Goal: Task Accomplishment & Management: Manage account settings

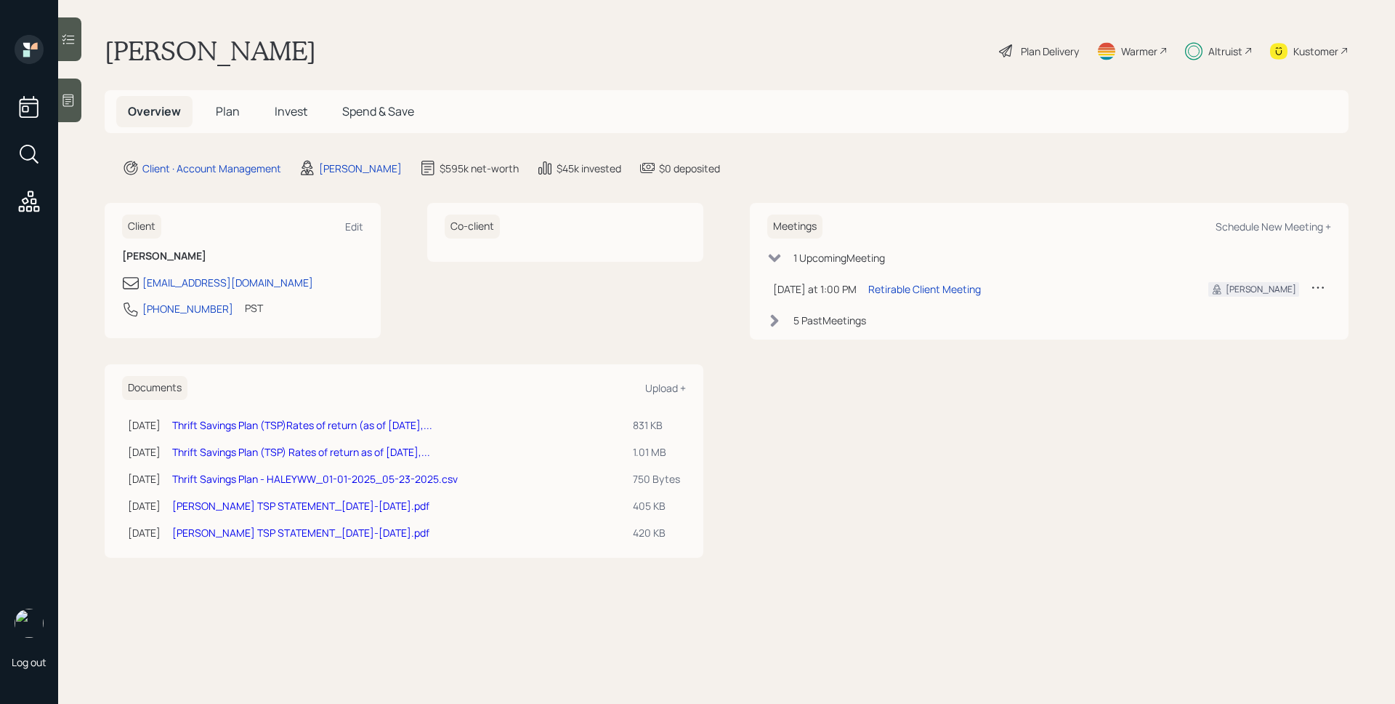
click at [1013, 49] on div "Plan Delivery" at bounding box center [1039, 51] width 83 height 32
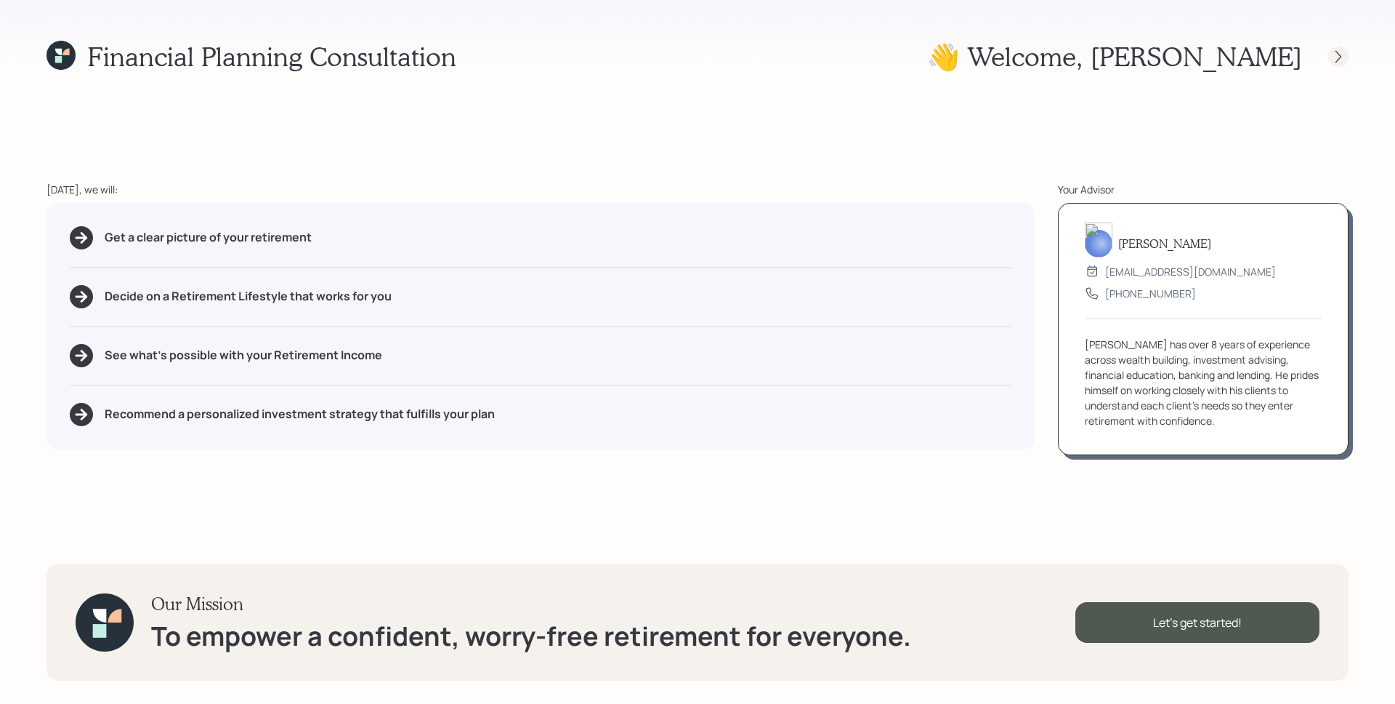
click at [1340, 56] on icon at bounding box center [1338, 56] width 15 height 15
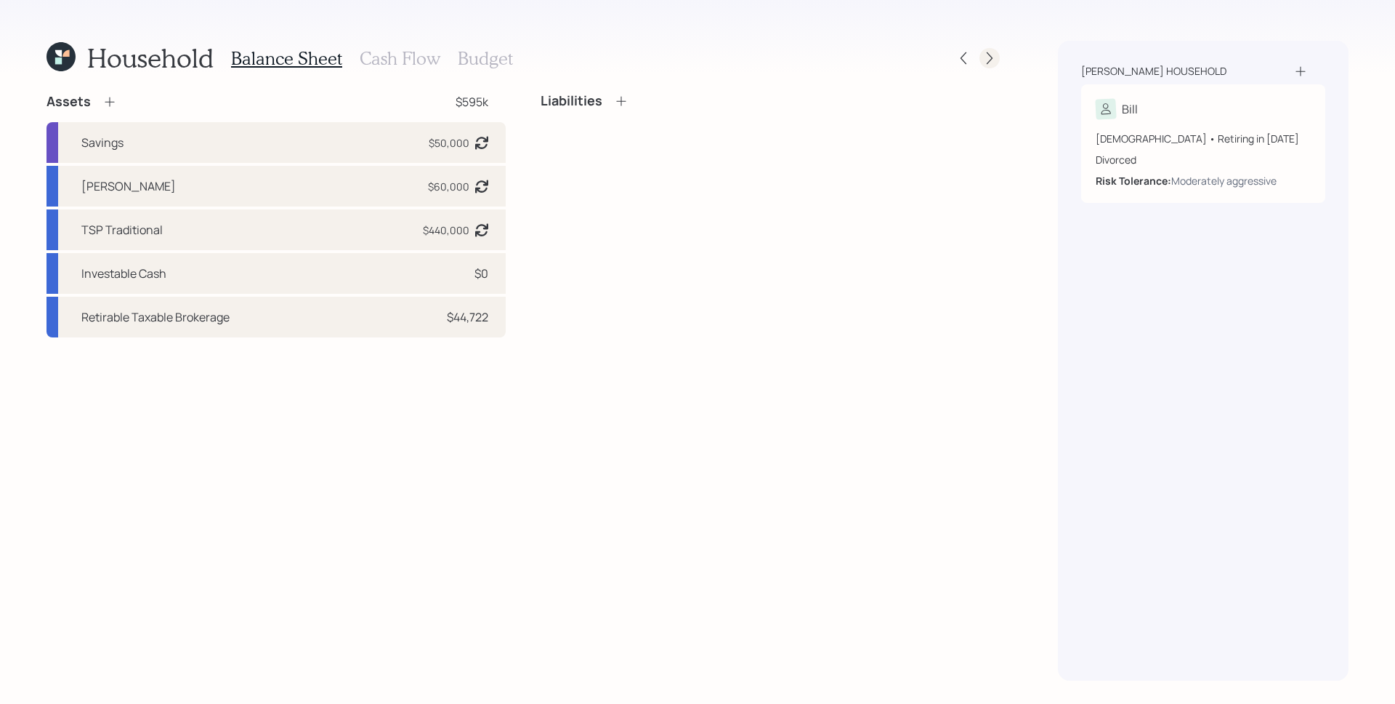
click at [997, 60] on div at bounding box center [990, 58] width 20 height 20
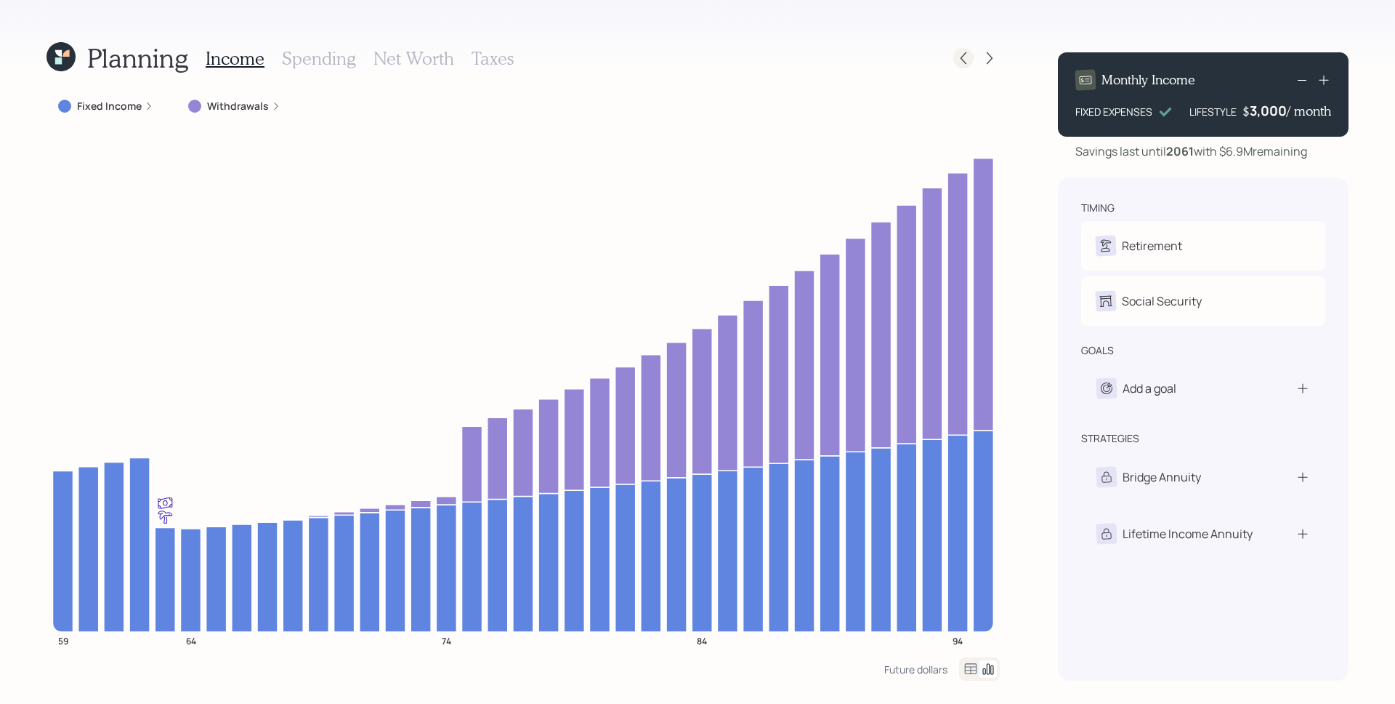
click at [963, 53] on icon at bounding box center [963, 58] width 15 height 15
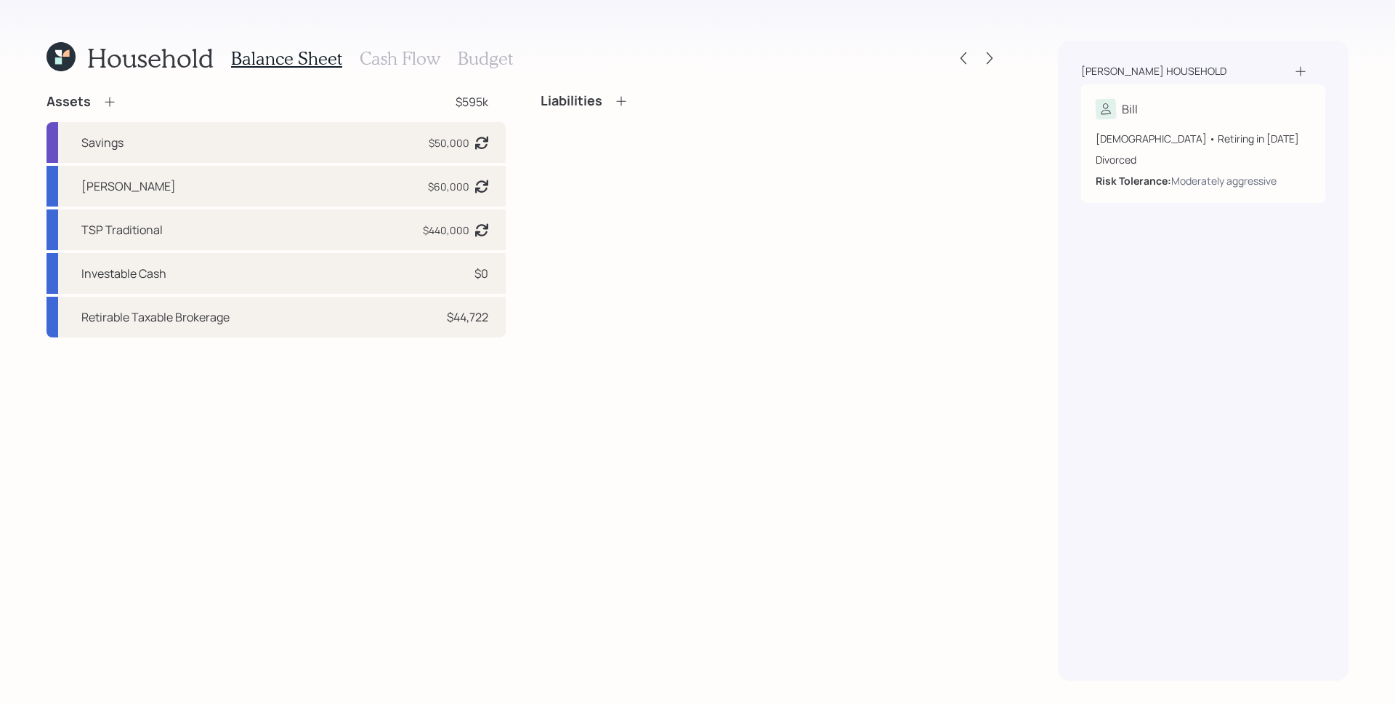
click at [377, 51] on h3 "Cash Flow" at bounding box center [400, 58] width 81 height 21
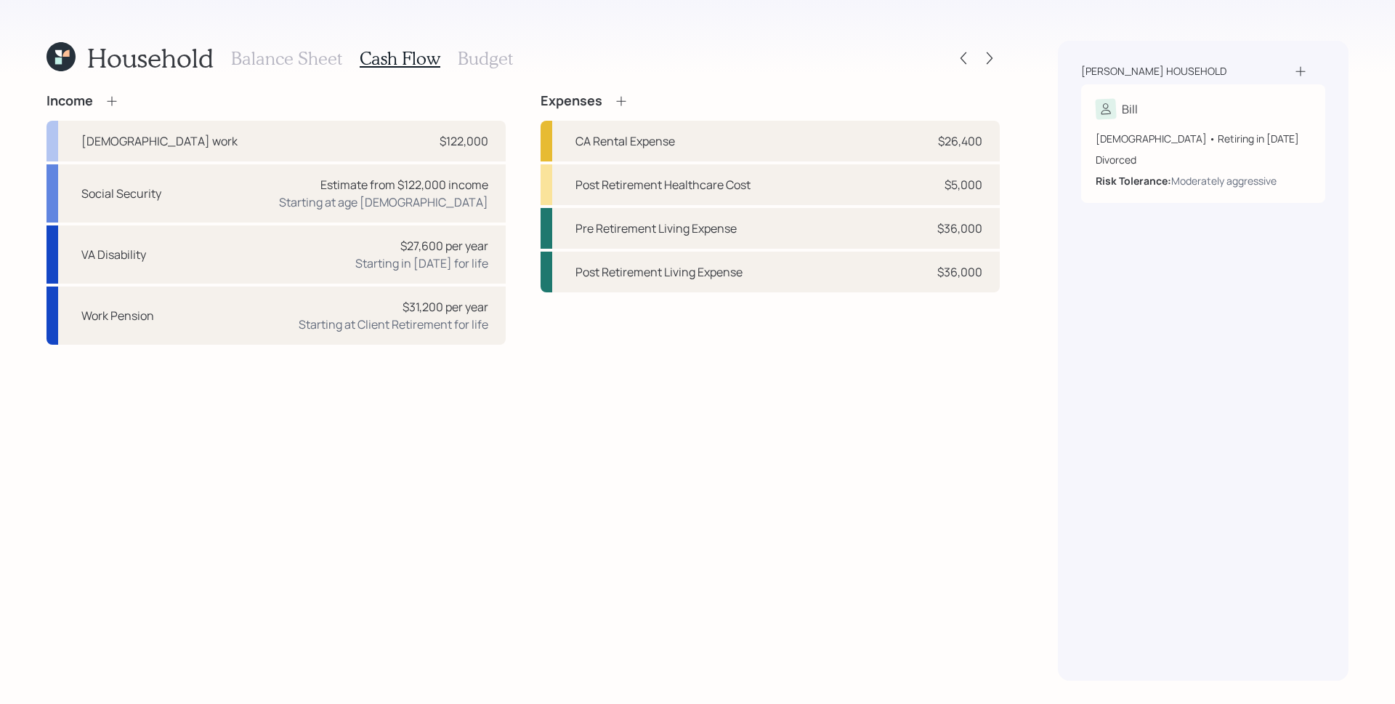
click at [302, 50] on h3 "Balance Sheet" at bounding box center [286, 58] width 111 height 21
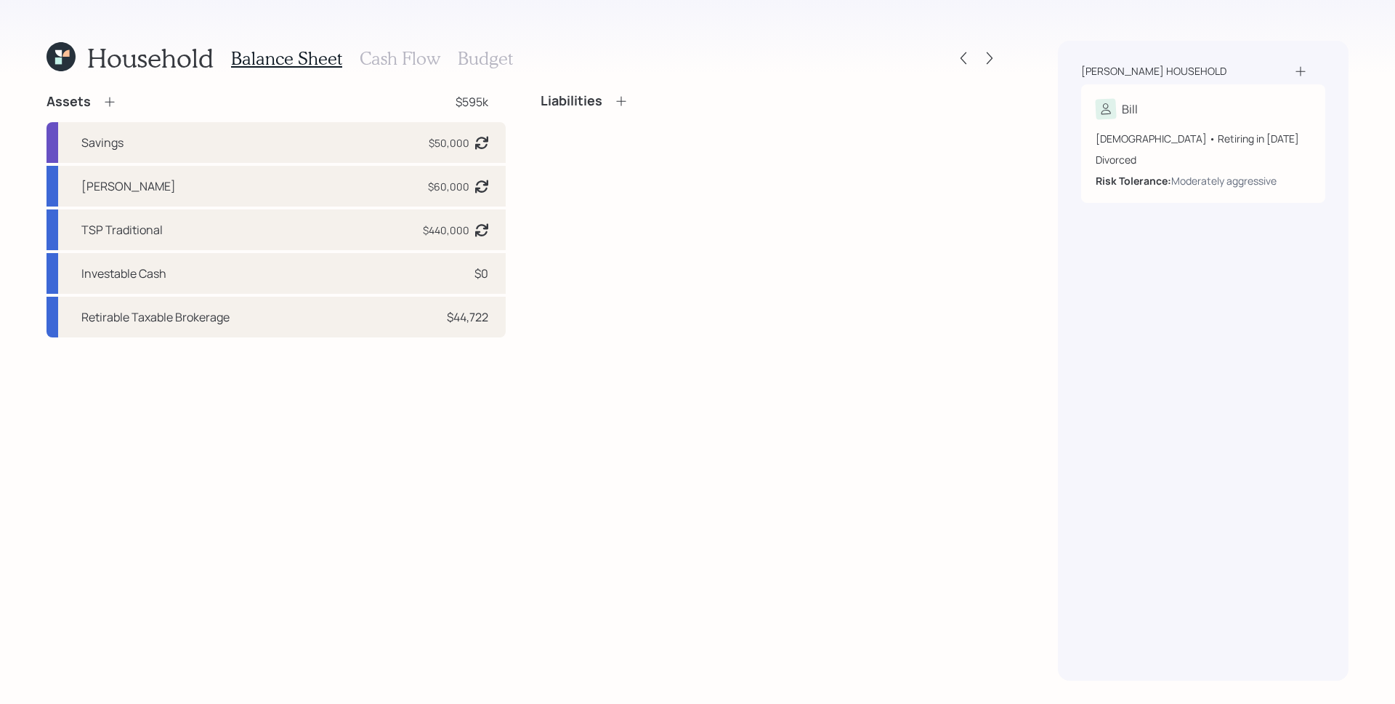
click at [384, 59] on h3 "Cash Flow" at bounding box center [400, 58] width 81 height 21
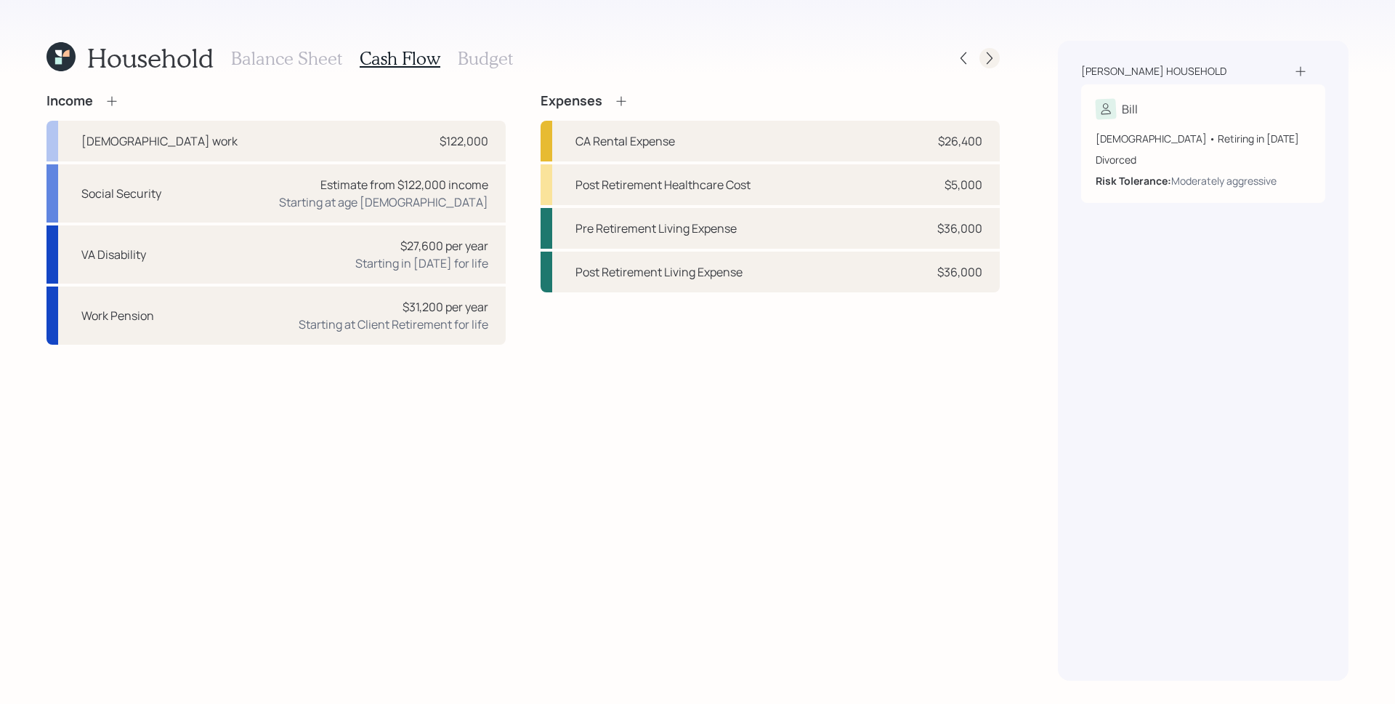
click at [990, 60] on icon at bounding box center [990, 58] width 6 height 12
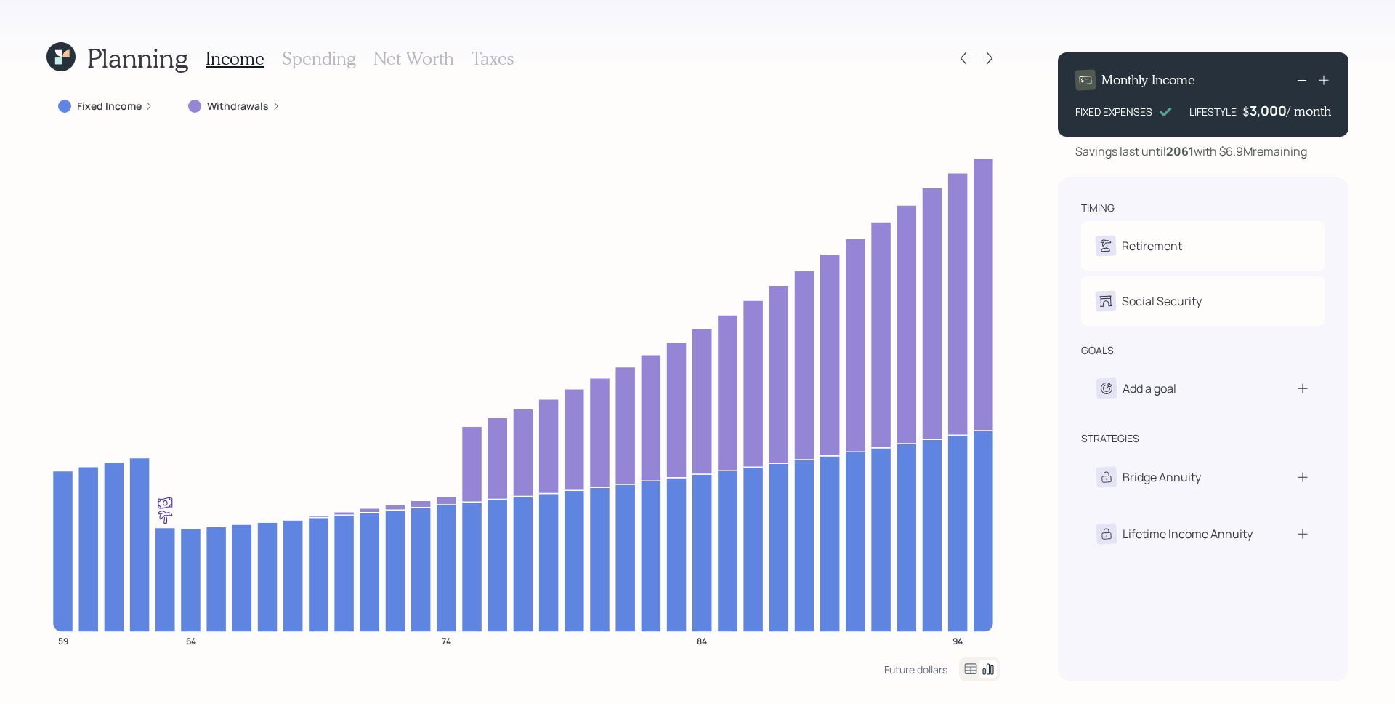
click at [316, 63] on h3 "Spending" at bounding box center [319, 58] width 74 height 21
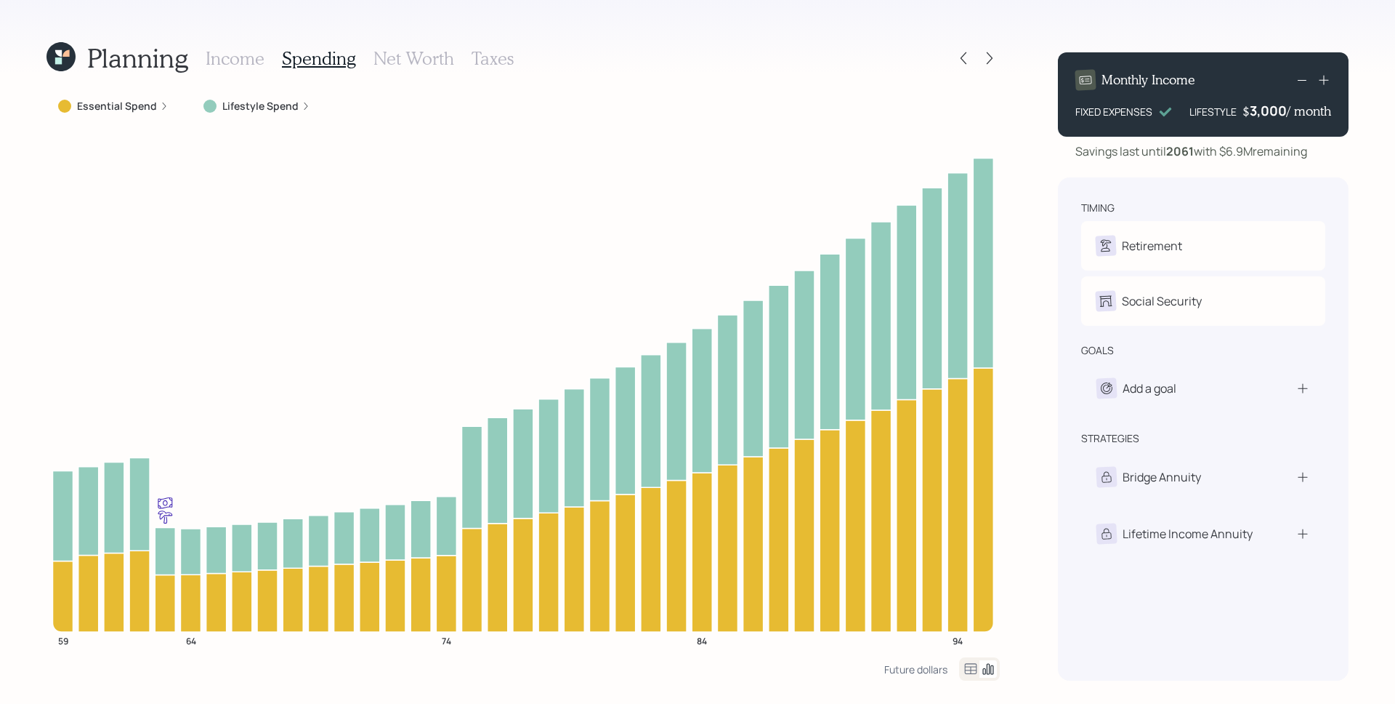
click at [249, 107] on label "Lifestyle Spend" at bounding box center [260, 106] width 76 height 15
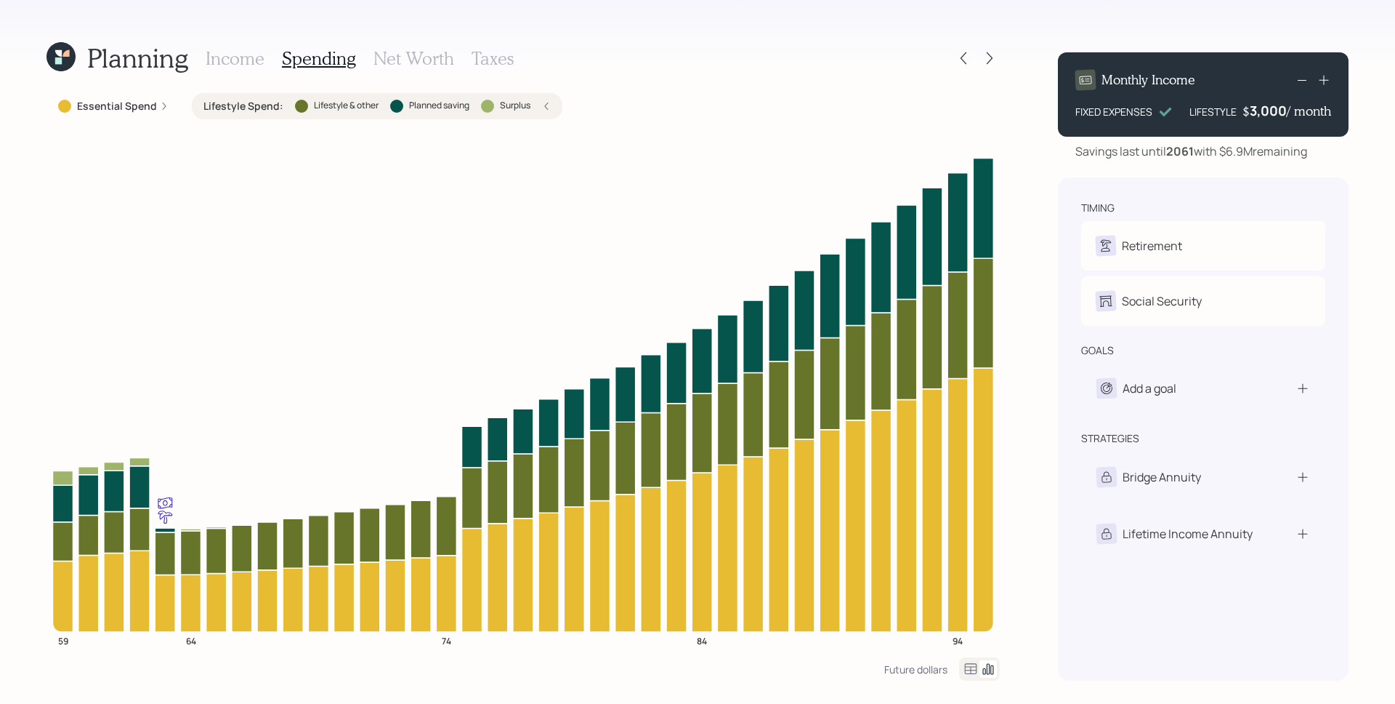
click at [252, 65] on h3 "Income" at bounding box center [235, 58] width 59 height 21
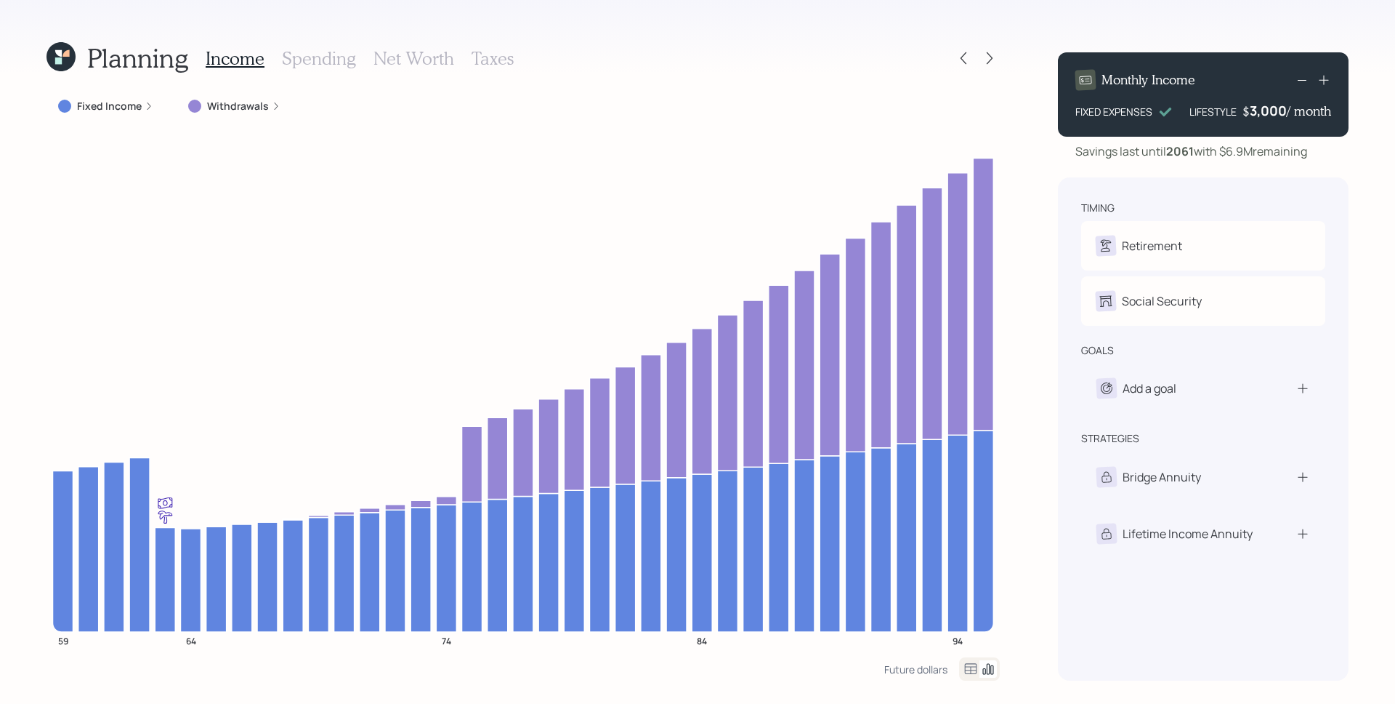
click at [54, 59] on icon at bounding box center [61, 56] width 29 height 29
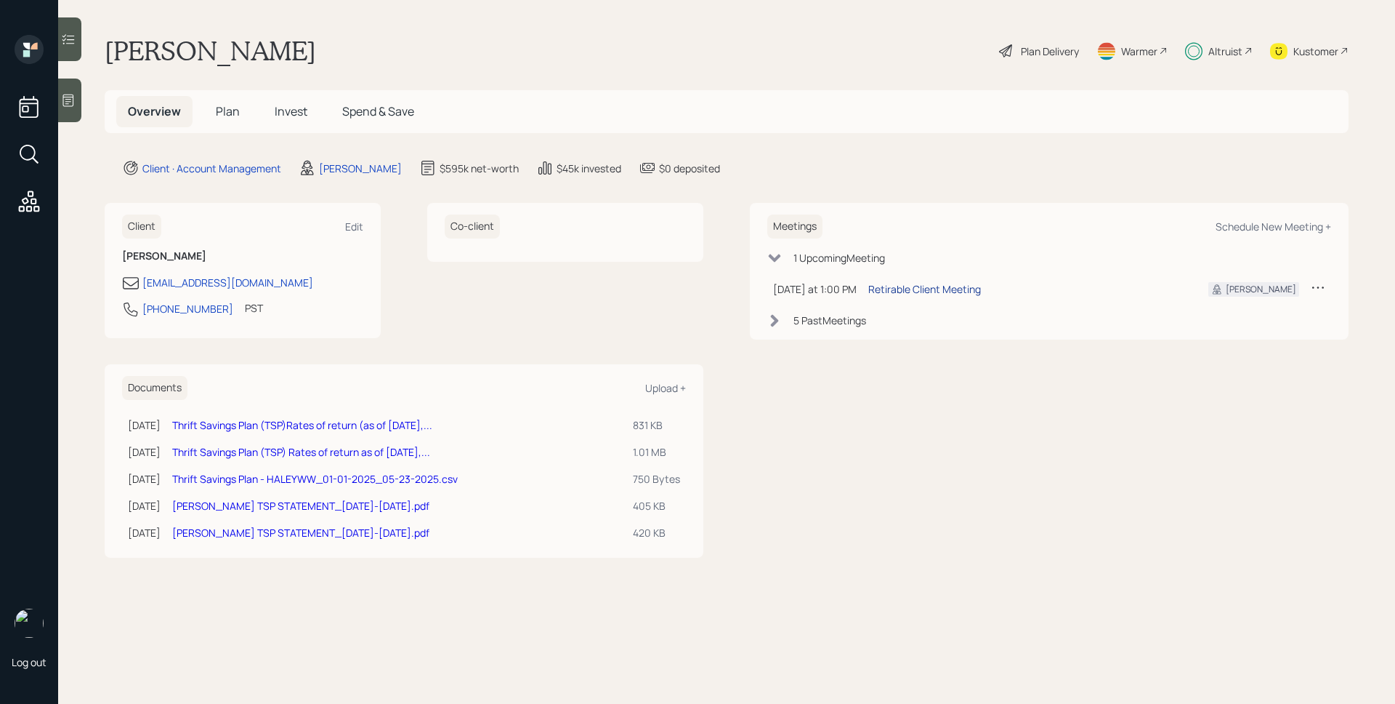
click at [928, 289] on div "Retirable Client Meeting" at bounding box center [924, 288] width 113 height 15
click at [1023, 49] on div "Plan Delivery" at bounding box center [1050, 51] width 58 height 15
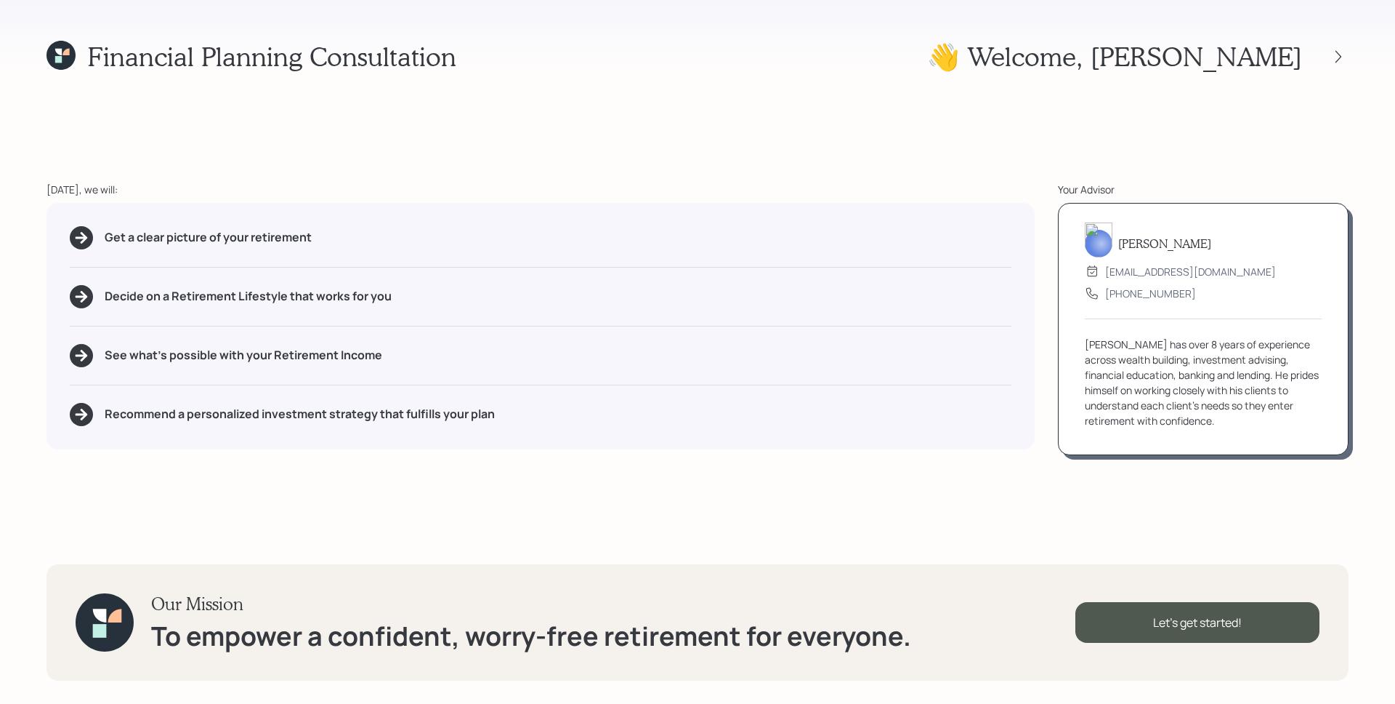
click at [70, 52] on icon at bounding box center [61, 55] width 29 height 29
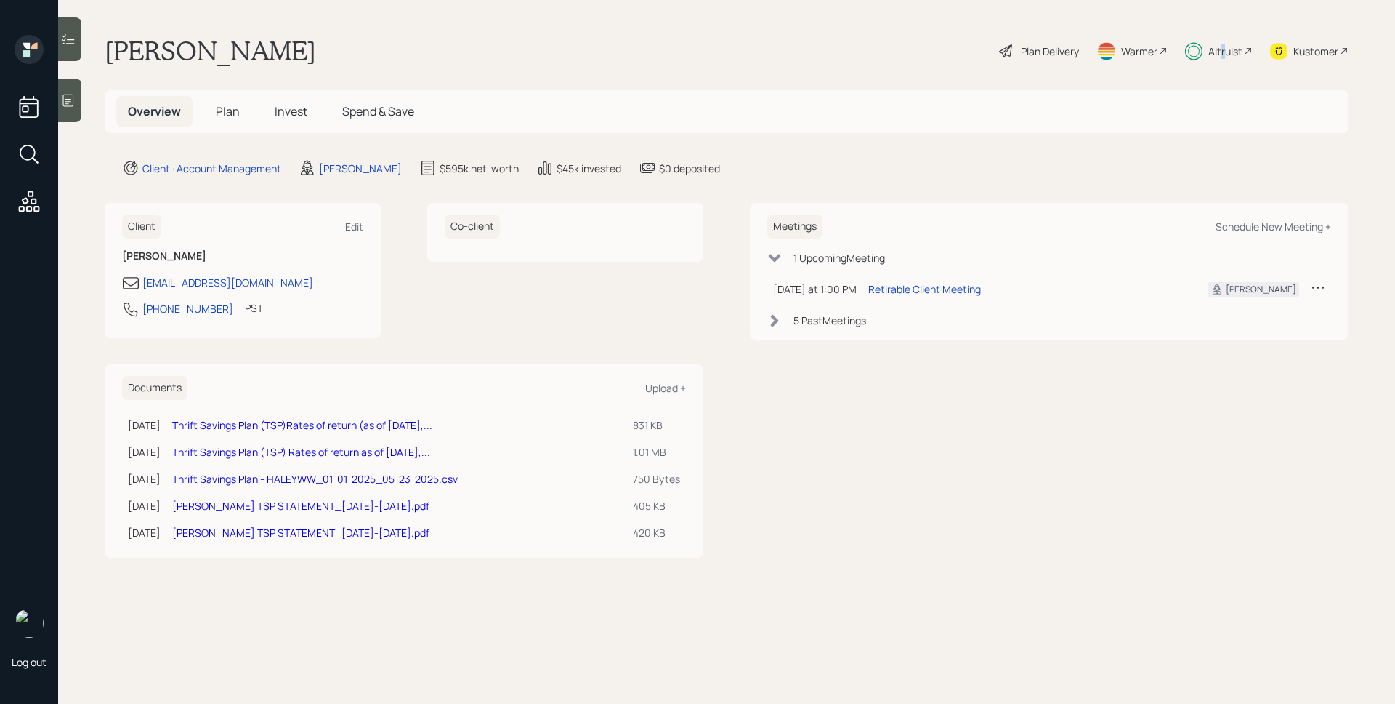
click at [1223, 49] on div "Altruist" at bounding box center [1226, 51] width 34 height 15
click at [1044, 51] on div "Plan Delivery" at bounding box center [1050, 51] width 58 height 15
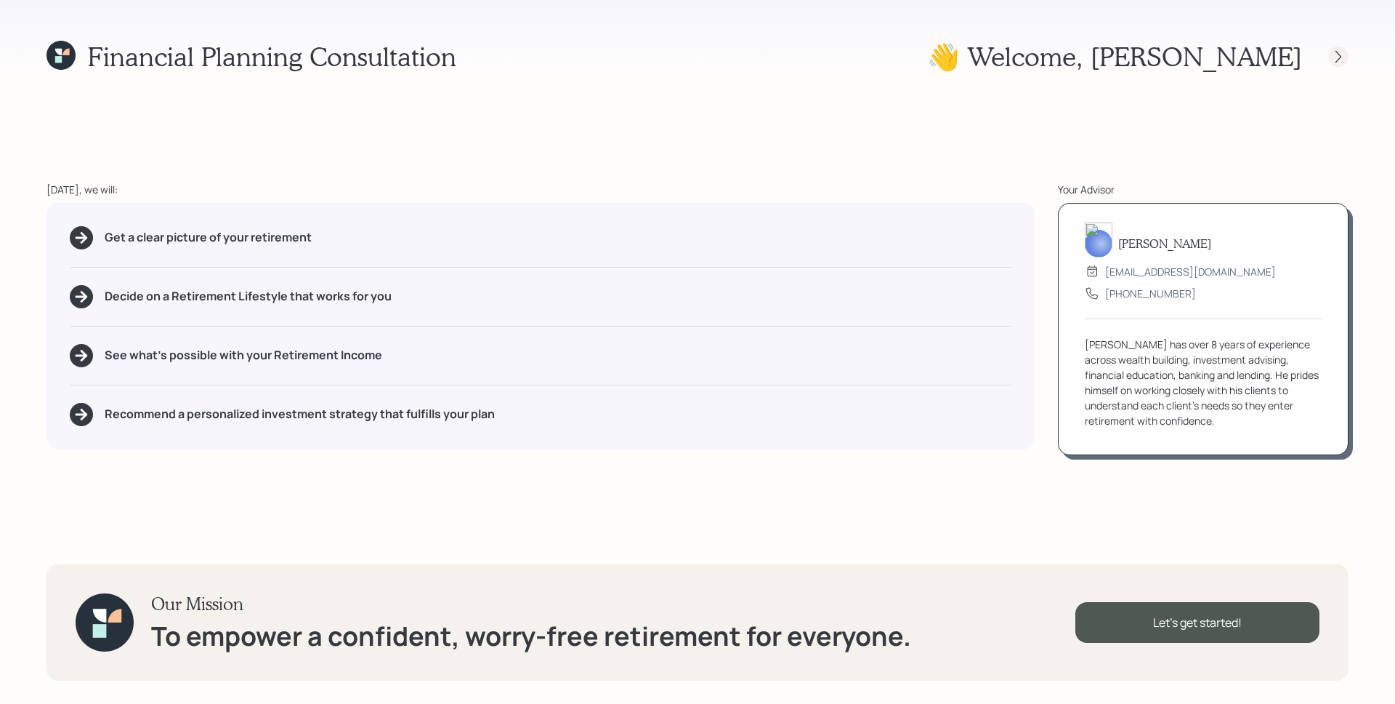
click at [1345, 62] on div at bounding box center [1339, 57] width 20 height 20
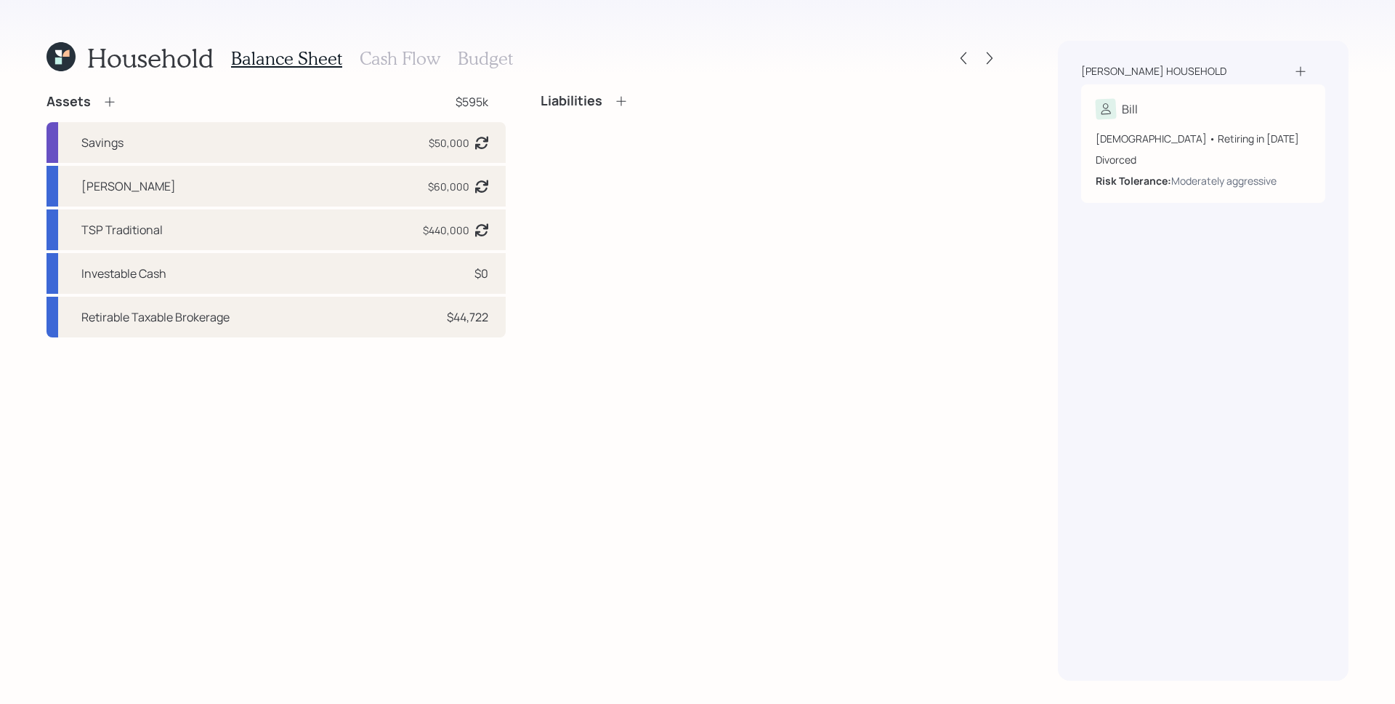
click at [690, 418] on div "Assets $595k Savings $50,000 Asset balance last updated on [DATE]. TSP [PERSON_…" at bounding box center [524, 386] width 954 height 587
click at [991, 61] on icon at bounding box center [990, 58] width 15 height 15
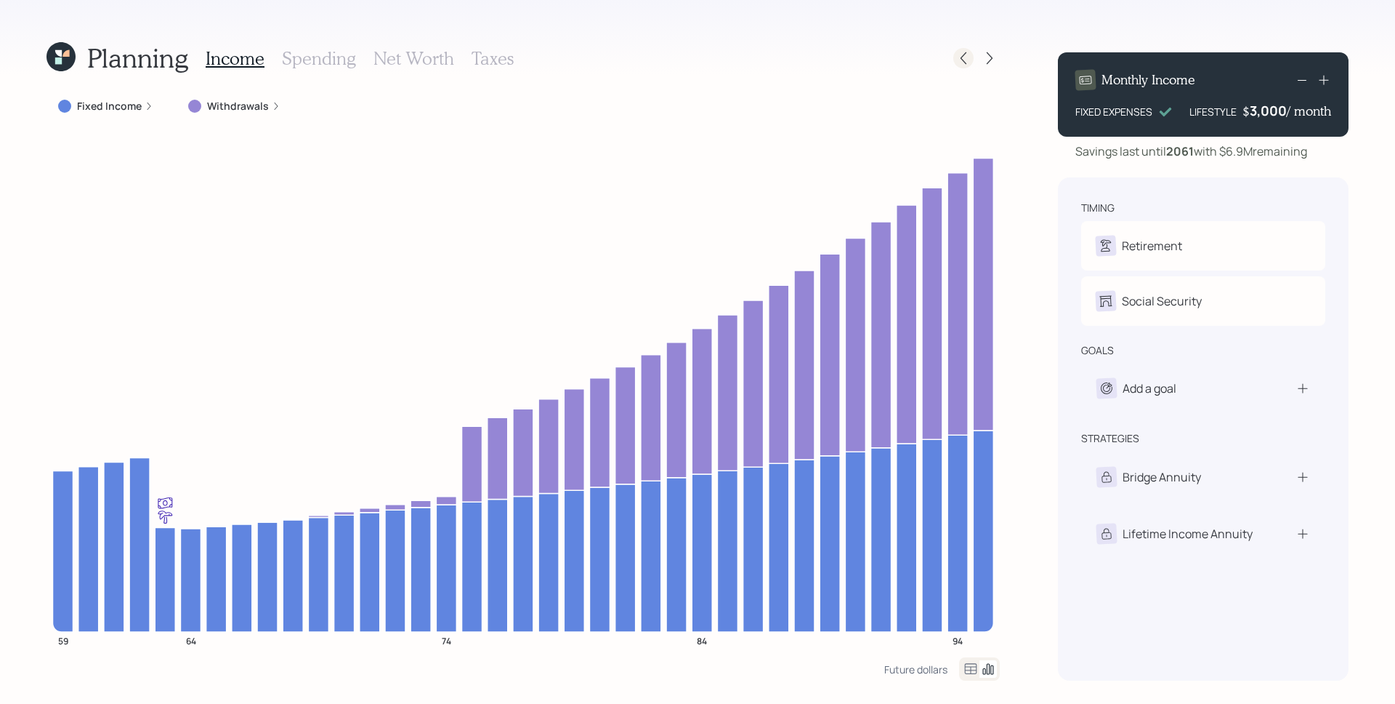
click at [963, 54] on icon at bounding box center [963, 58] width 15 height 15
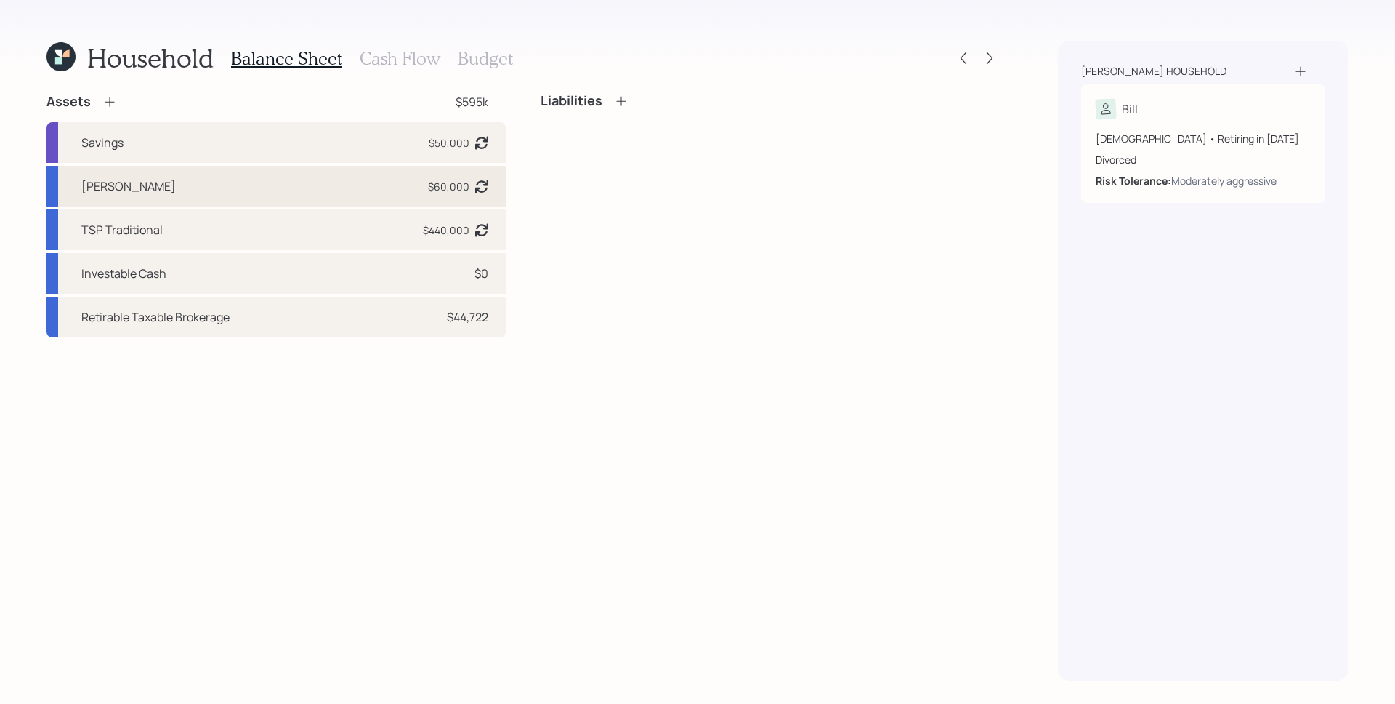
click at [319, 190] on div "TSP [PERSON_NAME] $60,000 Asset balance last updated on [DATE]." at bounding box center [276, 186] width 459 height 41
select select "roth_457b"
select select "aggressive"
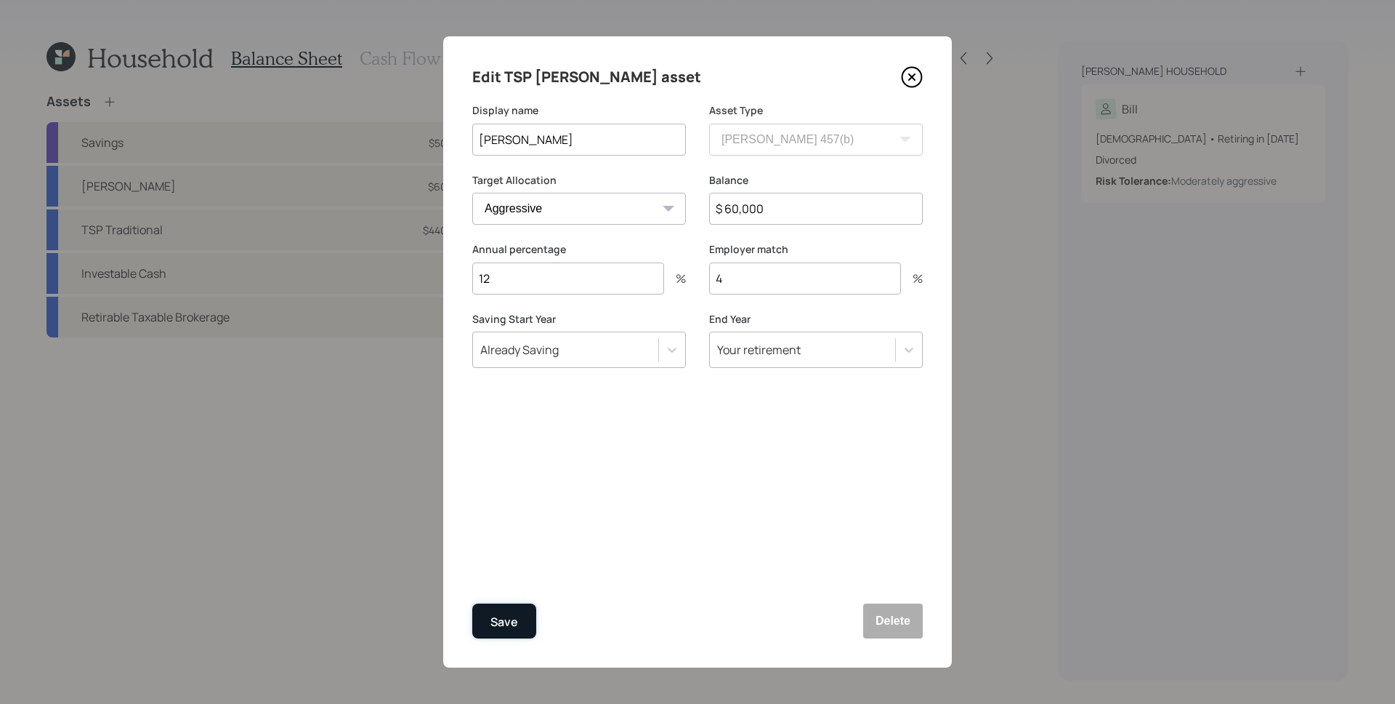
click at [509, 626] on div "Save" at bounding box center [505, 622] width 28 height 20
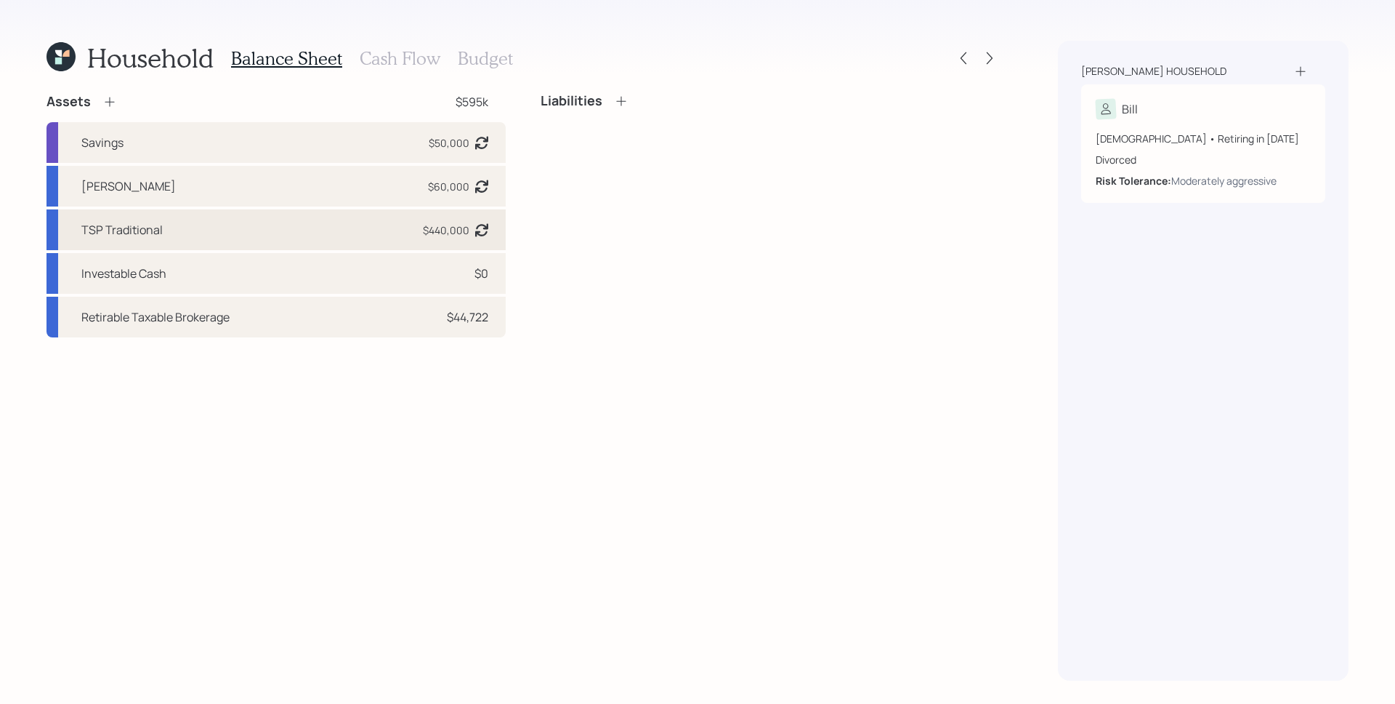
click at [143, 227] on div "TSP Traditional" at bounding box center [121, 229] width 81 height 17
select select "state_local_government_sponsored"
select select "aggressive"
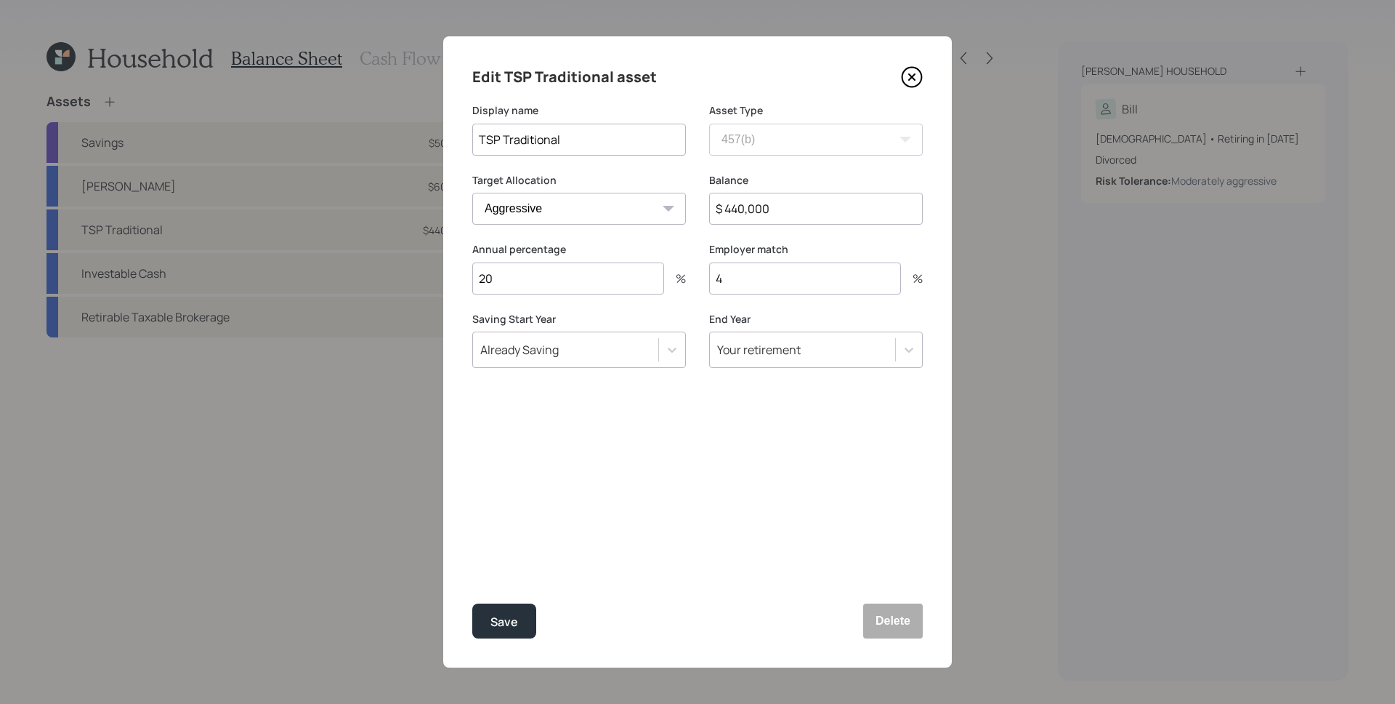
click at [916, 79] on icon at bounding box center [912, 77] width 22 height 22
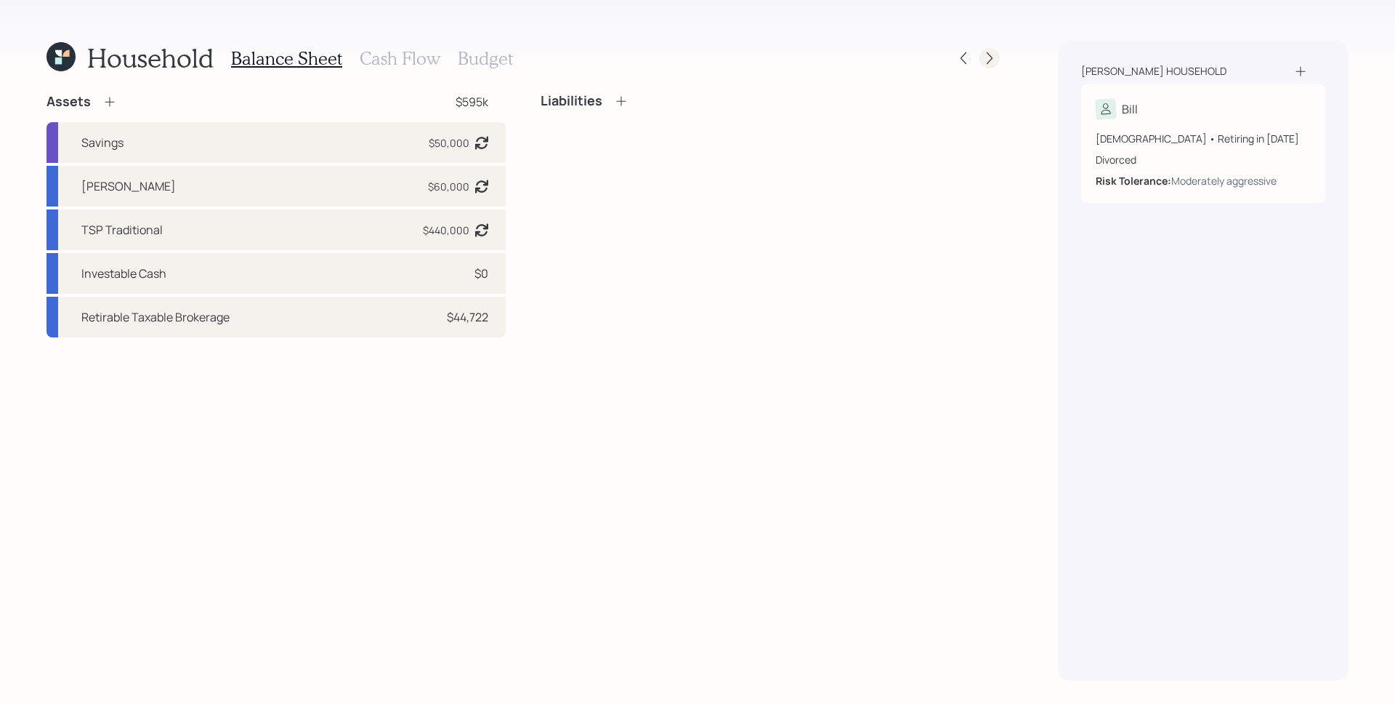
click at [988, 61] on icon at bounding box center [990, 58] width 6 height 12
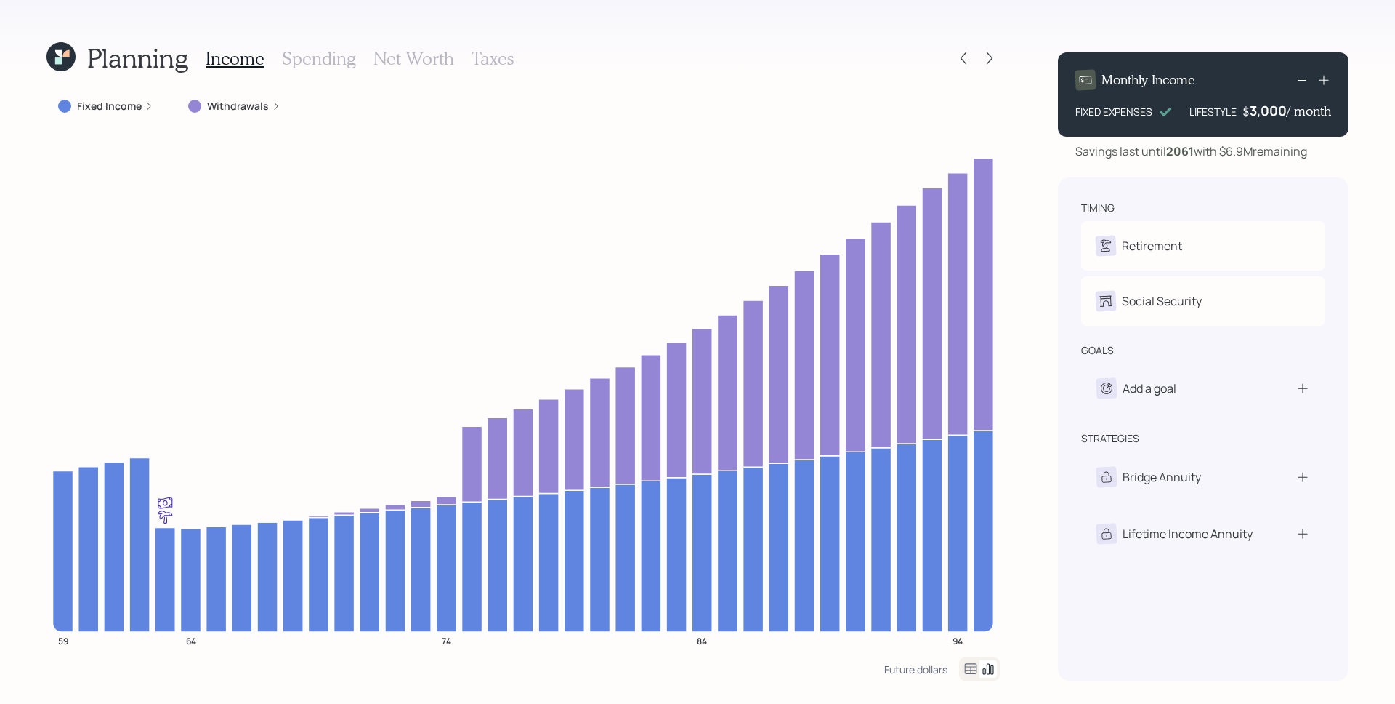
click at [140, 105] on div "Fixed Income" at bounding box center [105, 106] width 95 height 15
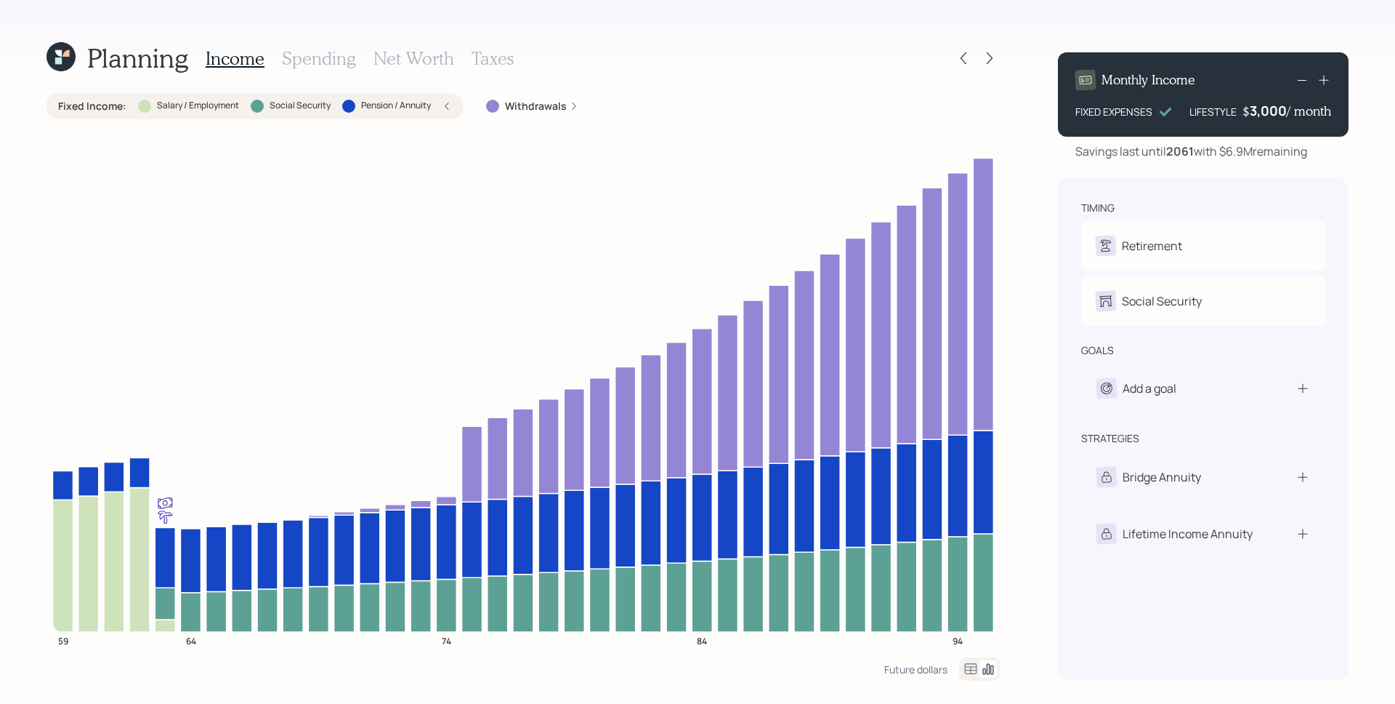
click at [305, 65] on h3 "Spending" at bounding box center [319, 58] width 74 height 21
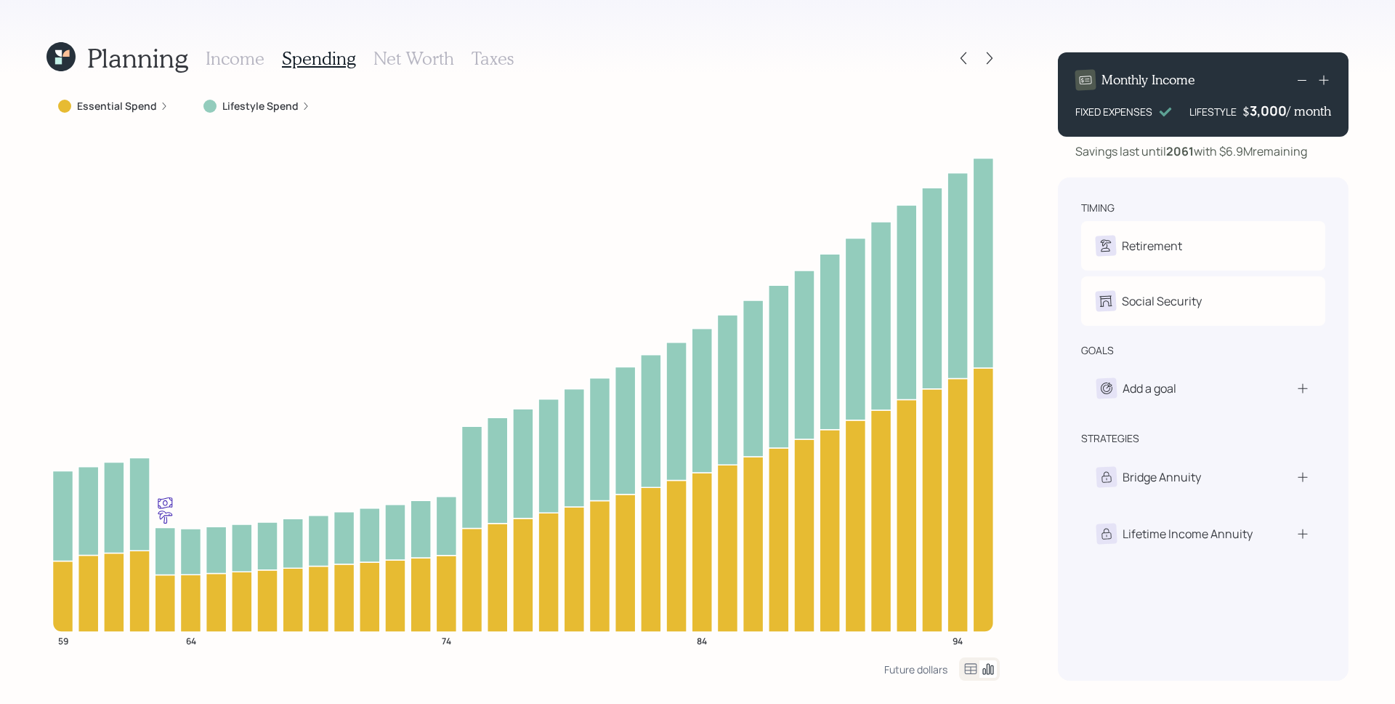
click at [242, 113] on div "Lifestyle Spend" at bounding box center [257, 106] width 130 height 26
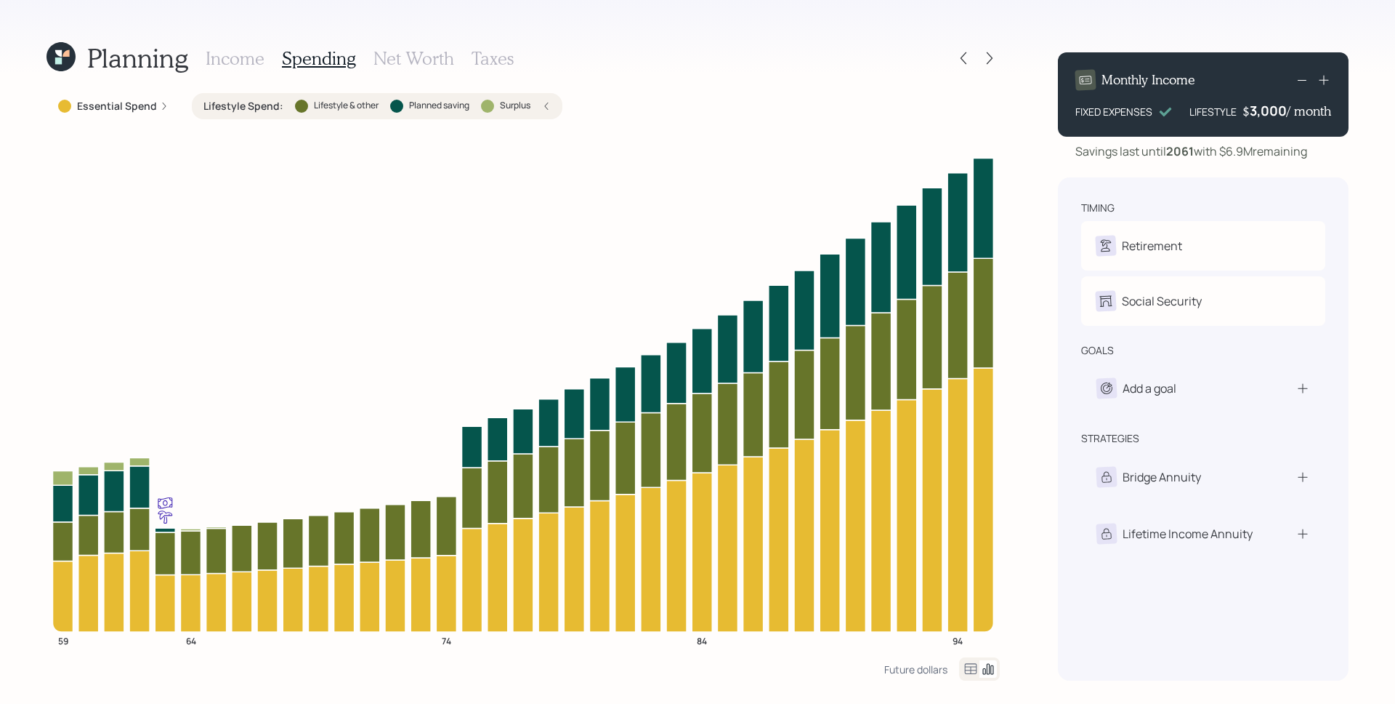
click at [487, 50] on h3 "Taxes" at bounding box center [493, 58] width 42 height 21
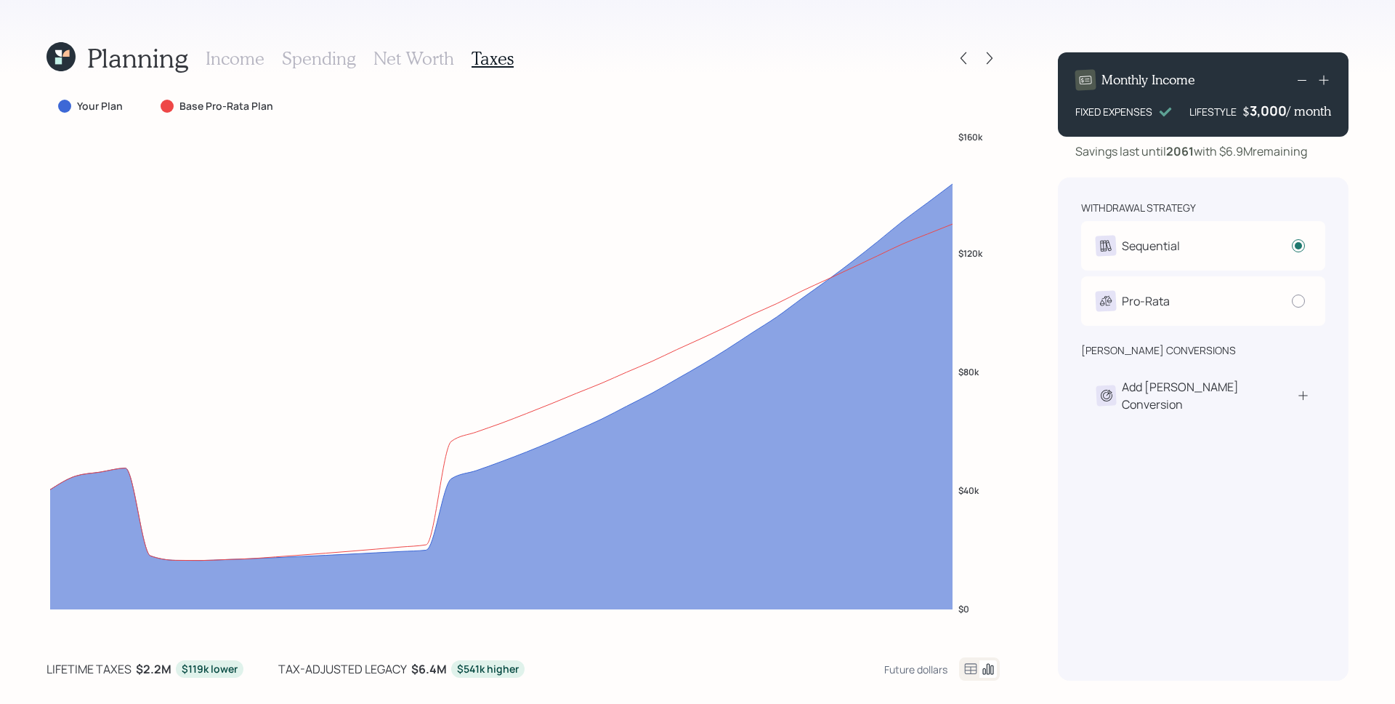
click at [225, 56] on h3 "Income" at bounding box center [235, 58] width 59 height 21
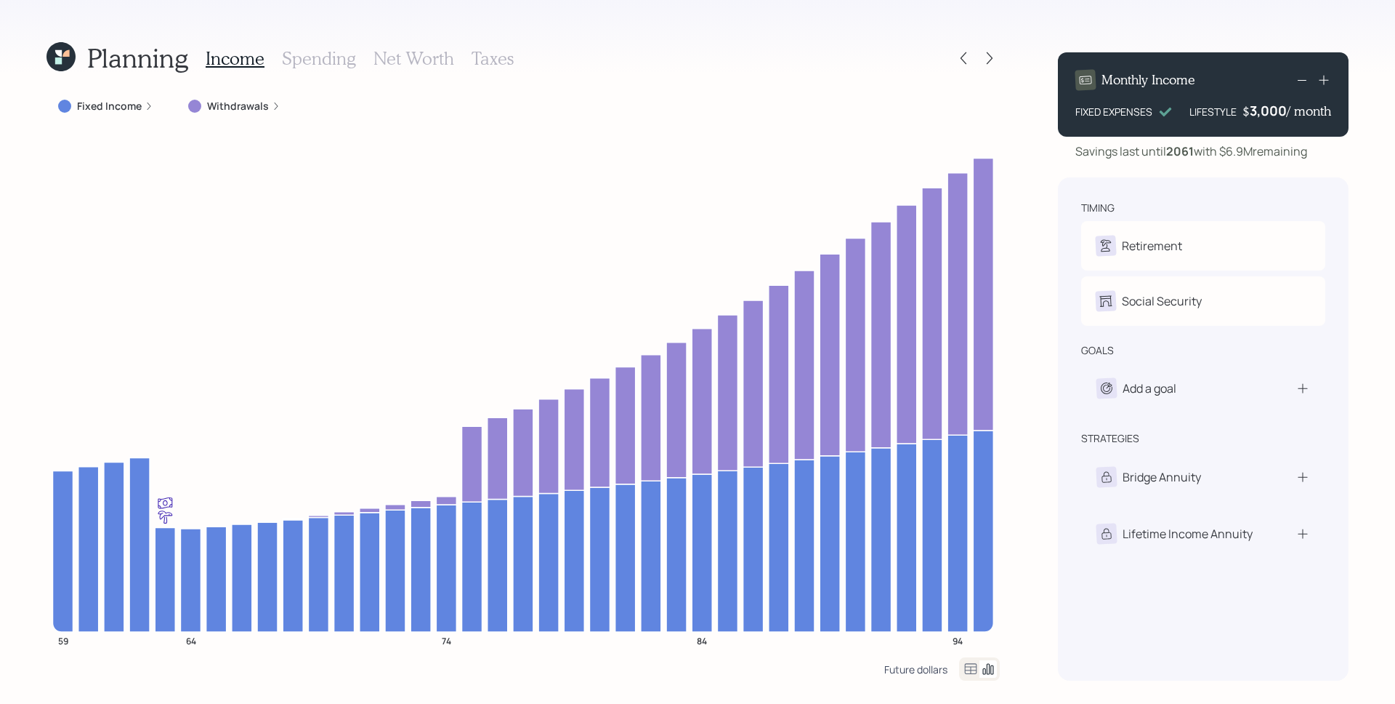
click at [915, 669] on div "Future dollars" at bounding box center [915, 669] width 63 height 14
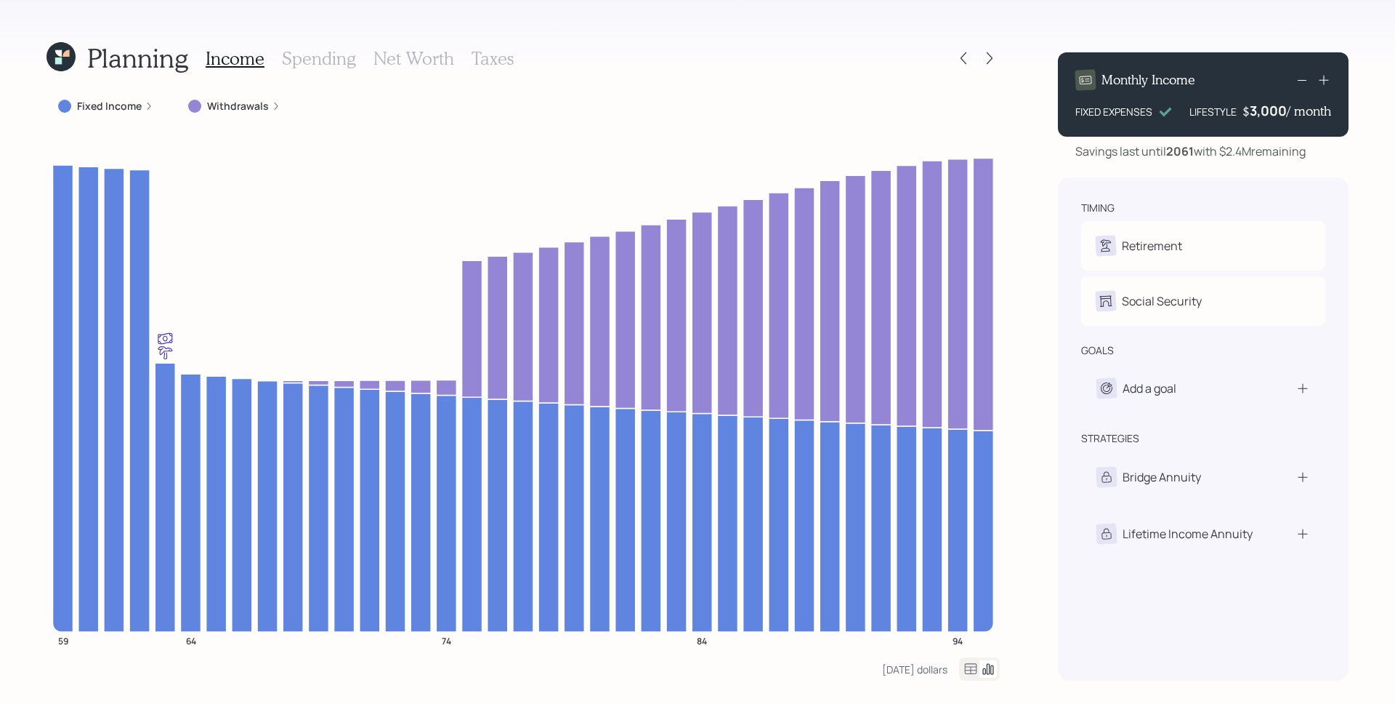
click at [972, 669] on icon at bounding box center [971, 668] width 12 height 11
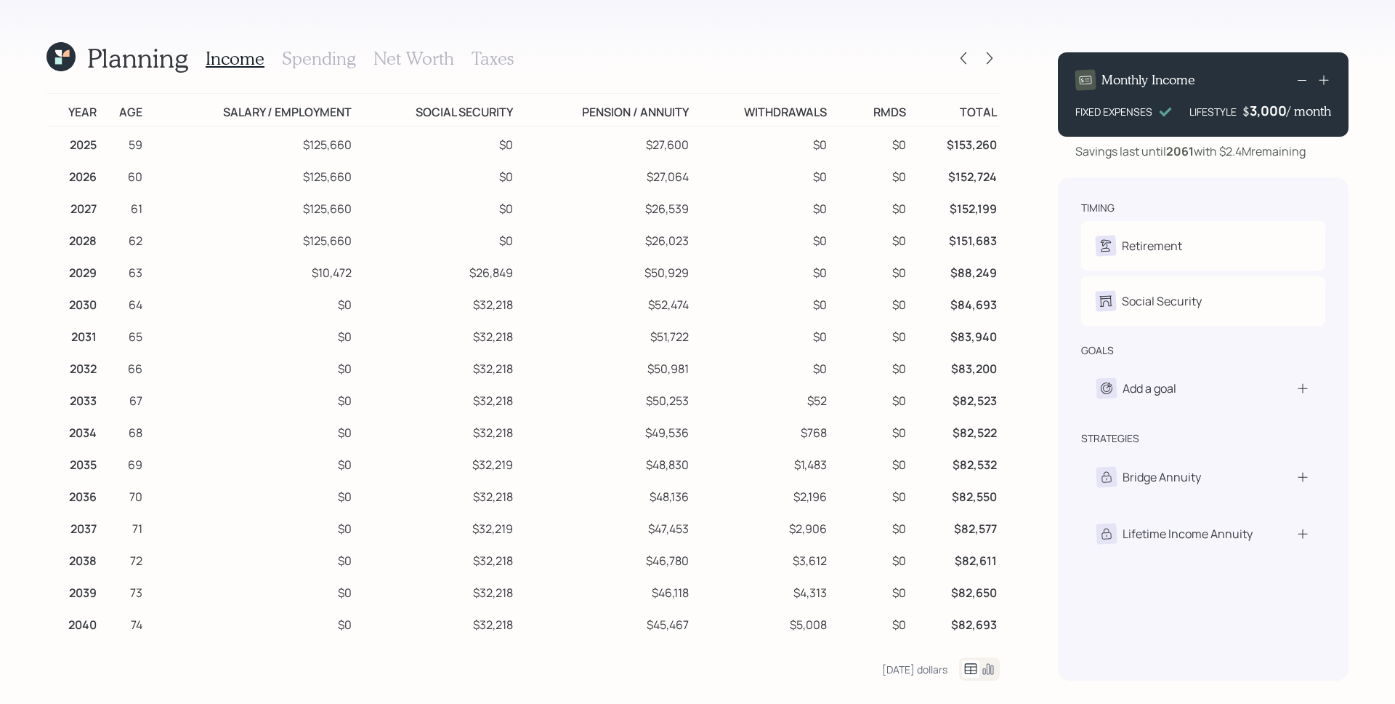
click at [988, 666] on icon at bounding box center [988, 668] width 17 height 17
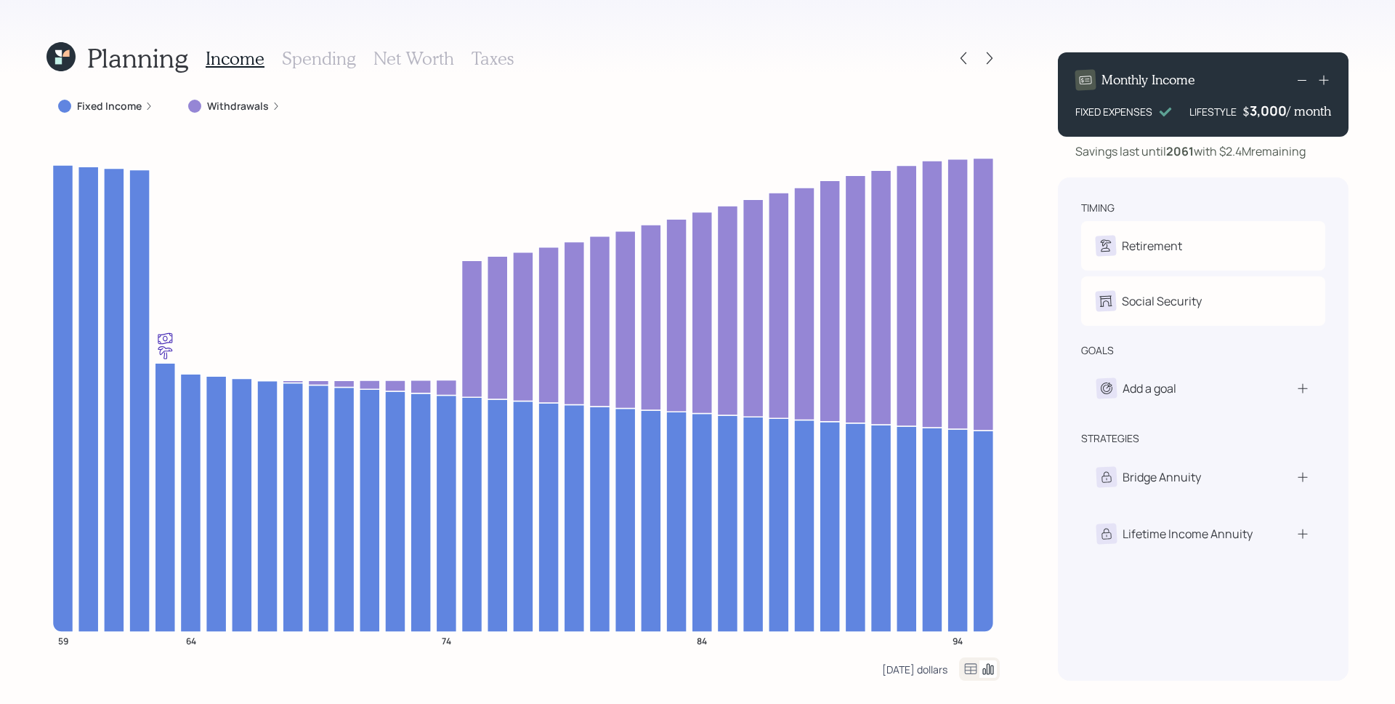
click at [911, 664] on div "[DATE] dollars" at bounding box center [914, 669] width 65 height 14
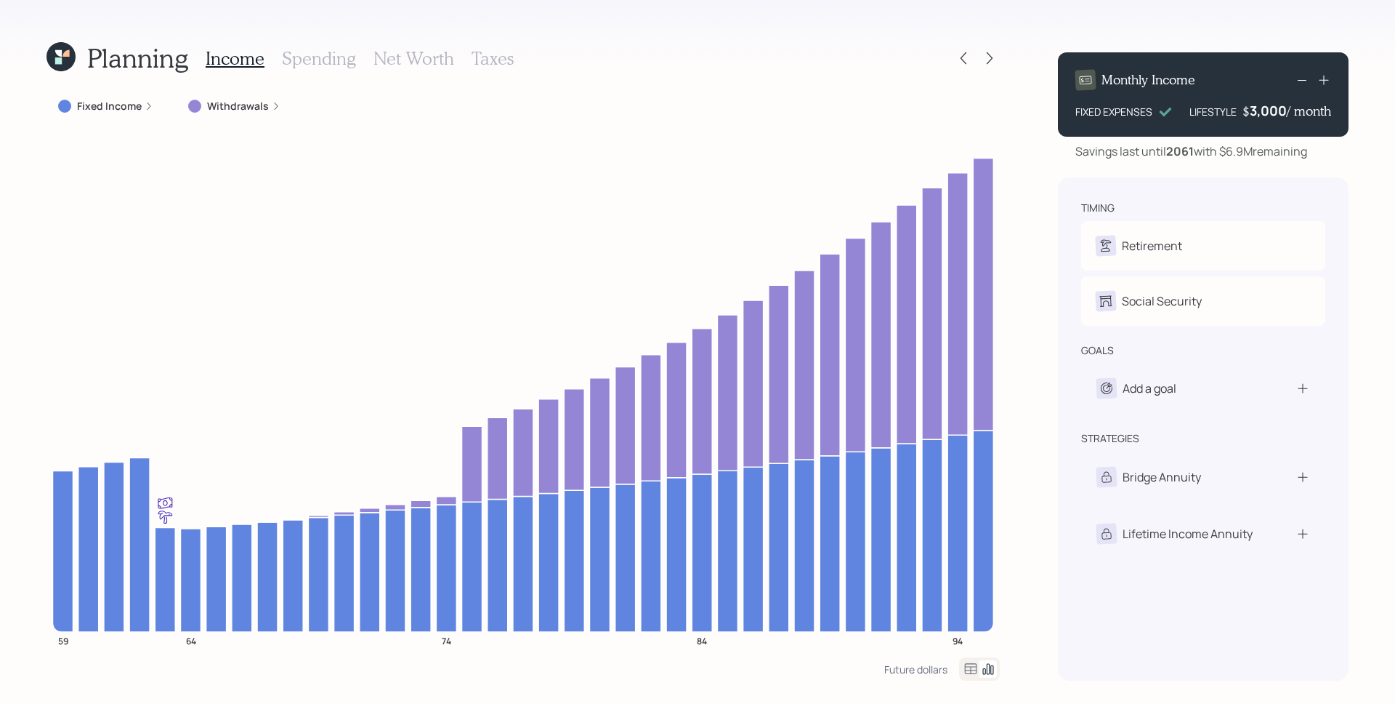
click at [146, 107] on icon at bounding box center [149, 106] width 9 height 9
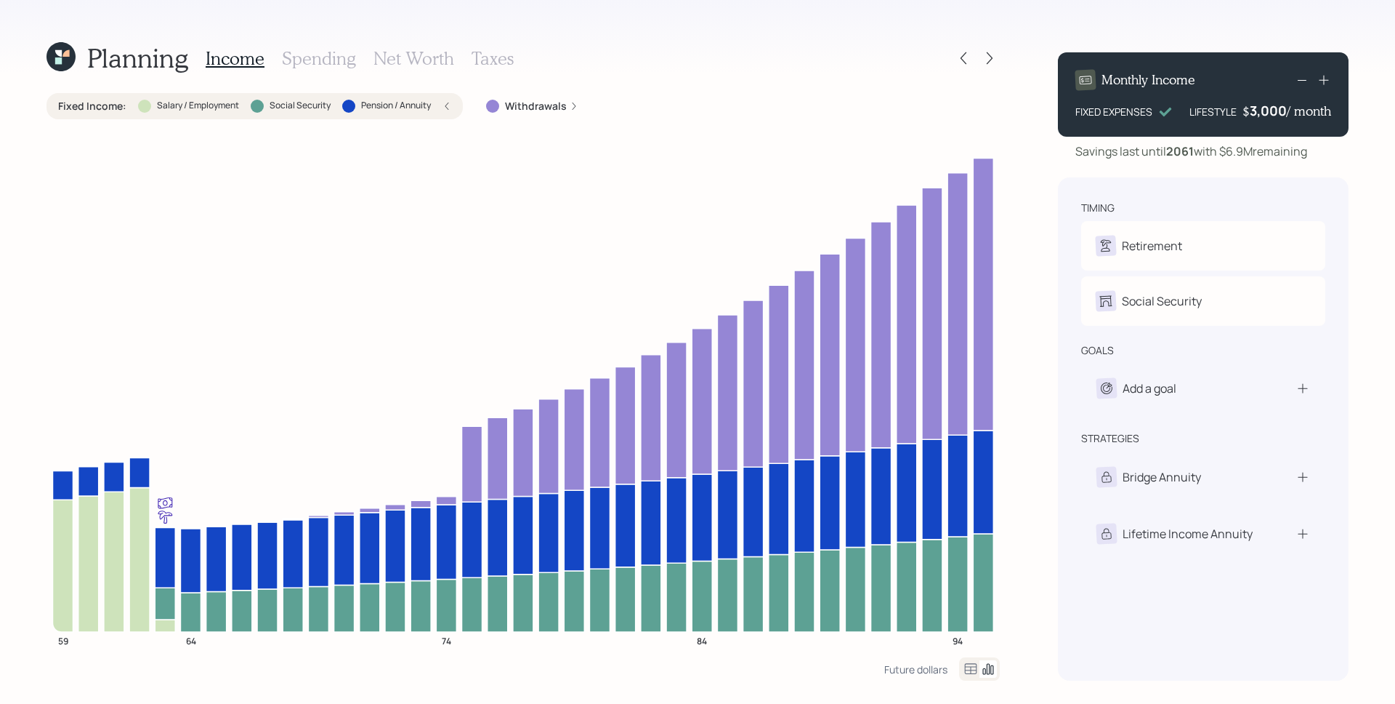
click at [500, 54] on h3 "Taxes" at bounding box center [493, 58] width 42 height 21
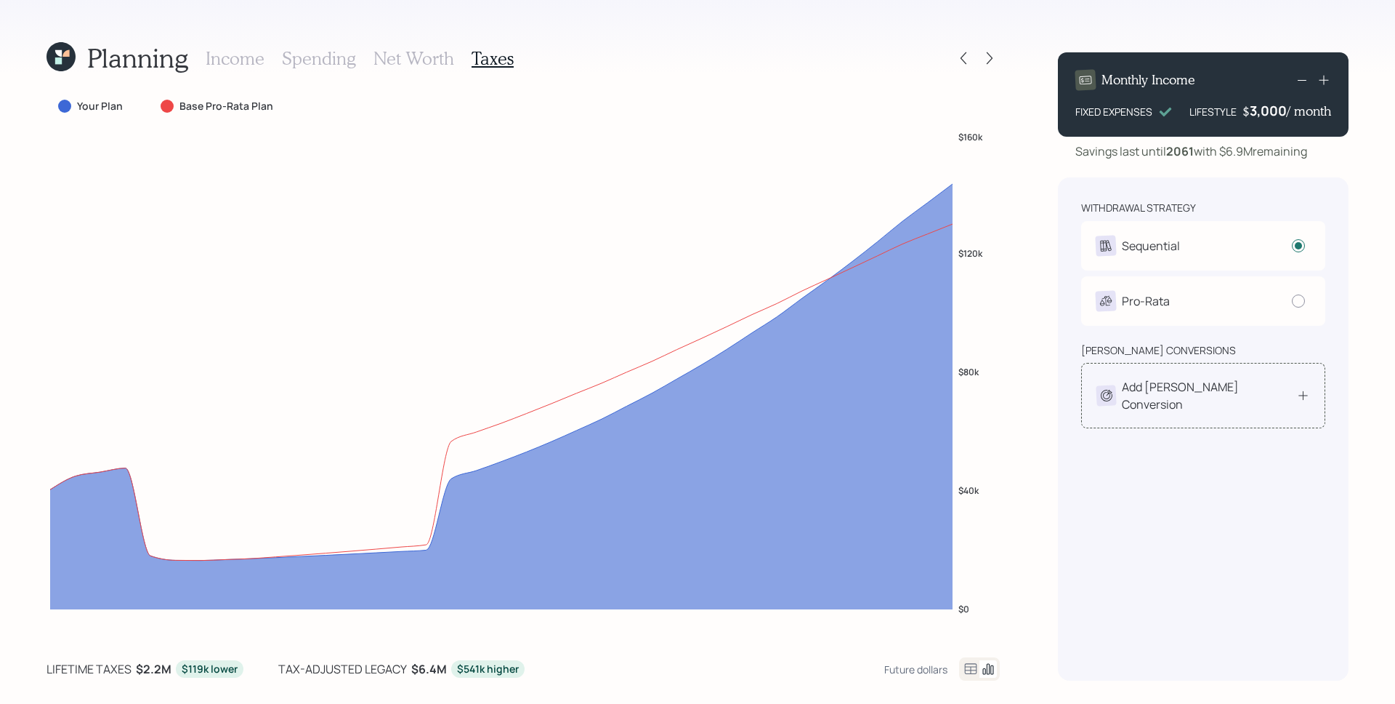
click at [1225, 400] on div "Add [PERSON_NAME] Conversion" at bounding box center [1203, 395] width 244 height 65
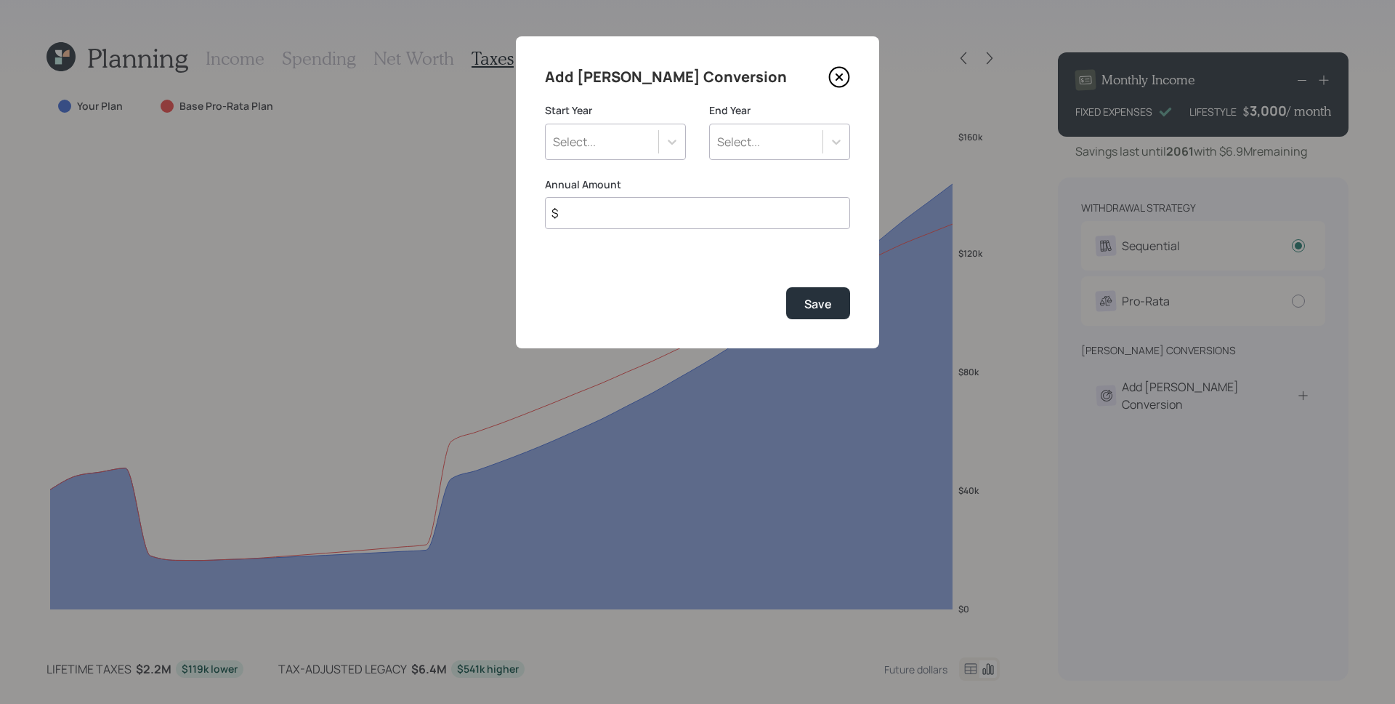
click at [610, 134] on div "Select..." at bounding box center [602, 141] width 113 height 25
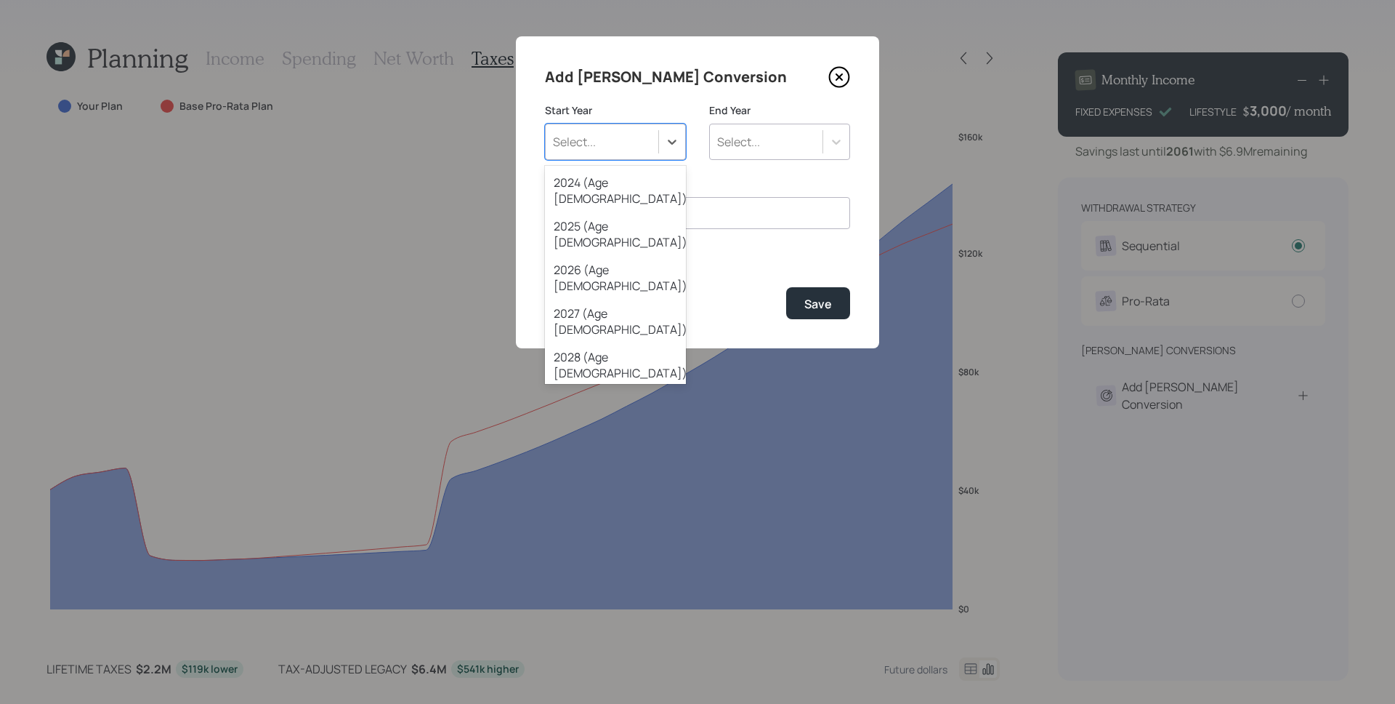
drag, startPoint x: 621, startPoint y: 338, endPoint x: 621, endPoint y: 325, distance: 13.1
click at [621, 325] on div "2024 (Age [DEMOGRAPHIC_DATA]) 2025 (Age [DEMOGRAPHIC_DATA]) 2026 (Age [DEMOGRAP…" at bounding box center [615, 275] width 141 height 218
click at [621, 387] on div "2029 (Age [DEMOGRAPHIC_DATA])" at bounding box center [615, 409] width 141 height 44
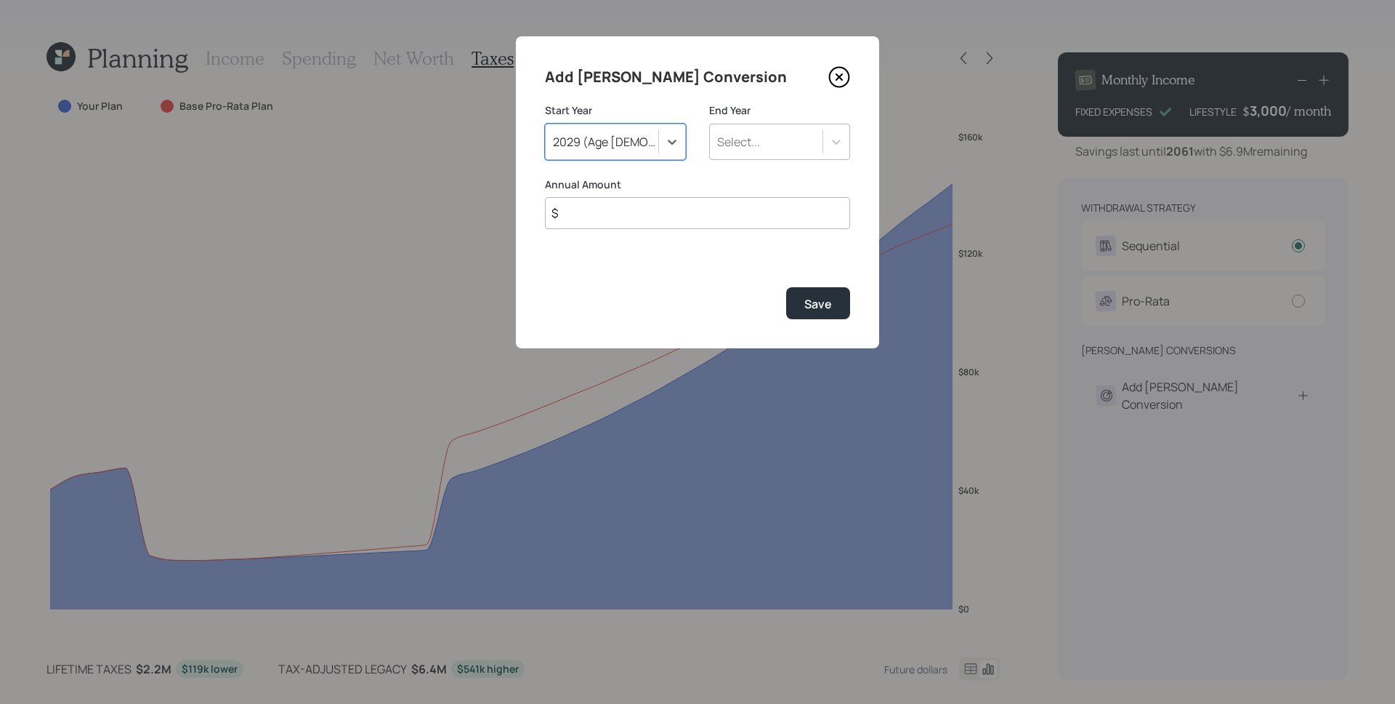
click at [788, 126] on div "Select..." at bounding box center [779, 142] width 141 height 36
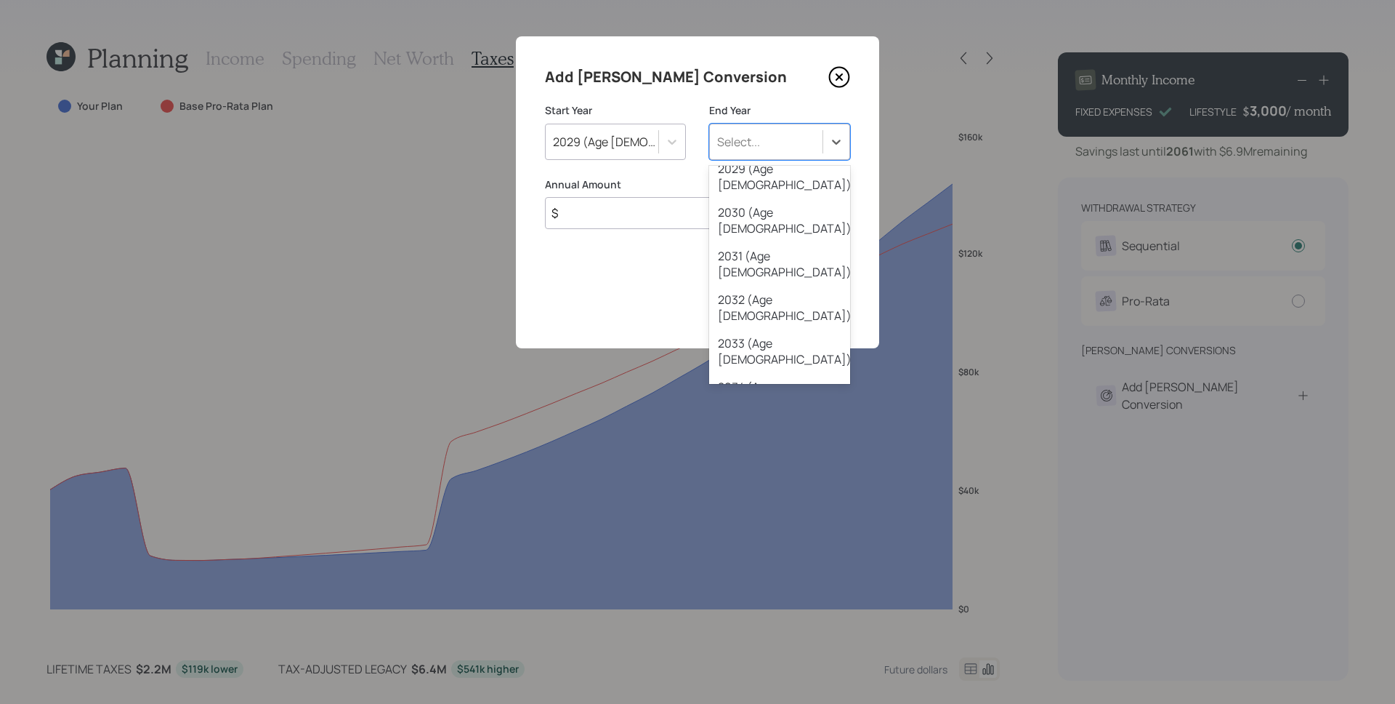
scroll to position [243, 0]
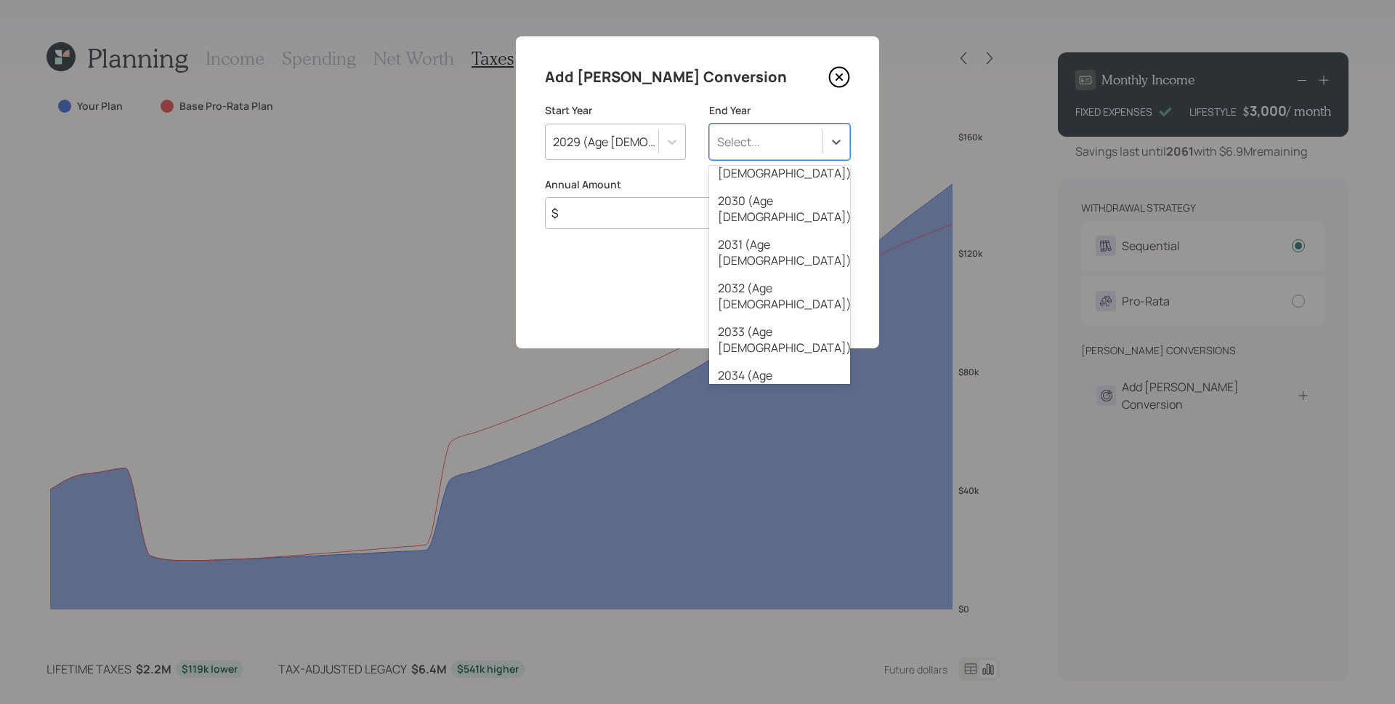
click at [790, 623] on div "2040 (Age [DEMOGRAPHIC_DATA])" at bounding box center [779, 645] width 141 height 44
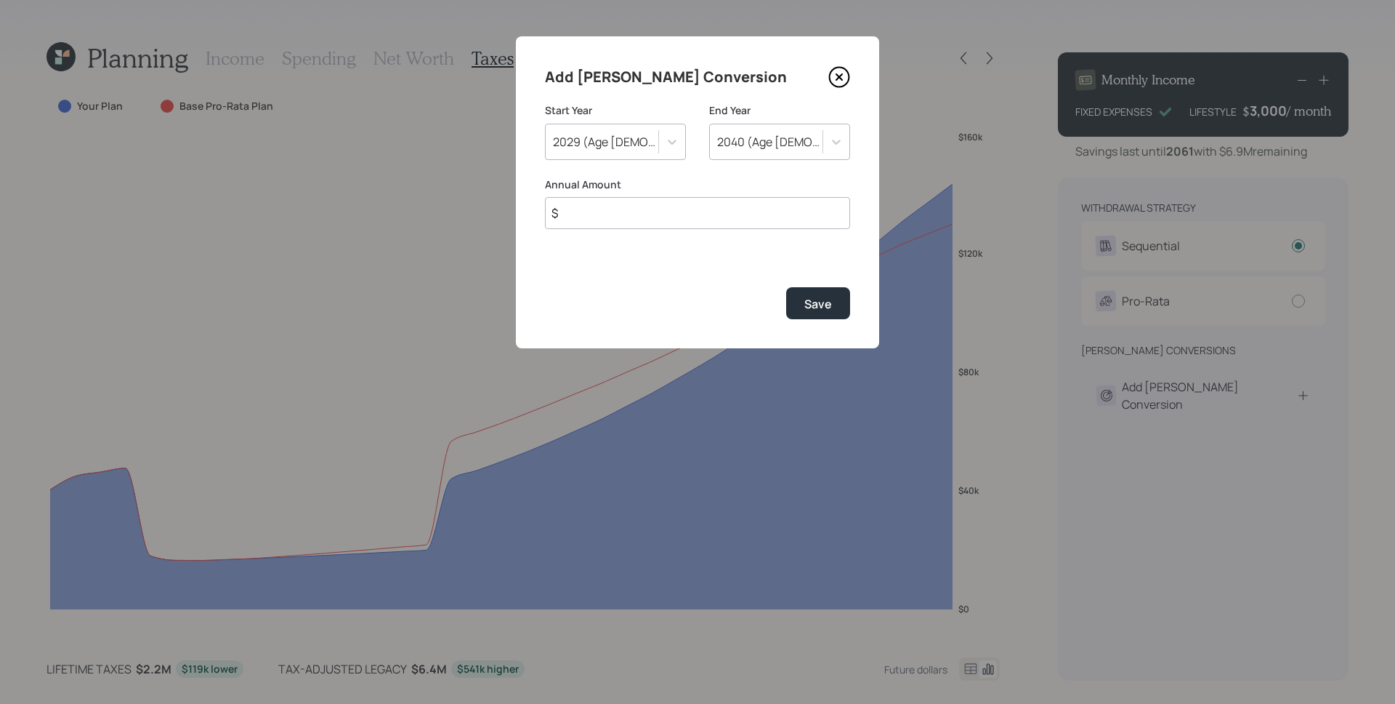
click at [640, 219] on input "$" at bounding box center [697, 213] width 305 height 32
type input "$ 20,000"
click at [786, 287] on button "Save" at bounding box center [818, 302] width 64 height 31
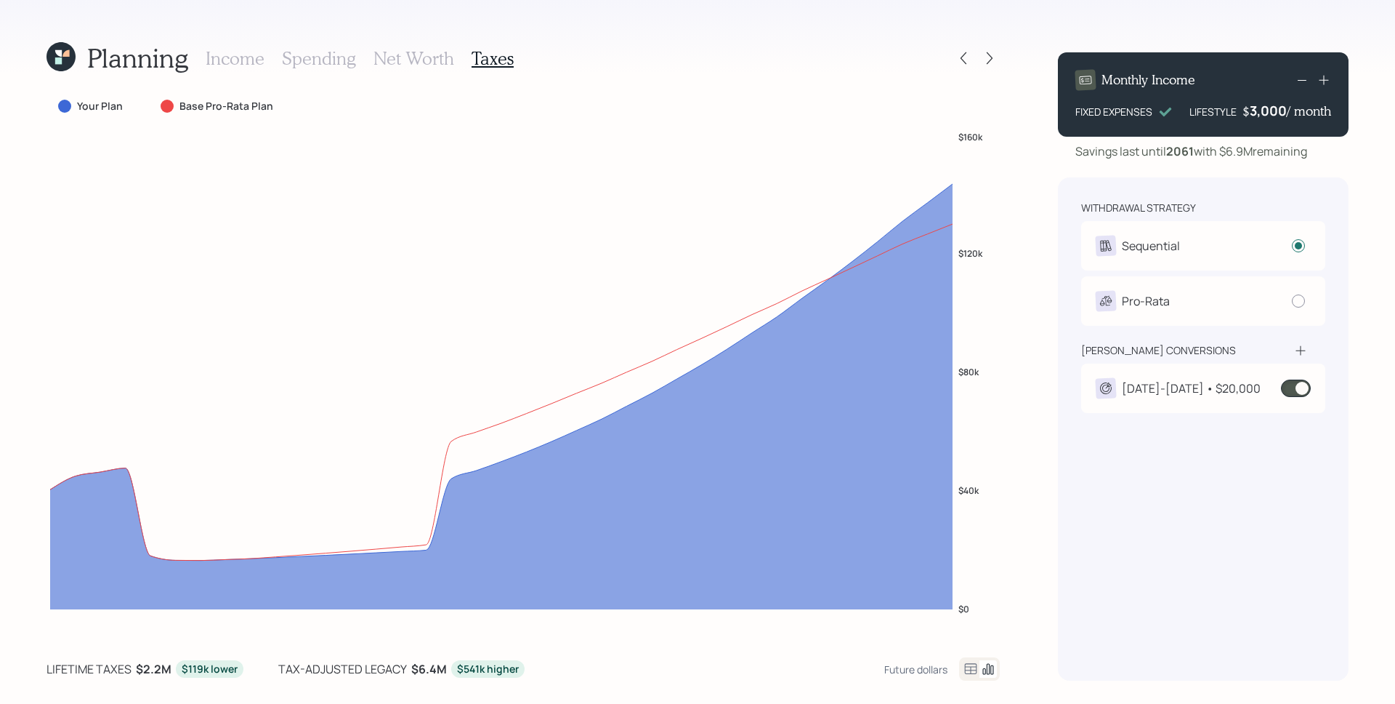
click at [1293, 383] on span at bounding box center [1296, 387] width 30 height 17
click at [957, 50] on div at bounding box center [964, 58] width 20 height 20
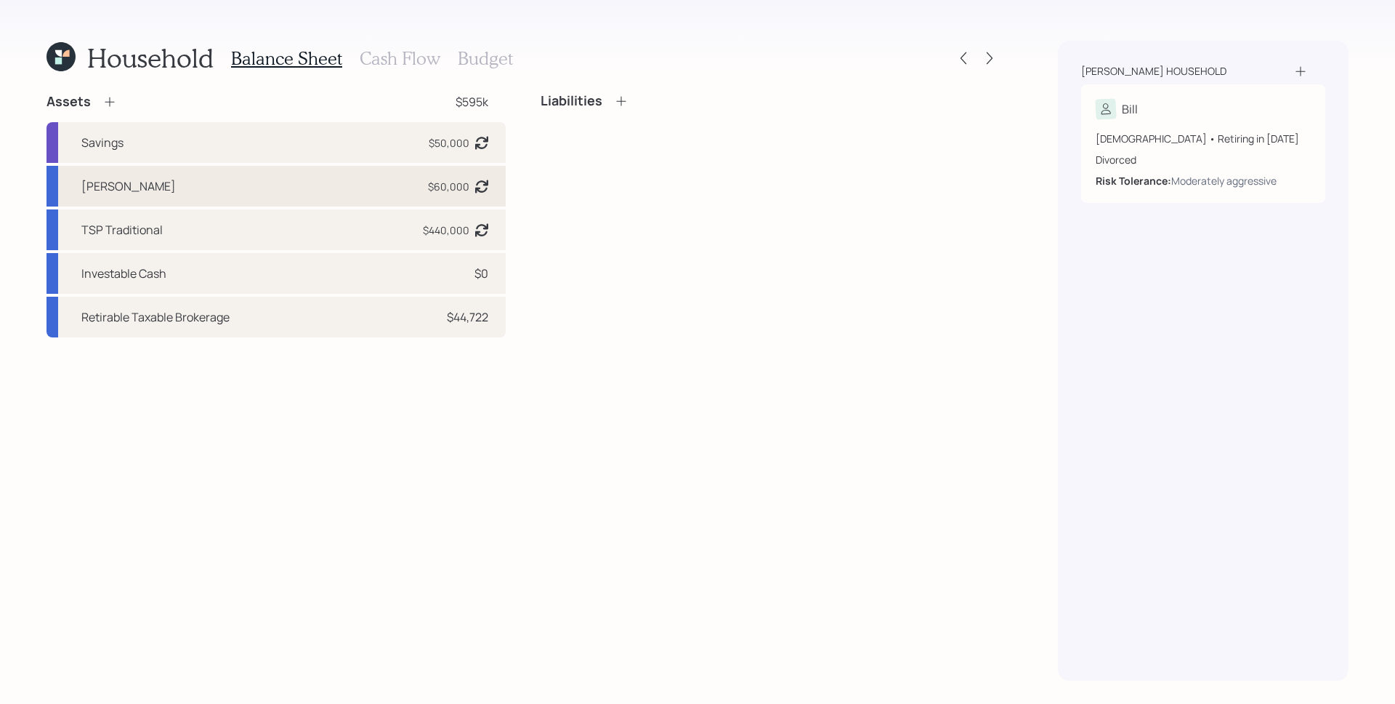
click at [287, 176] on div "TSP [PERSON_NAME] $60,000 Asset balance last updated on [DATE]." at bounding box center [276, 186] width 459 height 41
select select "roth_457b"
select select "aggressive"
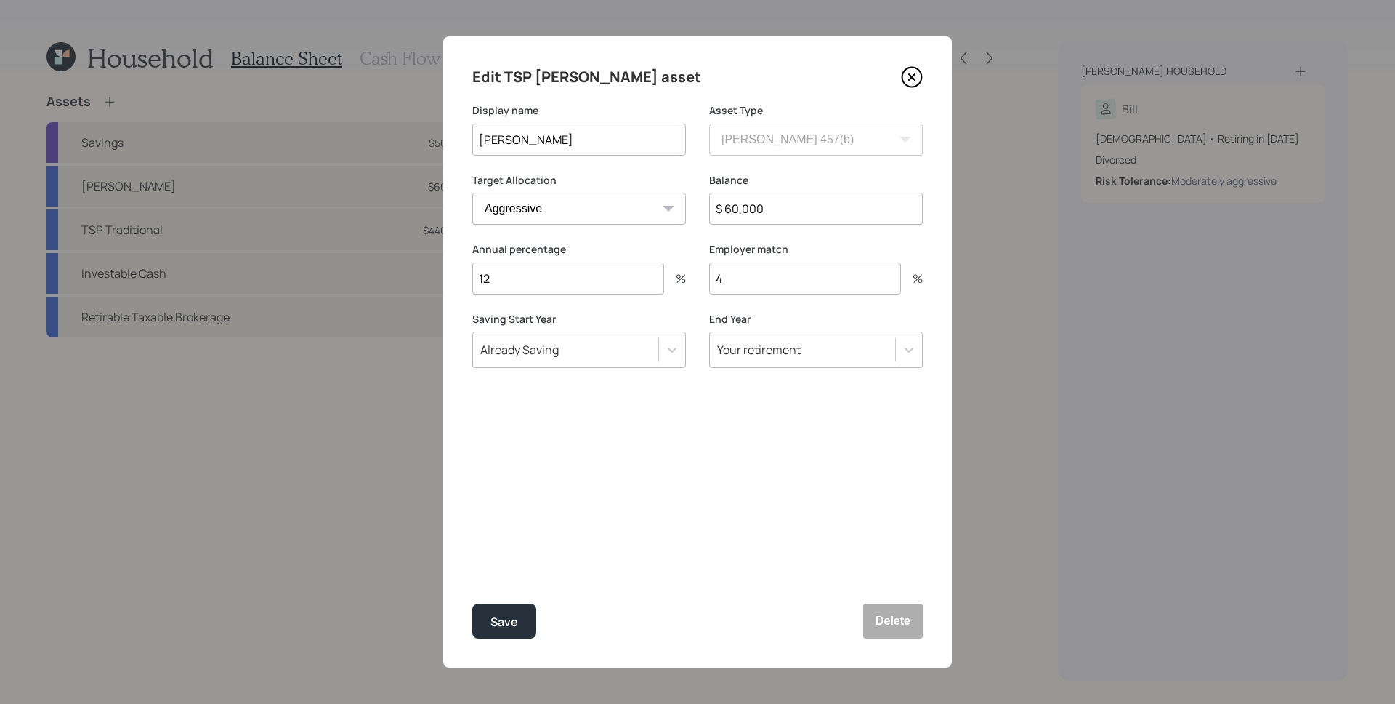
click at [913, 77] on icon at bounding box center [912, 77] width 22 height 22
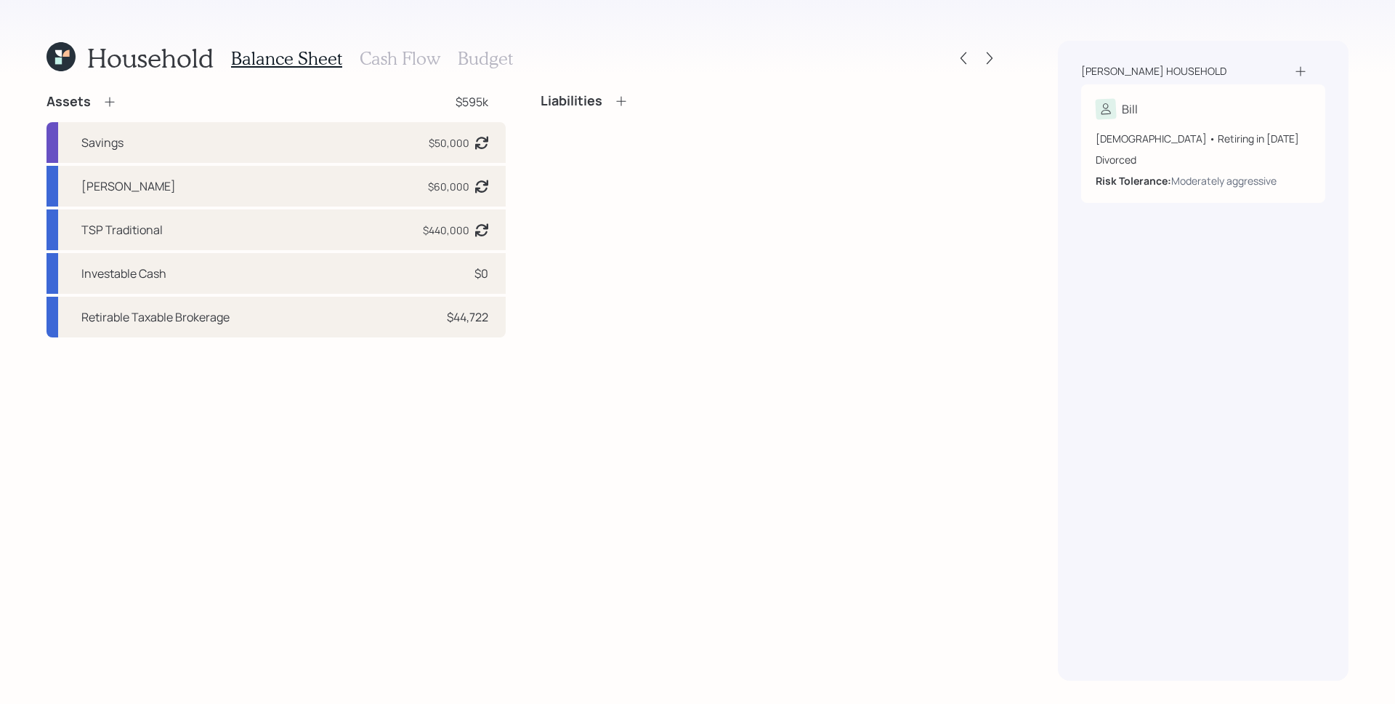
click at [100, 109] on div "Assets" at bounding box center [82, 101] width 70 height 17
click at [105, 104] on icon at bounding box center [109, 101] width 15 height 15
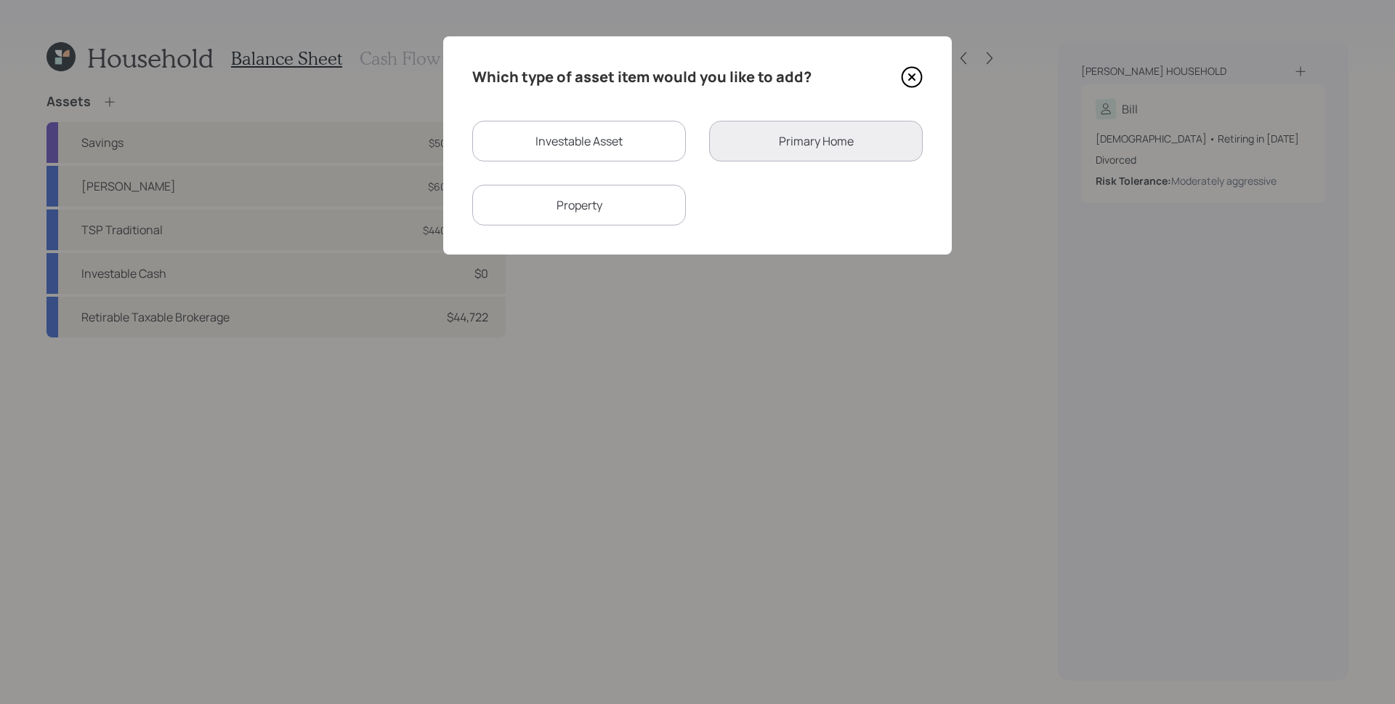
click at [626, 142] on div "Investable Asset" at bounding box center [579, 141] width 214 height 41
select select "taxable"
select select "balanced"
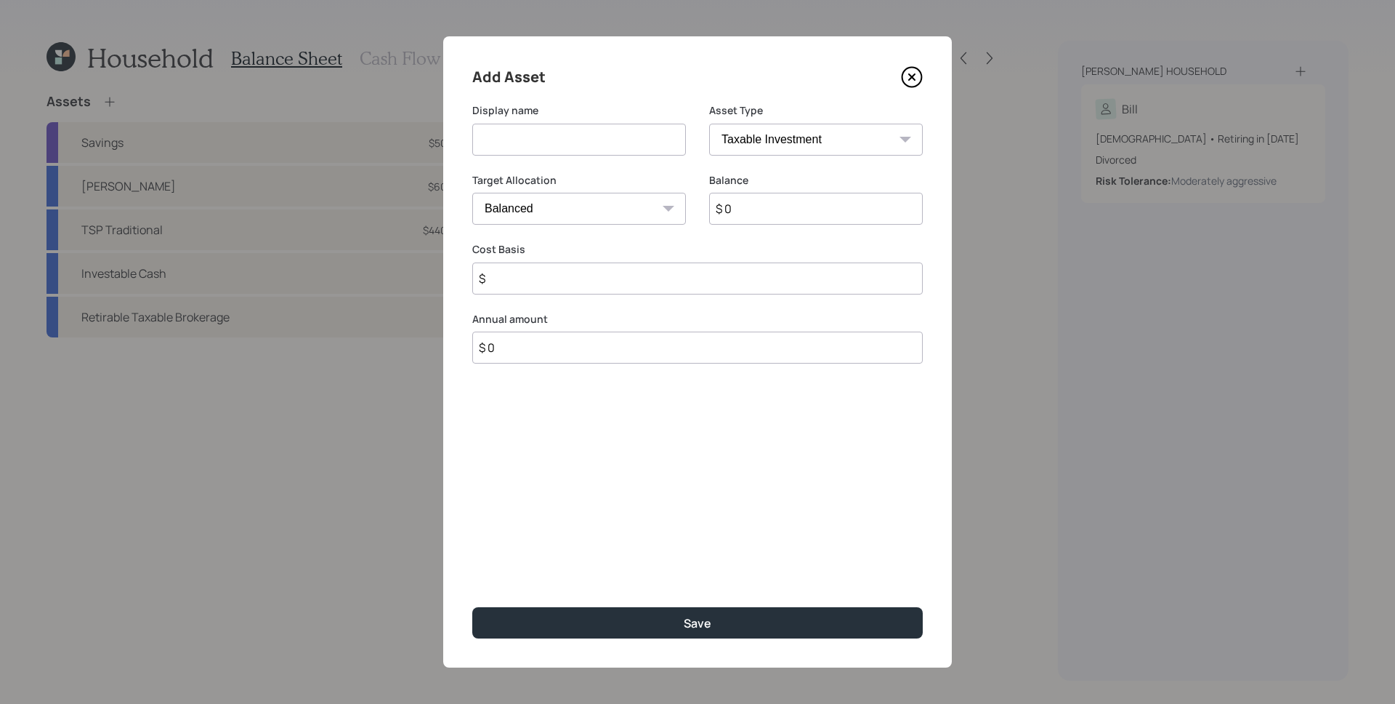
click at [621, 139] on input at bounding box center [579, 140] width 214 height 32
type input "Traditional Hypothecial"
click at [791, 203] on input "$ 0" at bounding box center [816, 209] width 214 height 32
type input "$ 580,000"
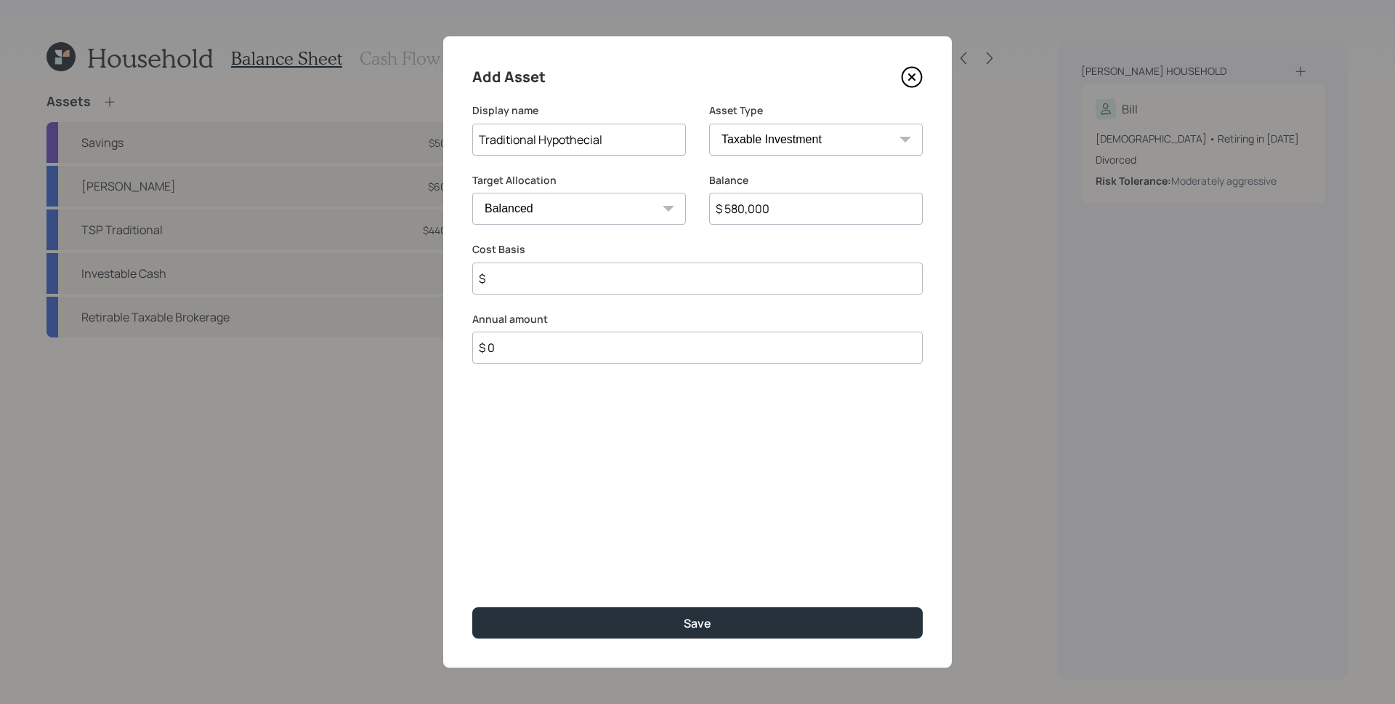
click at [886, 138] on select "SEP [PERSON_NAME] IRA 401(k) [PERSON_NAME] 401(k) 403(b) [PERSON_NAME] 403(b) 4…" at bounding box center [816, 140] width 214 height 32
select select "ira"
click at [709, 124] on select "SEP [PERSON_NAME] IRA 401(k) [PERSON_NAME] 401(k) 403(b) [PERSON_NAME] 403(b) 4…" at bounding box center [816, 140] width 214 height 32
click at [658, 275] on input "$" at bounding box center [697, 278] width 451 height 32
type input "$ 0"
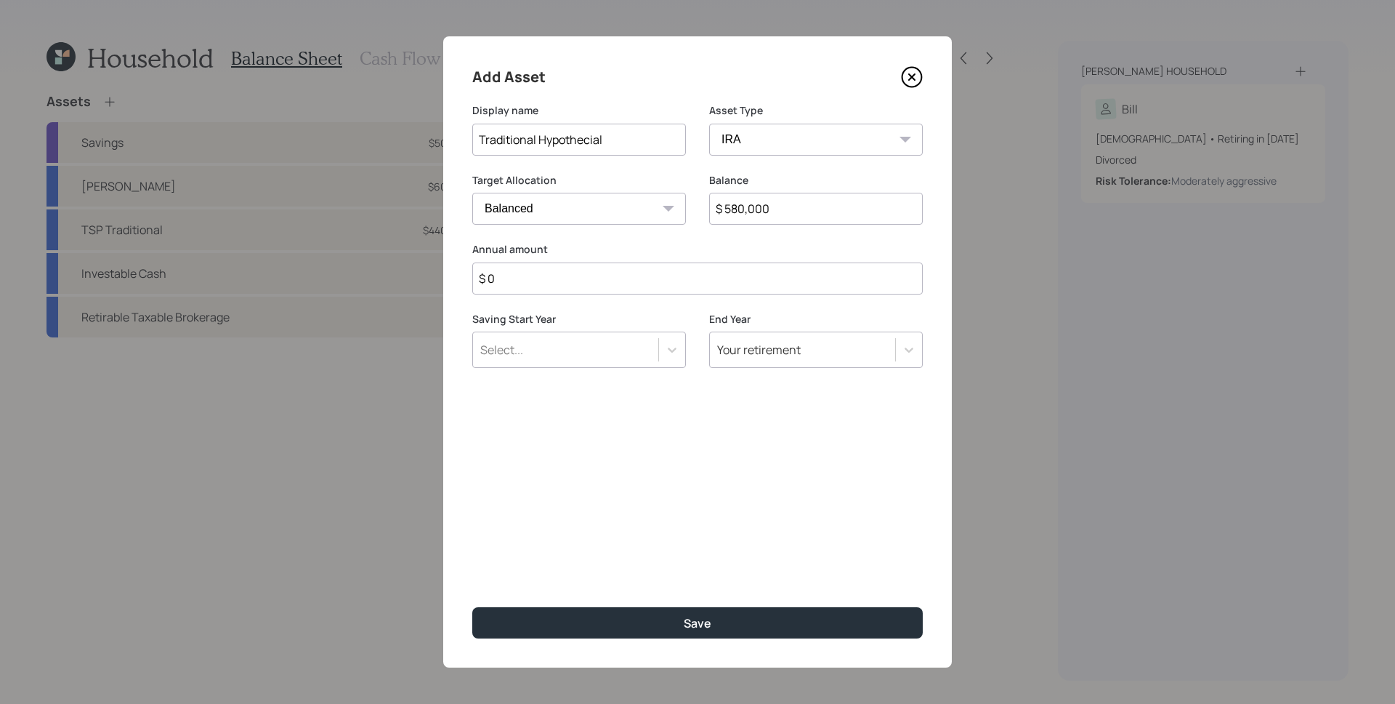
click at [472, 607] on button "Save" at bounding box center [697, 622] width 451 height 31
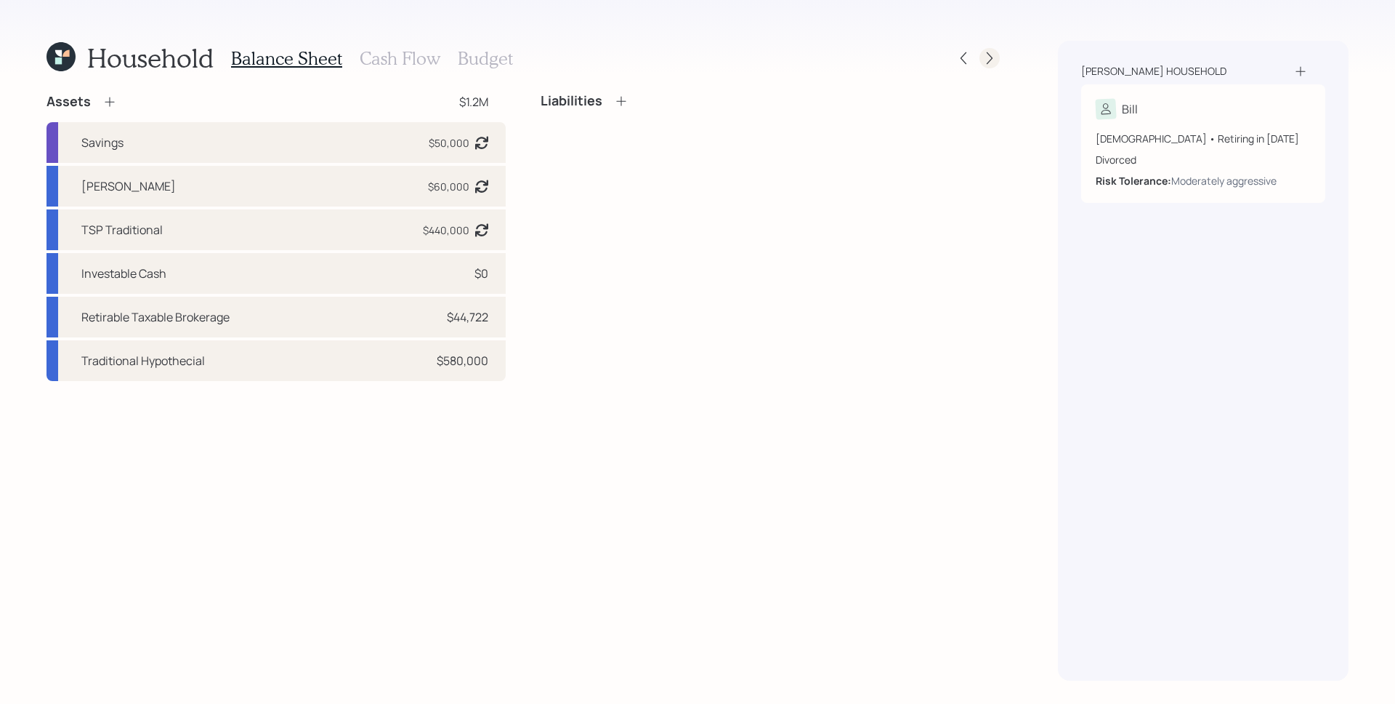
click at [993, 57] on icon at bounding box center [990, 58] width 15 height 15
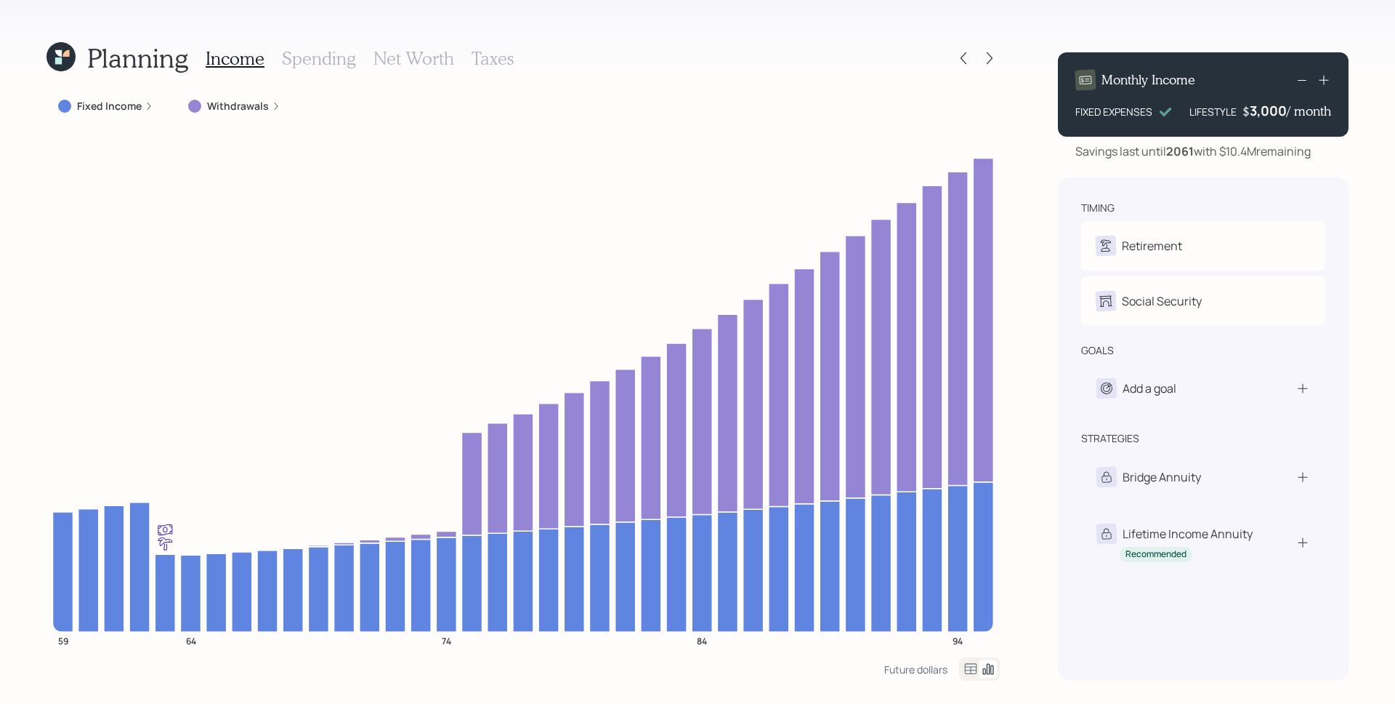
click at [488, 60] on h3 "Taxes" at bounding box center [493, 58] width 42 height 21
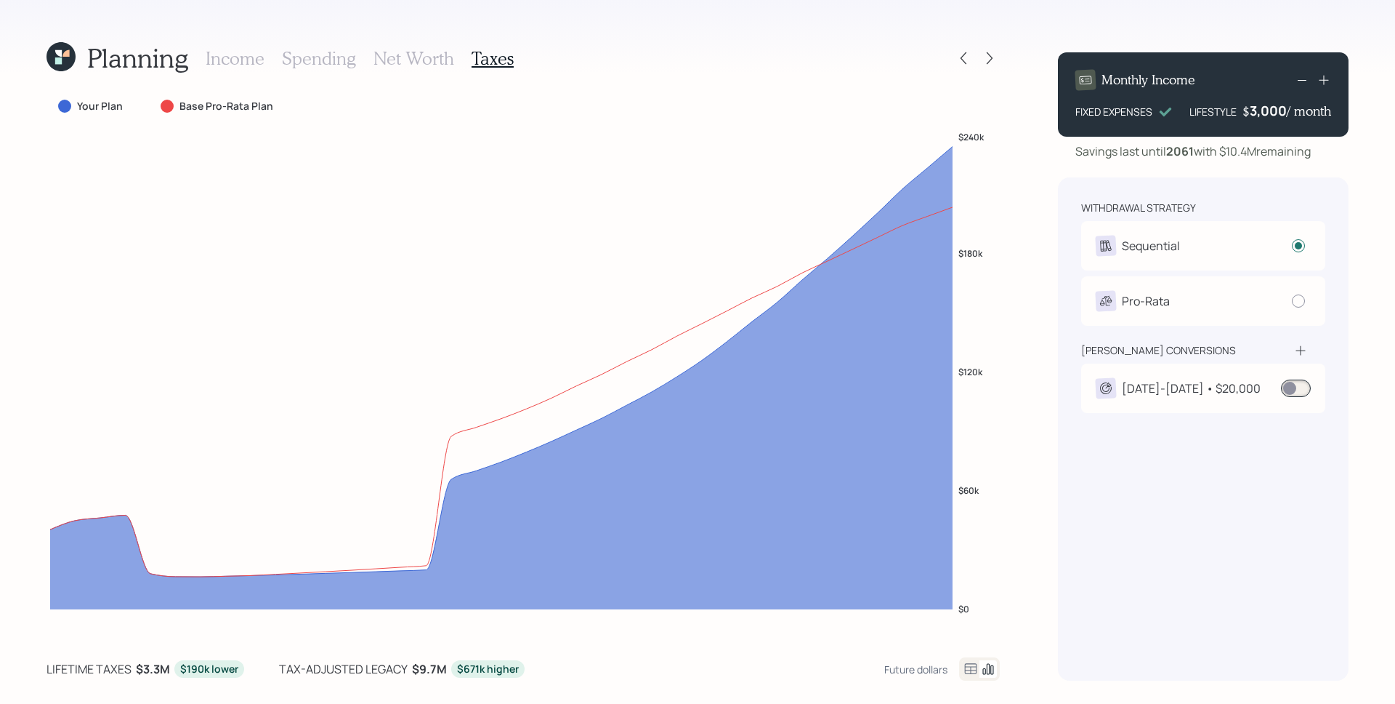
click at [1217, 388] on div "[DATE]-[DATE] • $20,000" at bounding box center [1191, 387] width 139 height 17
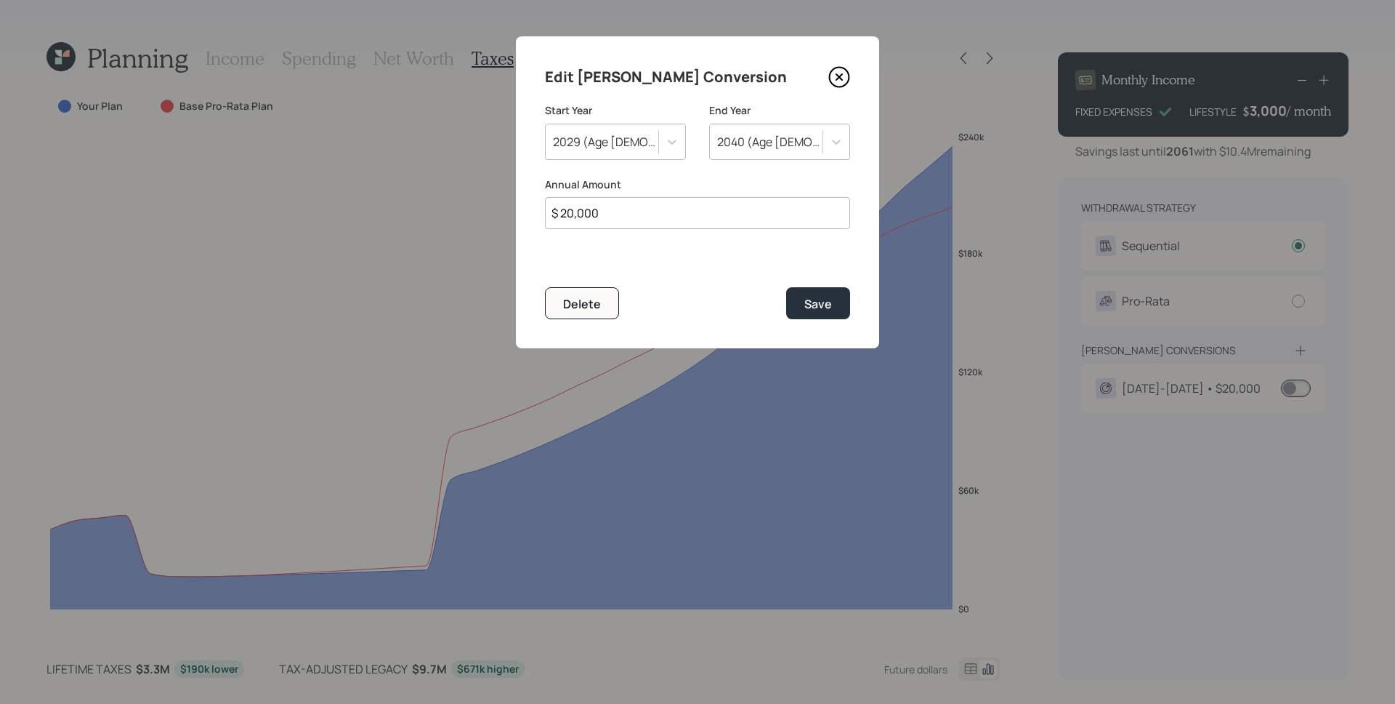
click at [844, 69] on icon at bounding box center [840, 77] width 22 height 22
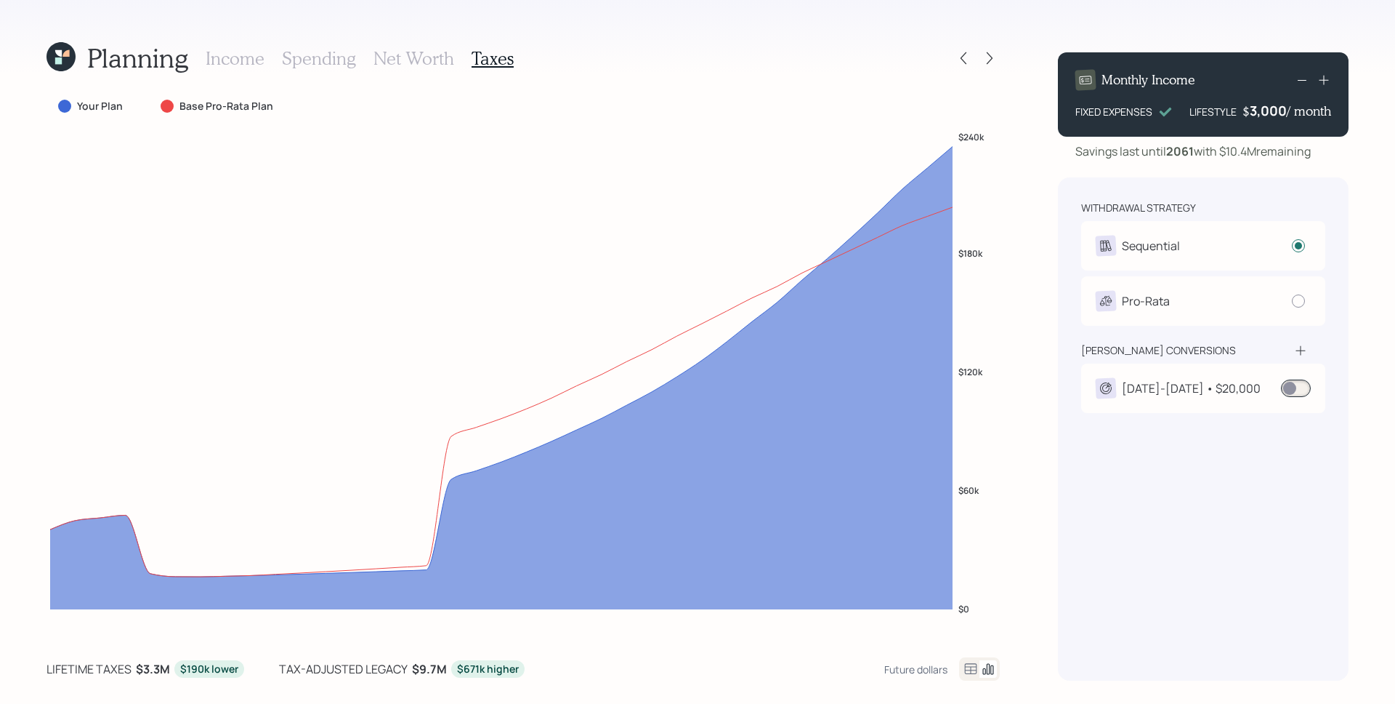
click at [1294, 390] on span at bounding box center [1296, 387] width 30 height 17
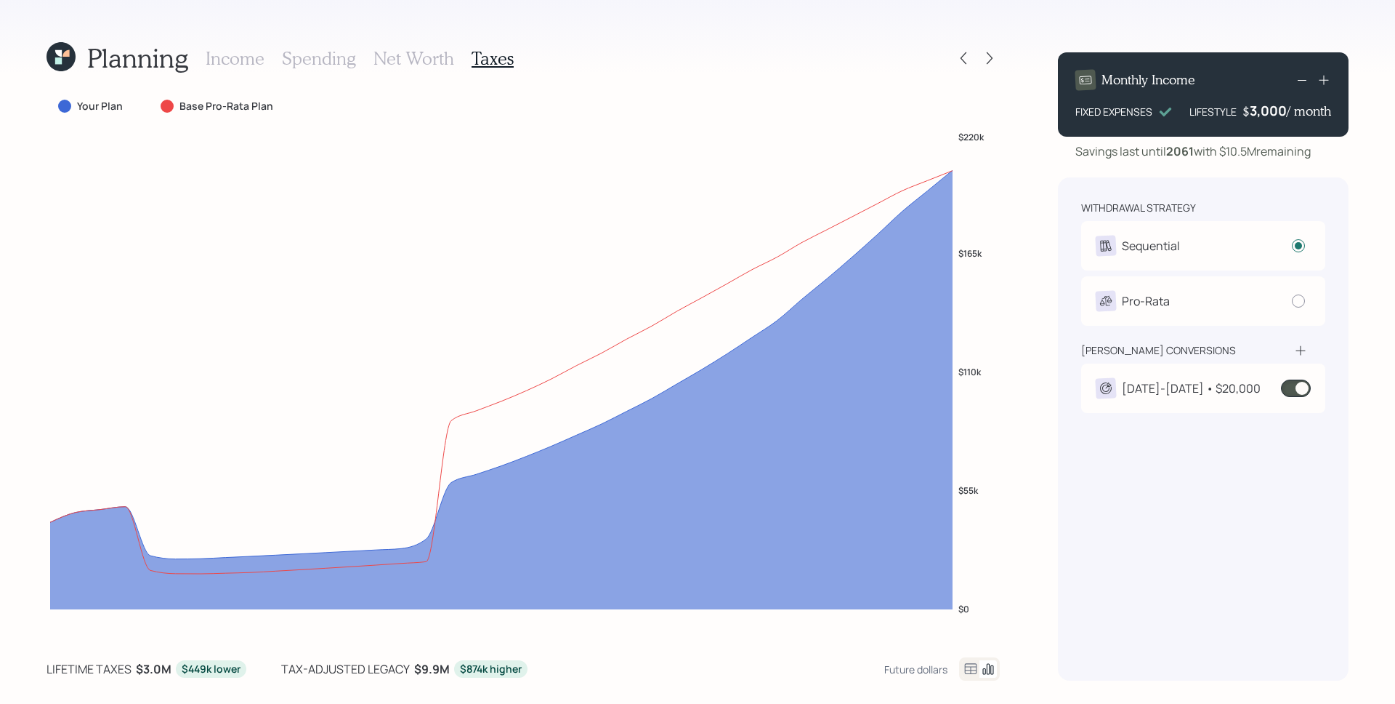
click at [1289, 382] on span at bounding box center [1296, 387] width 30 height 17
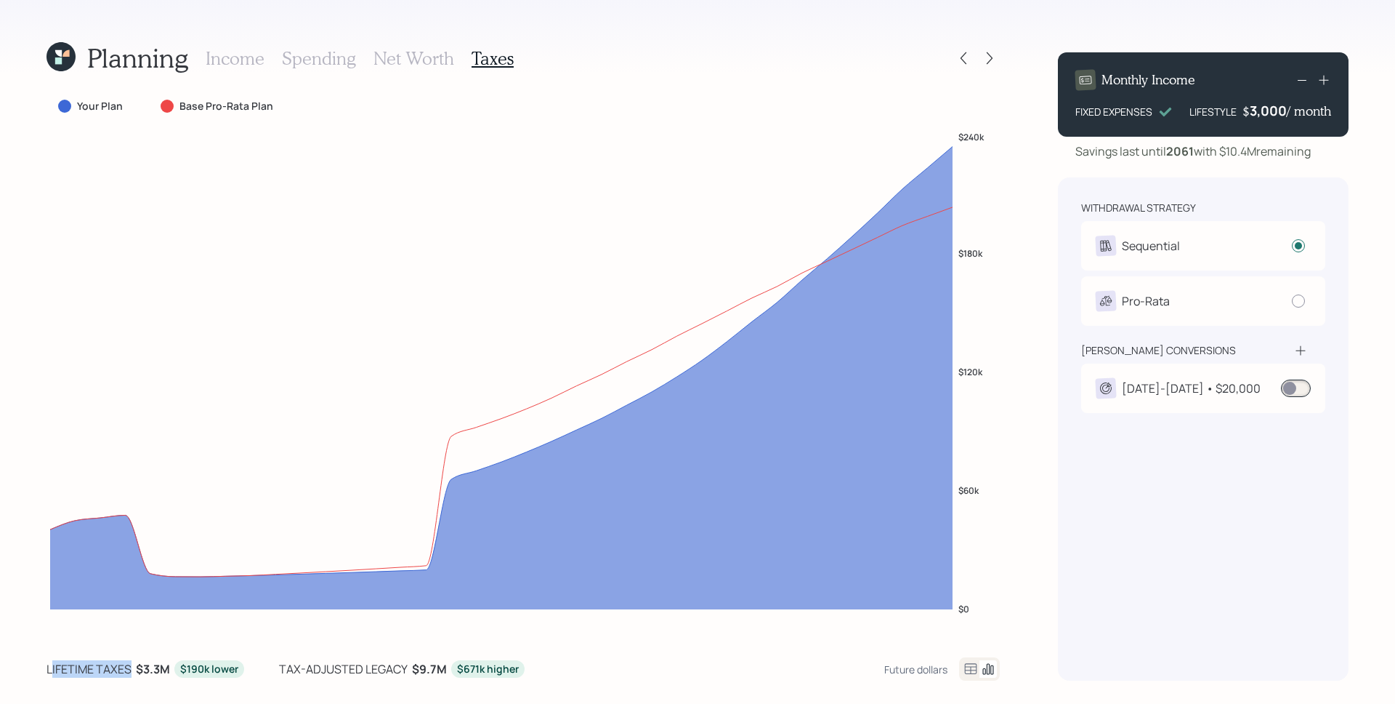
drag, startPoint x: 50, startPoint y: 667, endPoint x: 132, endPoint y: 668, distance: 82.1
click at [132, 668] on div "lifetime taxes $3.3M $190k lower" at bounding box center [146, 668] width 198 height 17
drag, startPoint x: 277, startPoint y: 667, endPoint x: 531, endPoint y: 666, distance: 253.6
click at [531, 666] on div "lifetime taxes $3.3M $190k lower tax-adjusted legacy $9.7M $671k higher Future …" at bounding box center [524, 668] width 954 height 23
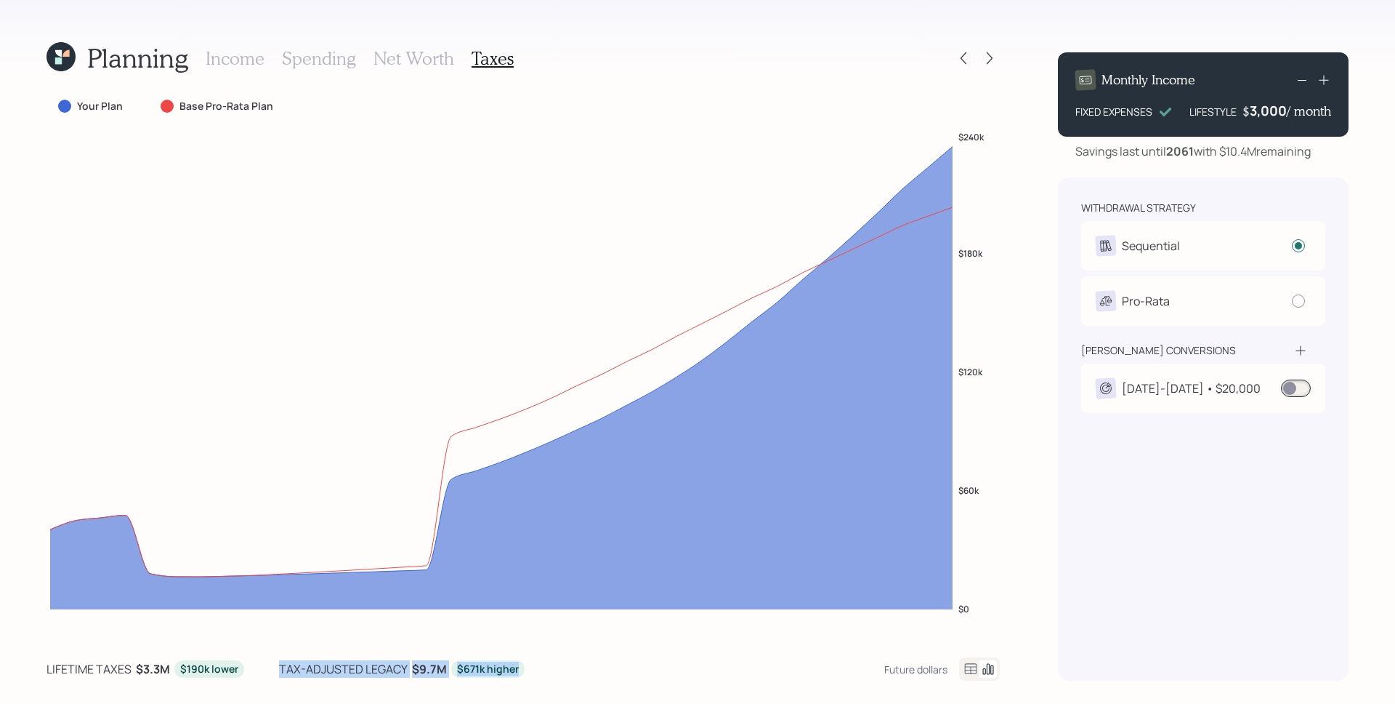
click at [597, 660] on div "lifetime taxes $3.3M $190k lower tax-adjusted legacy $9.7M $671k higher Future …" at bounding box center [524, 668] width 954 height 23
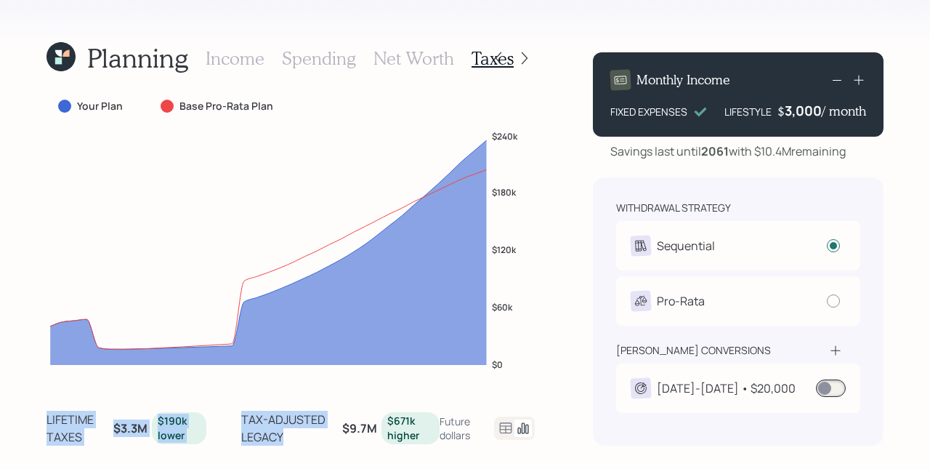
drag, startPoint x: 46, startPoint y: 417, endPoint x: 339, endPoint y: 438, distance: 293.6
click at [339, 438] on div "lifetime taxes $3.3M $190k lower tax-adjusted legacy $9.7M $671k higher" at bounding box center [243, 428] width 393 height 35
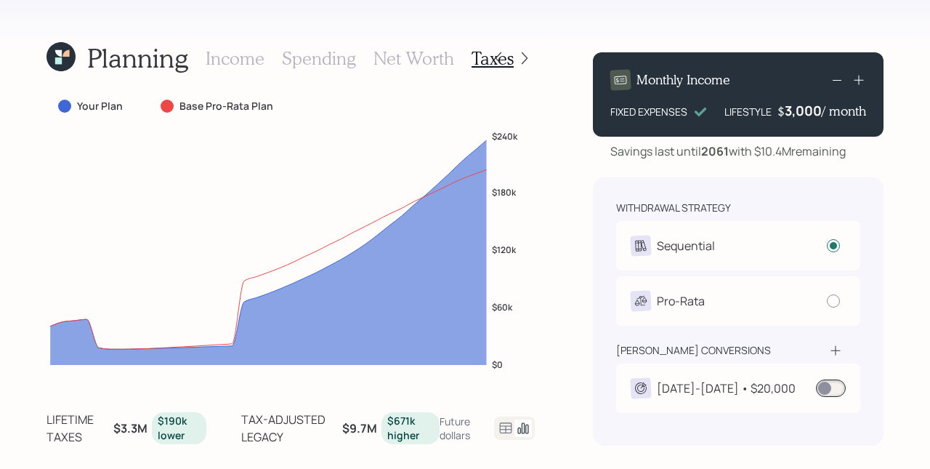
click at [342, 437] on div "$9.7M" at bounding box center [359, 427] width 35 height 17
click at [823, 390] on span at bounding box center [831, 387] width 30 height 17
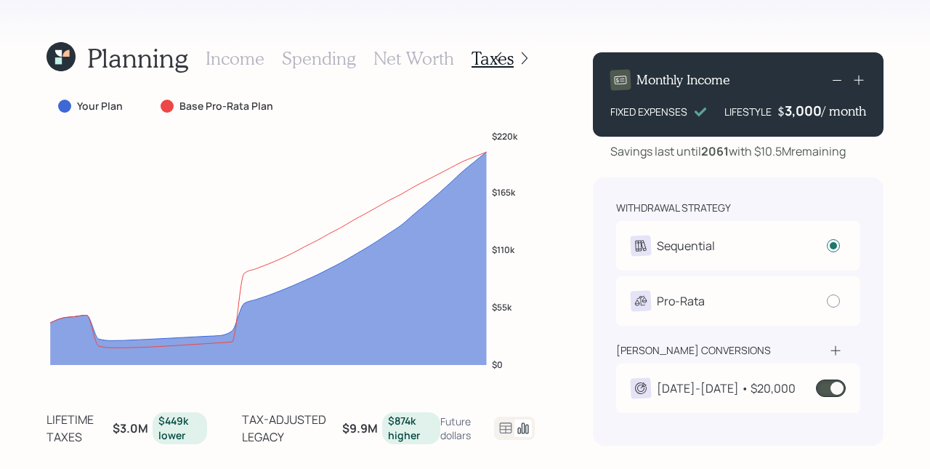
click at [701, 379] on div "[DATE]-[DATE] • $20,000" at bounding box center [713, 388] width 165 height 20
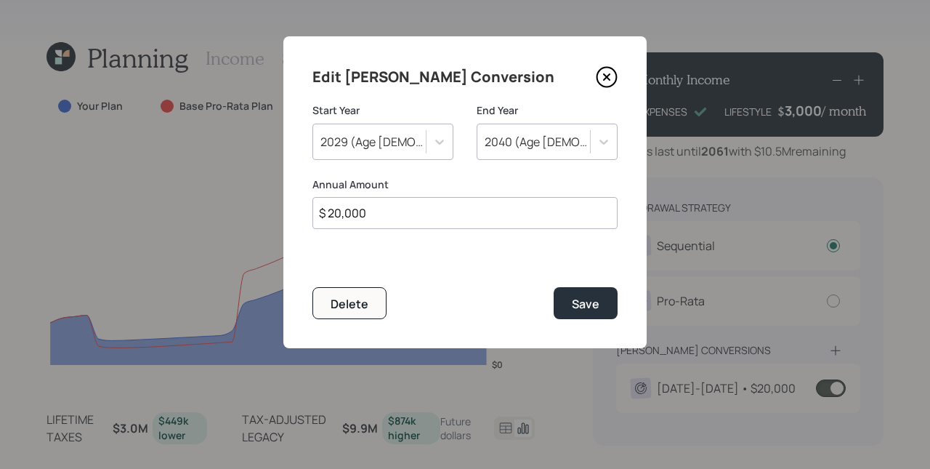
click at [457, 217] on input "$ 20,000" at bounding box center [465, 213] width 305 height 32
type input "$ 40,000"
click at [554, 287] on button "Save" at bounding box center [586, 302] width 64 height 31
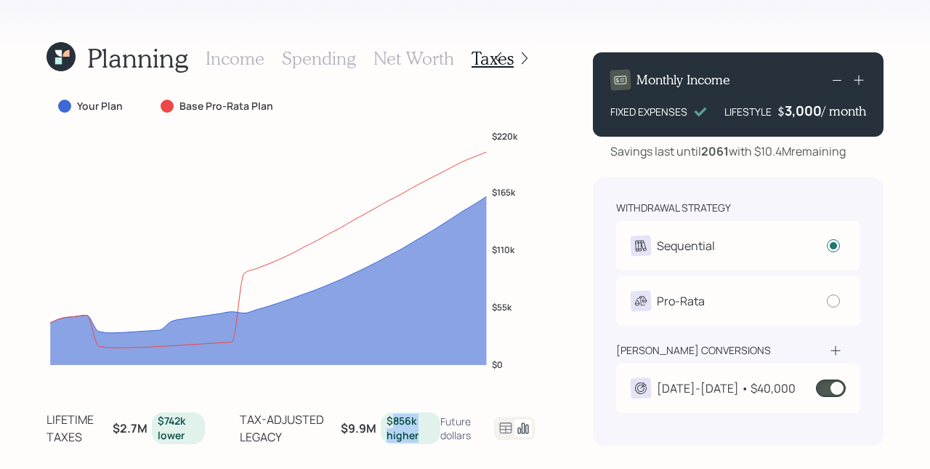
drag, startPoint x: 420, startPoint y: 435, endPoint x: 392, endPoint y: 416, distance: 34.1
click at [392, 416] on div "$856k higher" at bounding box center [411, 428] width 48 height 28
click at [378, 413] on div "tax-adjusted legacy $9.9M $856k higher" at bounding box center [340, 428] width 200 height 35
drag, startPoint x: 190, startPoint y: 440, endPoint x: 161, endPoint y: 421, distance: 35.7
click at [161, 421] on div "$742k lower" at bounding box center [178, 428] width 41 height 28
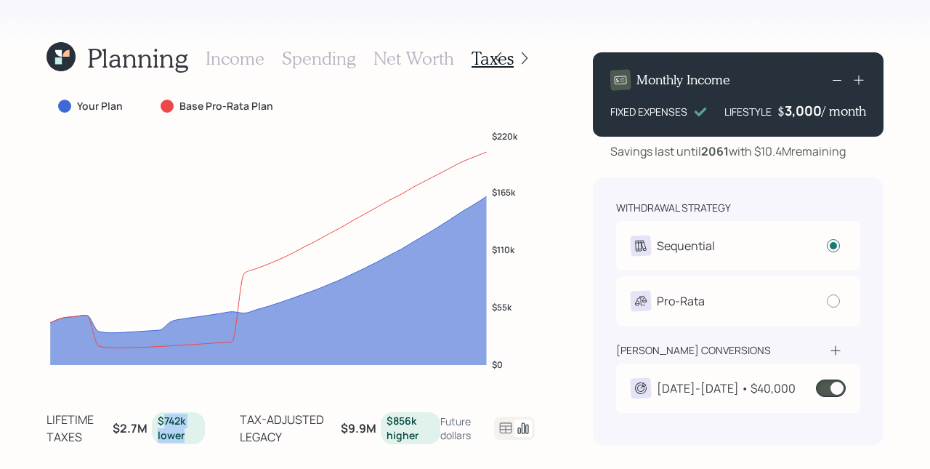
click at [161, 421] on div "$742k lower" at bounding box center [178, 428] width 41 height 28
drag, startPoint x: 390, startPoint y: 421, endPoint x: 419, endPoint y: 438, distance: 33.5
click at [419, 438] on div "$856k higher" at bounding box center [411, 428] width 48 height 28
click at [712, 392] on div "[DATE]-[DATE] • $40,000" at bounding box center [726, 387] width 139 height 17
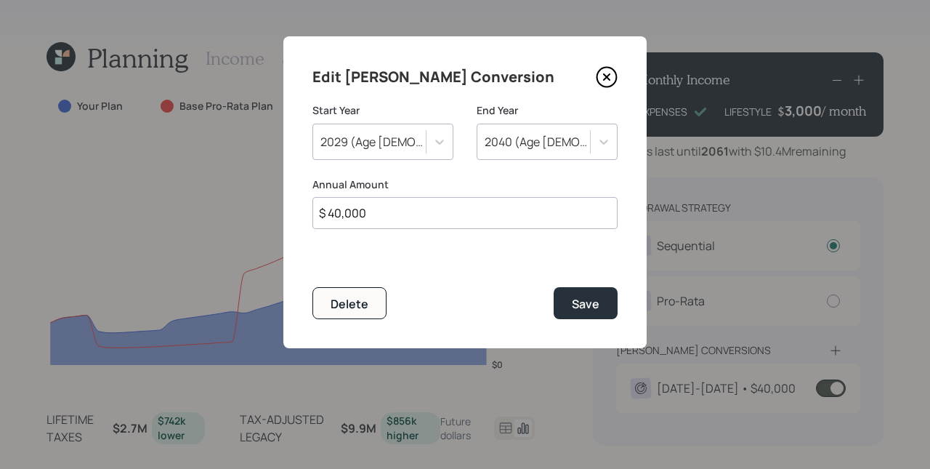
click at [430, 209] on input "$ 40,000" at bounding box center [465, 213] width 305 height 32
type input "$ 30,000"
click at [554, 287] on button "Save" at bounding box center [586, 302] width 64 height 31
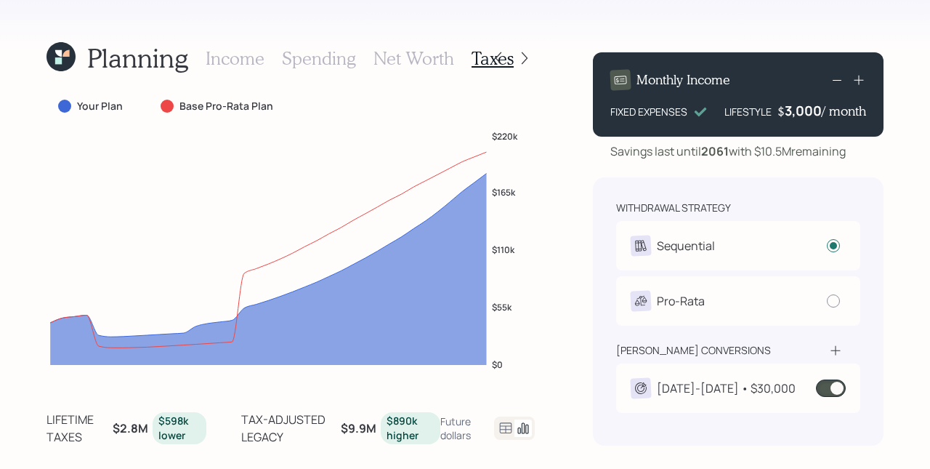
click at [839, 390] on span at bounding box center [831, 387] width 30 height 17
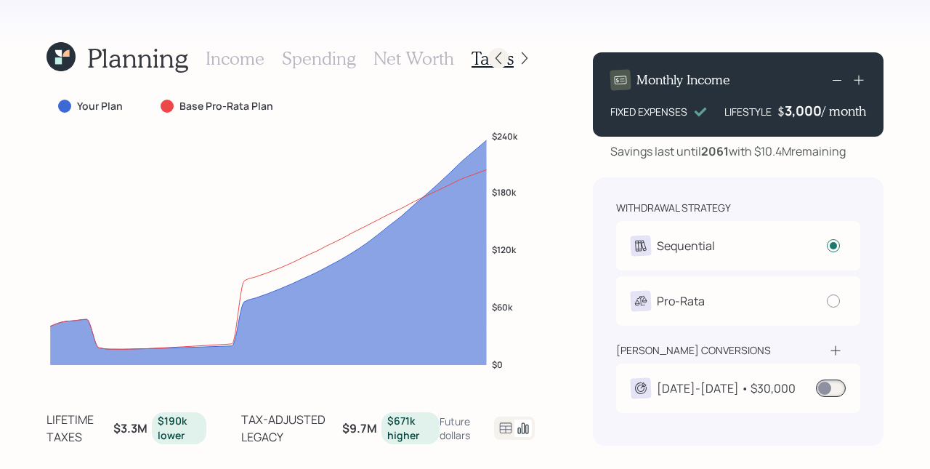
click at [501, 60] on icon at bounding box center [498, 58] width 15 height 15
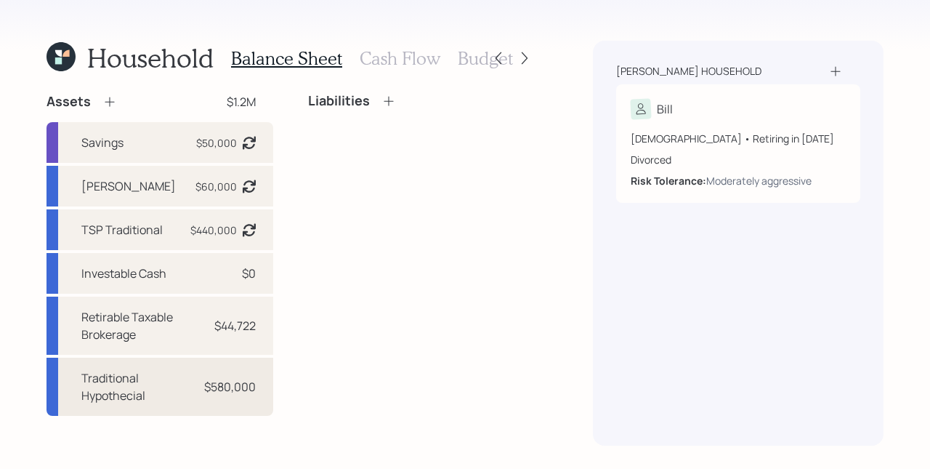
click at [198, 385] on div "Traditional Hypothecial $580,000" at bounding box center [160, 387] width 227 height 58
select select "ira"
select select "balanced"
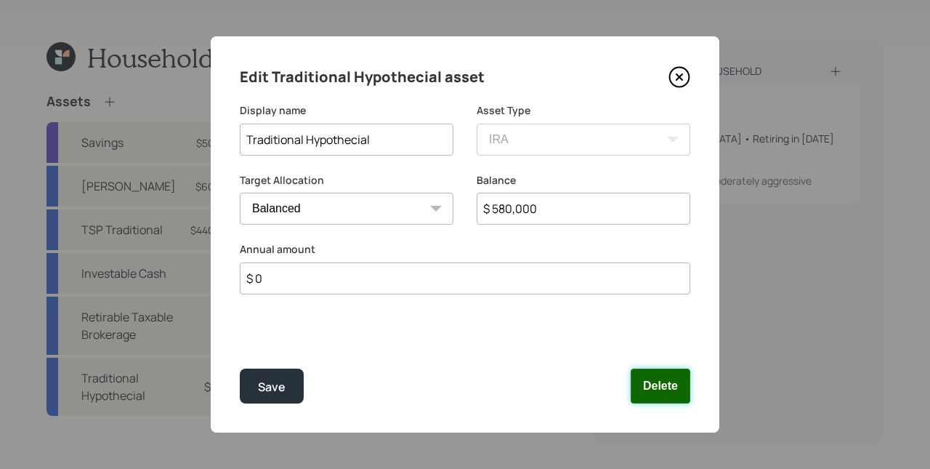
click at [663, 393] on button "Delete" at bounding box center [661, 385] width 60 height 35
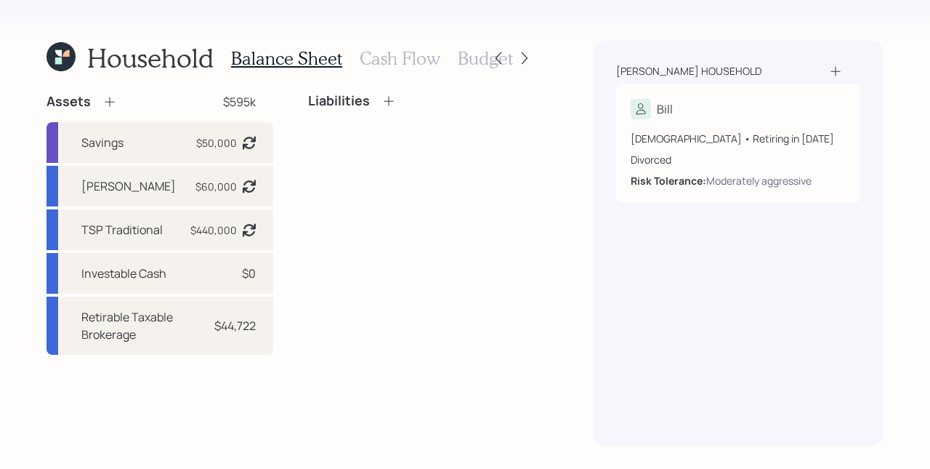
click at [435, 278] on div "Liabilities" at bounding box center [421, 224] width 227 height 262
click at [529, 60] on icon at bounding box center [524, 58] width 15 height 15
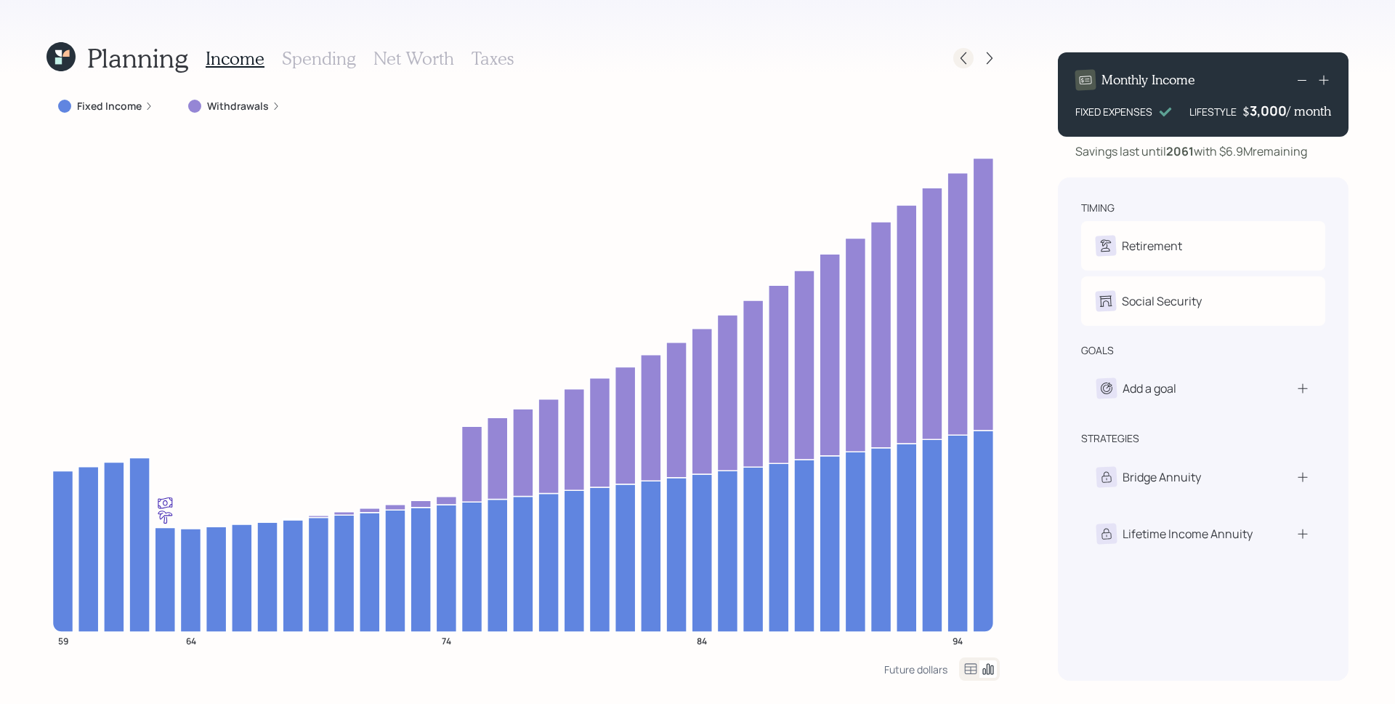
click at [962, 61] on icon at bounding box center [963, 58] width 15 height 15
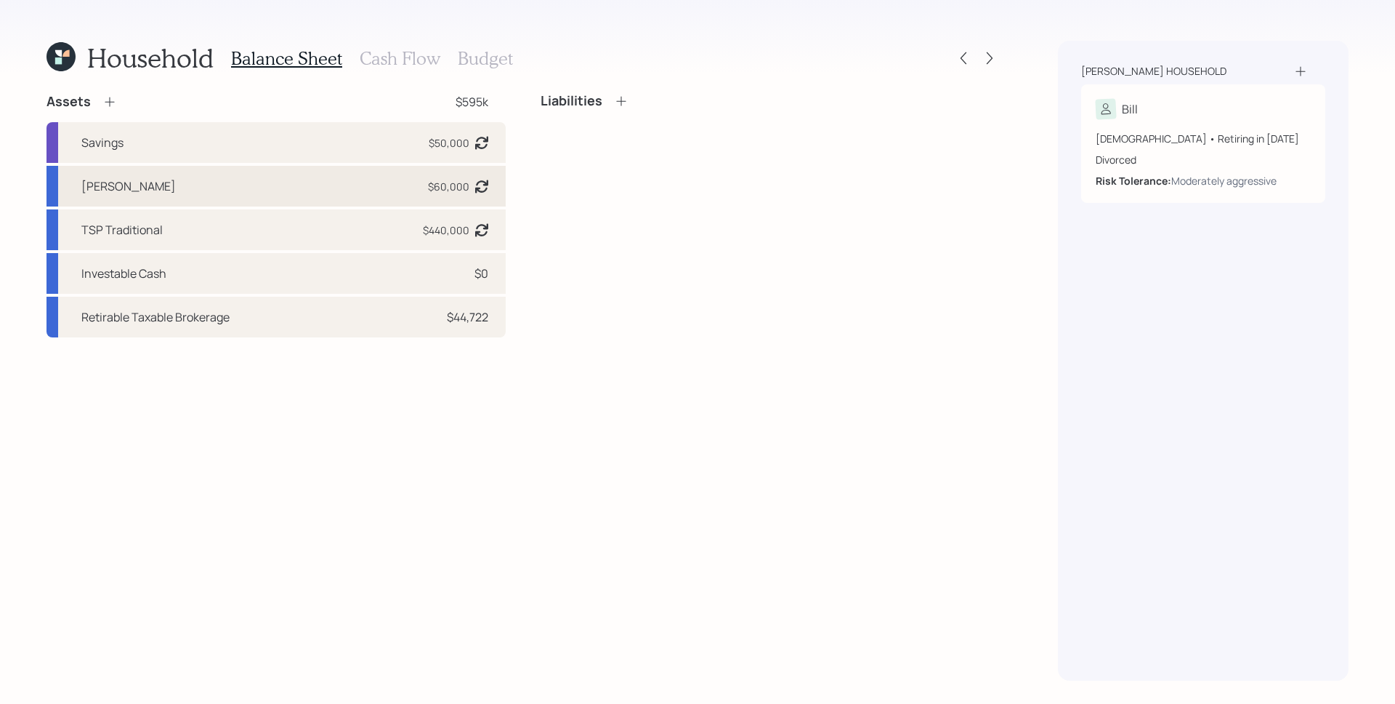
click at [239, 193] on div "TSP [PERSON_NAME] $60,000 Asset balance last updated on [DATE]." at bounding box center [276, 186] width 459 height 41
select select "roth_457b"
select select "aggressive"
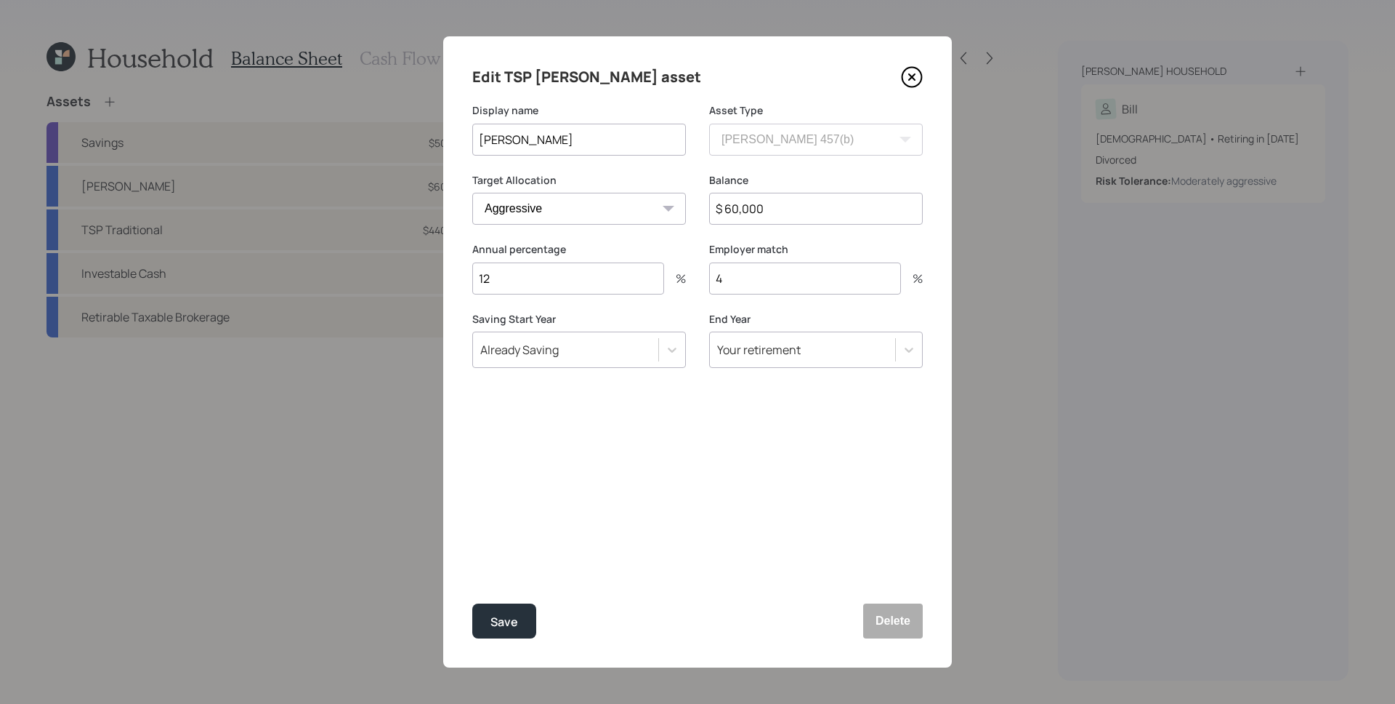
click at [508, 283] on input "12" at bounding box center [568, 278] width 192 height 32
drag, startPoint x: 922, startPoint y: 78, endPoint x: 887, endPoint y: 86, distance: 36.0
click at [922, 78] on icon at bounding box center [913, 78] width 20 height 20
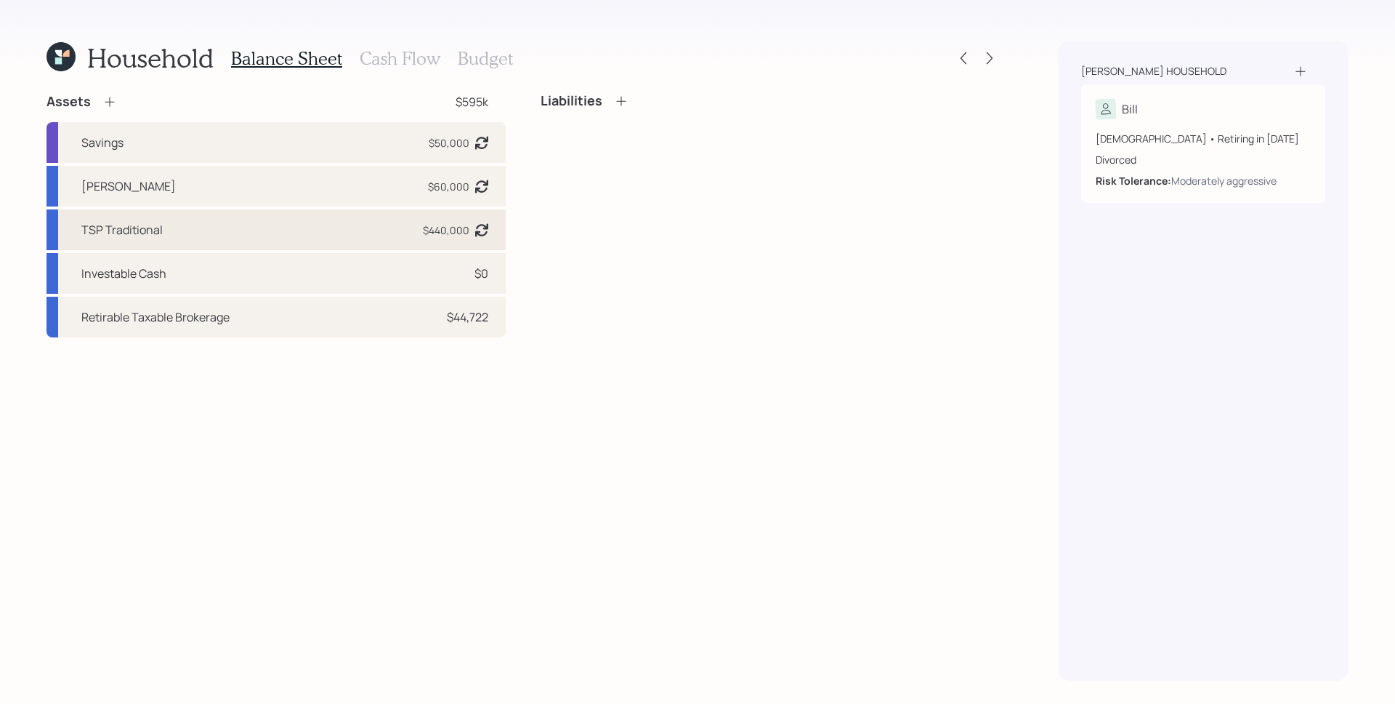
click at [159, 228] on div "TSP Traditional" at bounding box center [121, 229] width 81 height 17
click at [342, 225] on div "TSP Traditional $440,000 Asset balance last updated on [DATE]." at bounding box center [276, 229] width 459 height 41
select select "state_local_government_sponsored"
select select "aggressive"
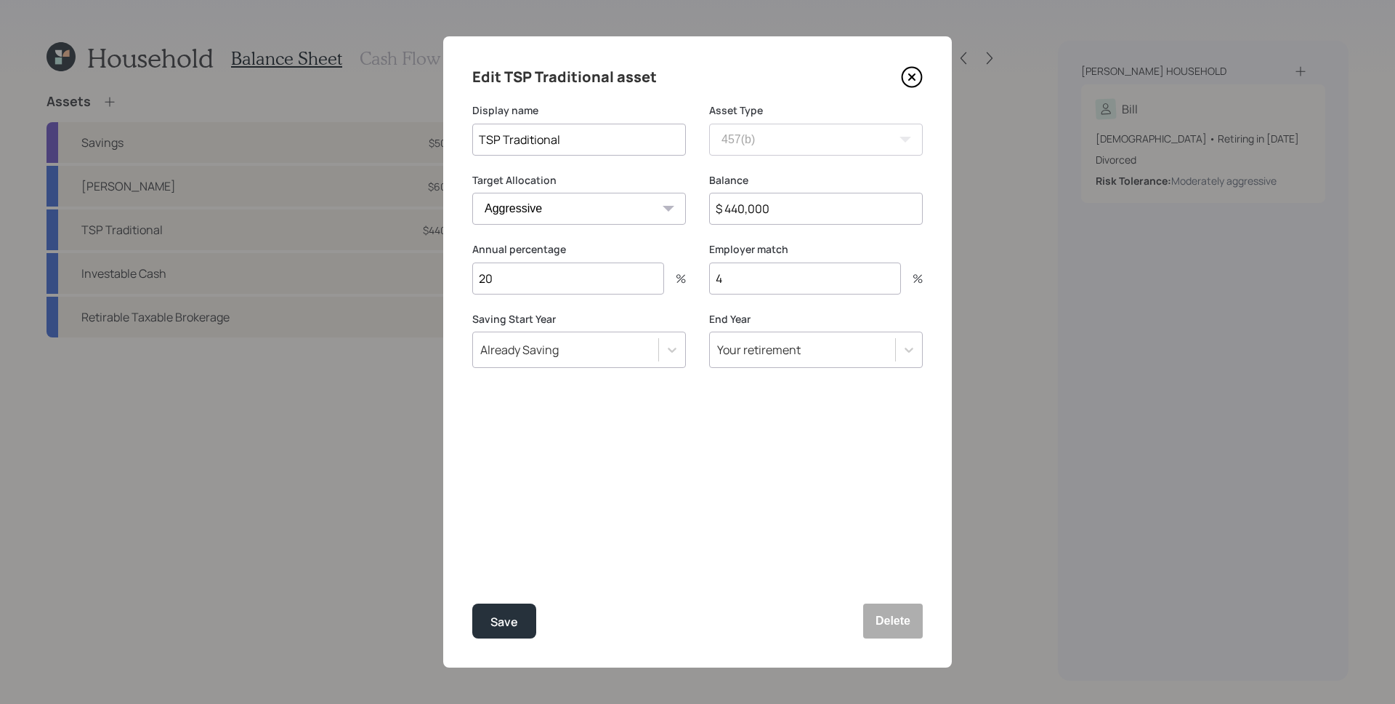
click at [555, 289] on input "20" at bounding box center [568, 278] width 192 height 32
type input "0"
click at [472, 603] on button "Save" at bounding box center [504, 620] width 64 height 35
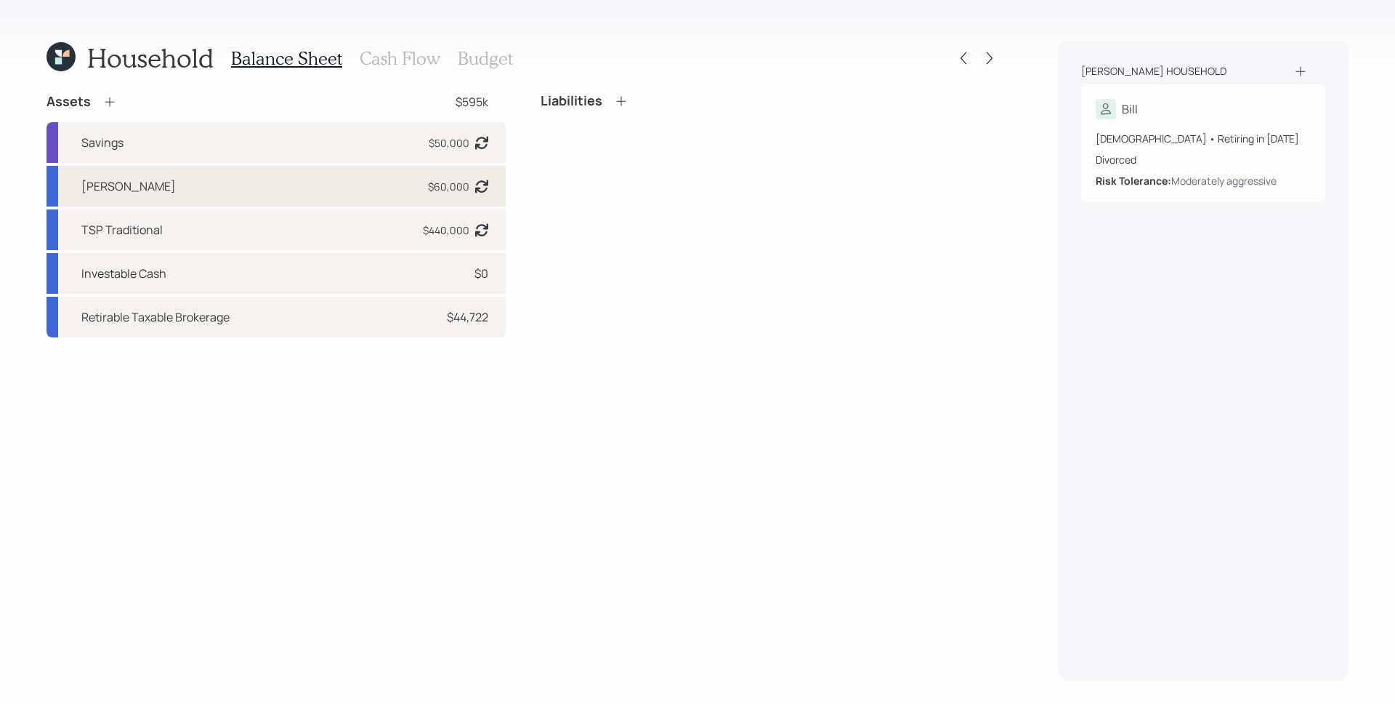
click at [130, 186] on div "[PERSON_NAME]" at bounding box center [128, 185] width 94 height 17
select select "roth_457b"
select select "aggressive"
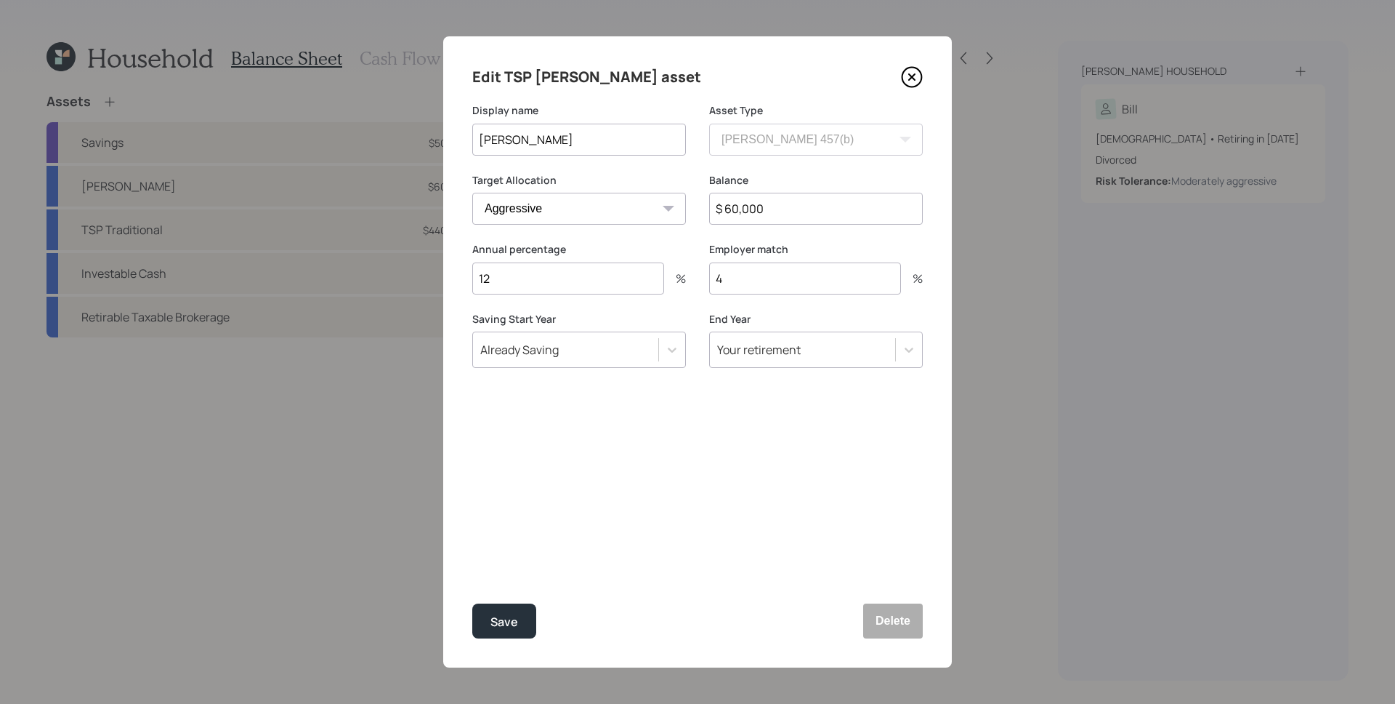
click at [541, 277] on input "12" at bounding box center [568, 278] width 192 height 32
click at [601, 283] on input "12" at bounding box center [568, 278] width 192 height 32
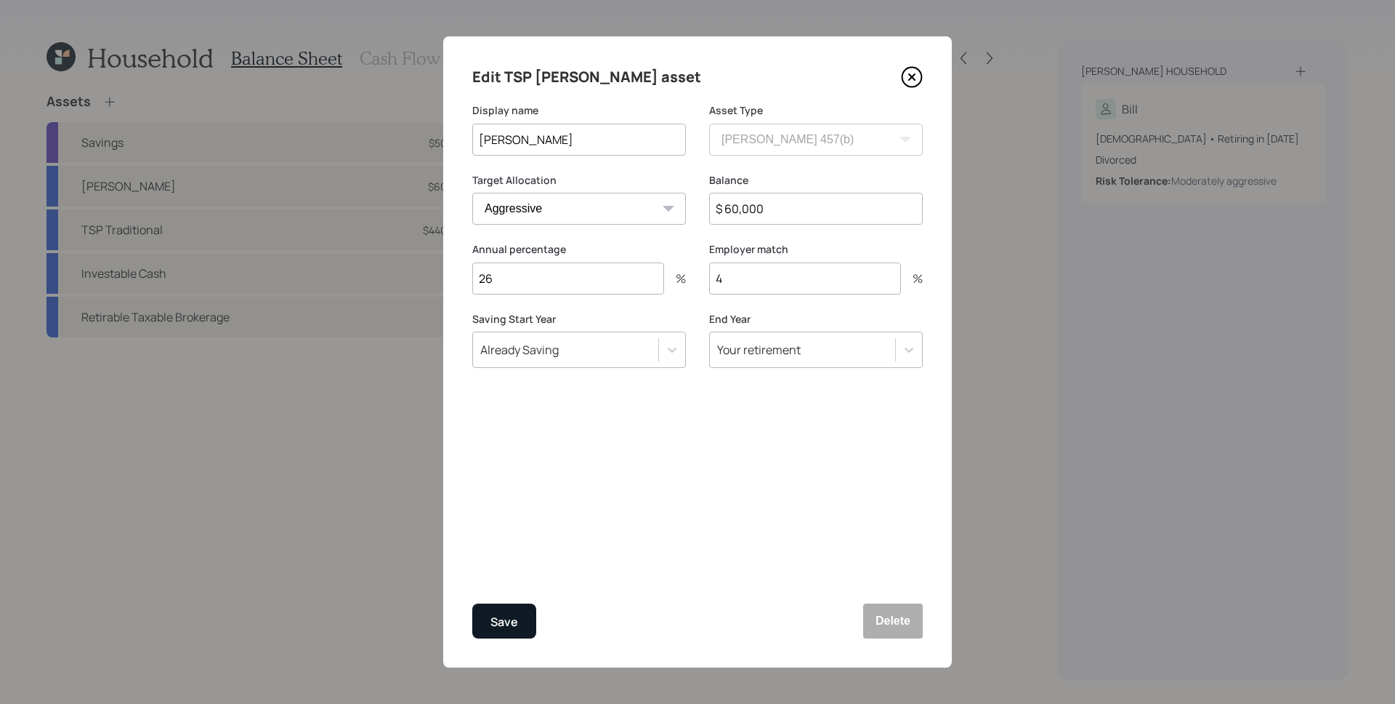
type input "26"
click at [504, 614] on div "Save" at bounding box center [505, 622] width 28 height 20
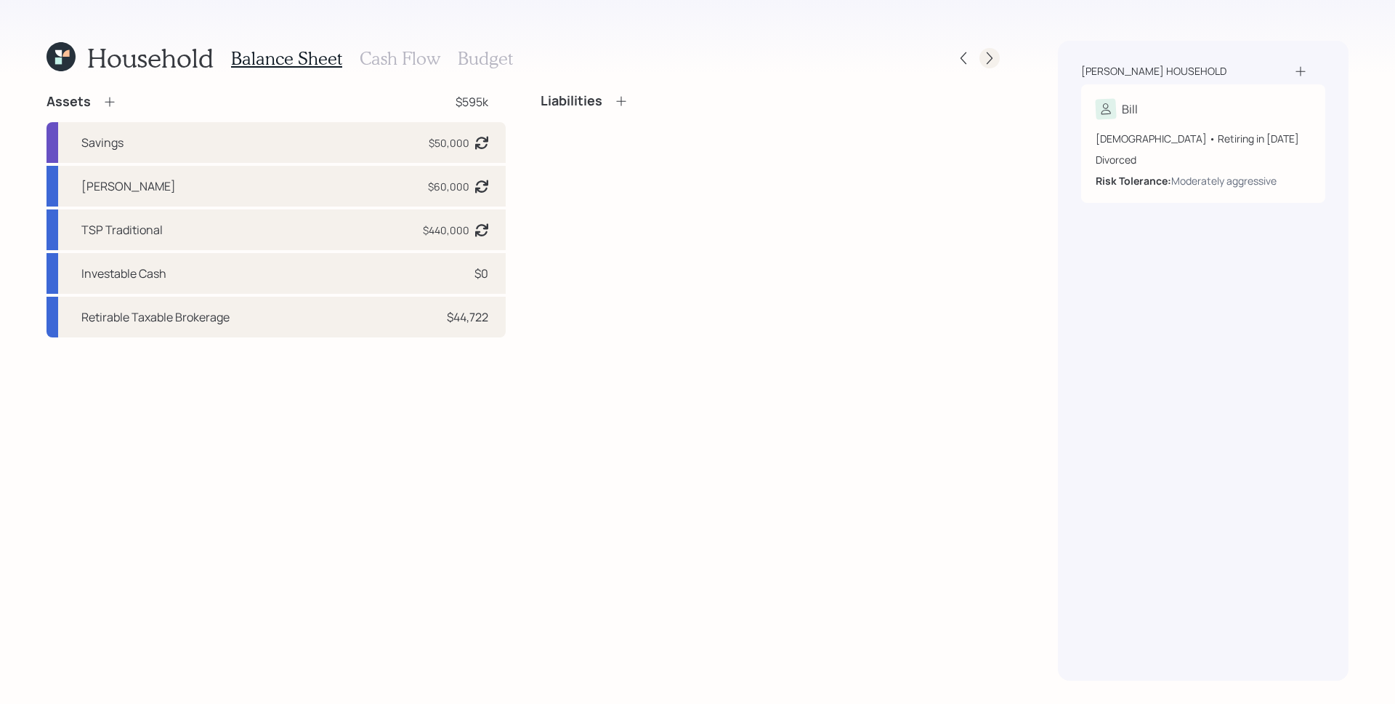
click at [991, 59] on icon at bounding box center [990, 58] width 6 height 12
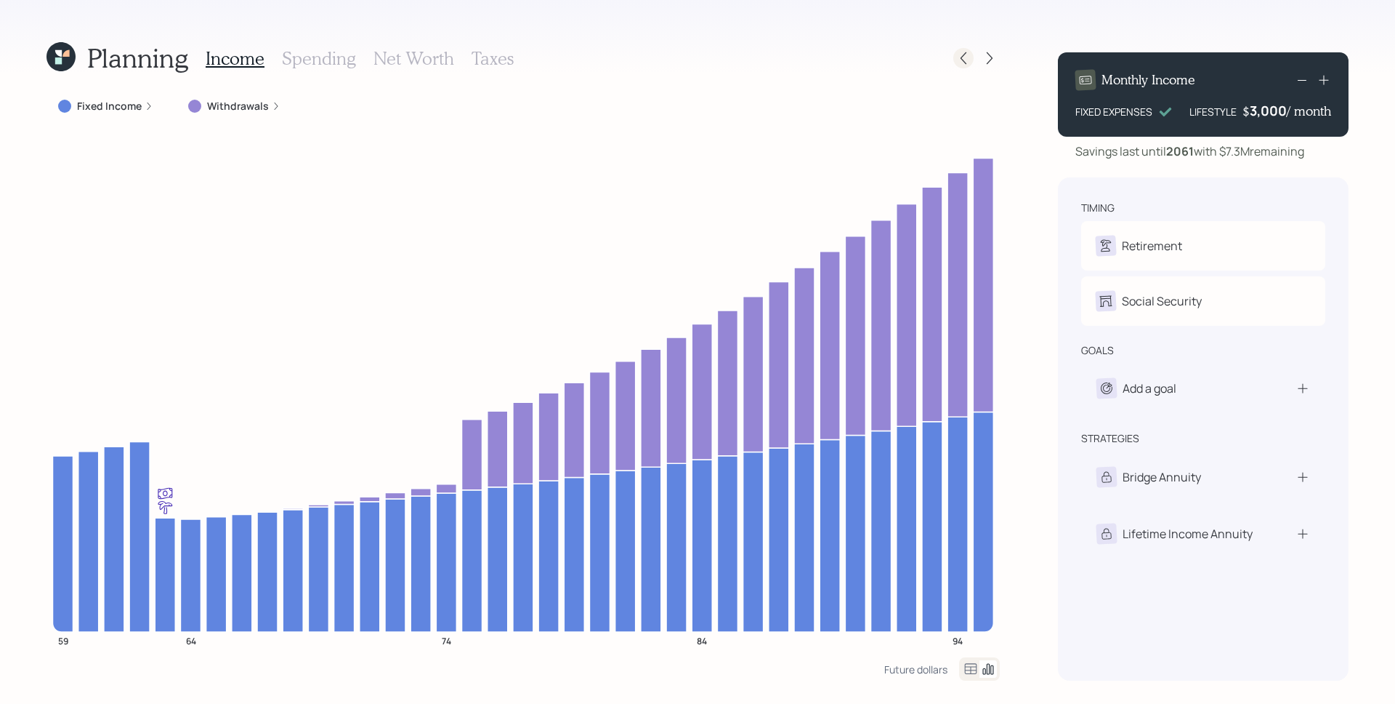
click at [954, 59] on div at bounding box center [964, 58] width 20 height 20
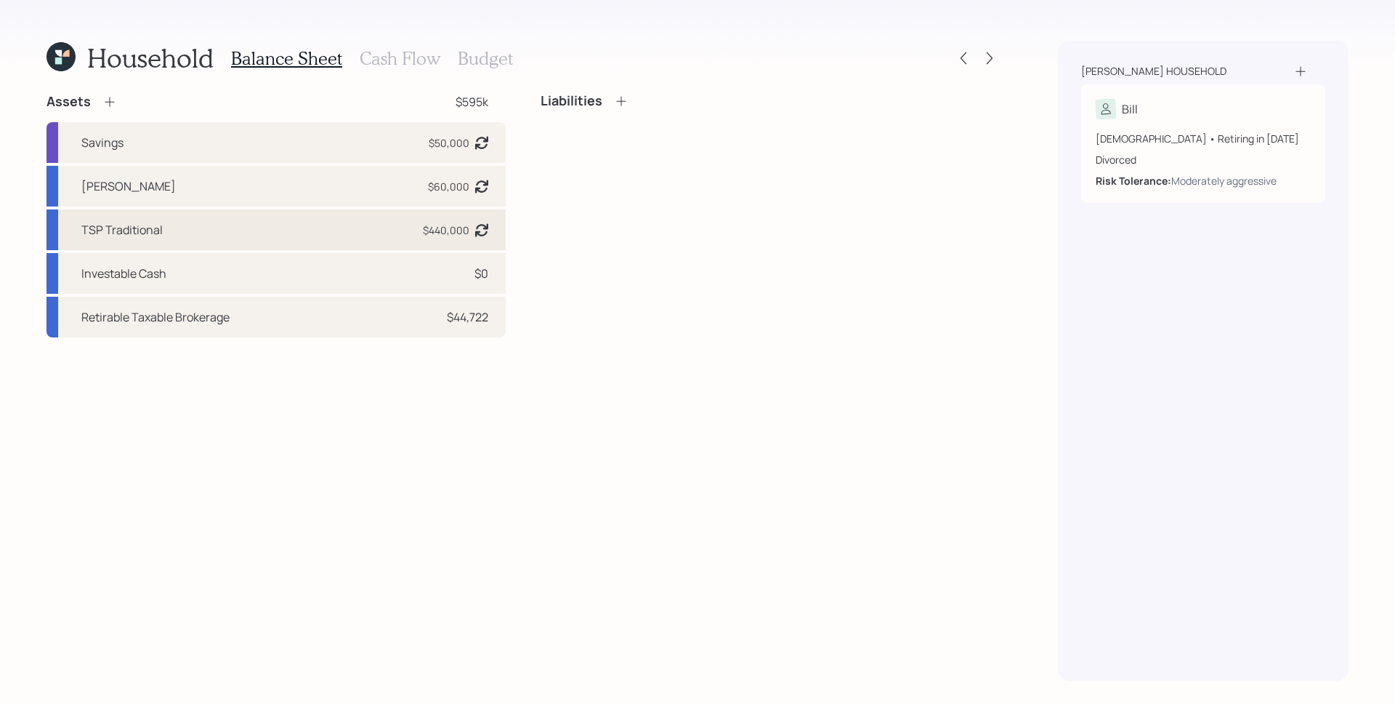
click at [388, 243] on div "TSP Traditional $440,000 Asset balance last updated on [DATE]." at bounding box center [276, 229] width 459 height 41
select select "state_local_government_sponsored"
select select "aggressive"
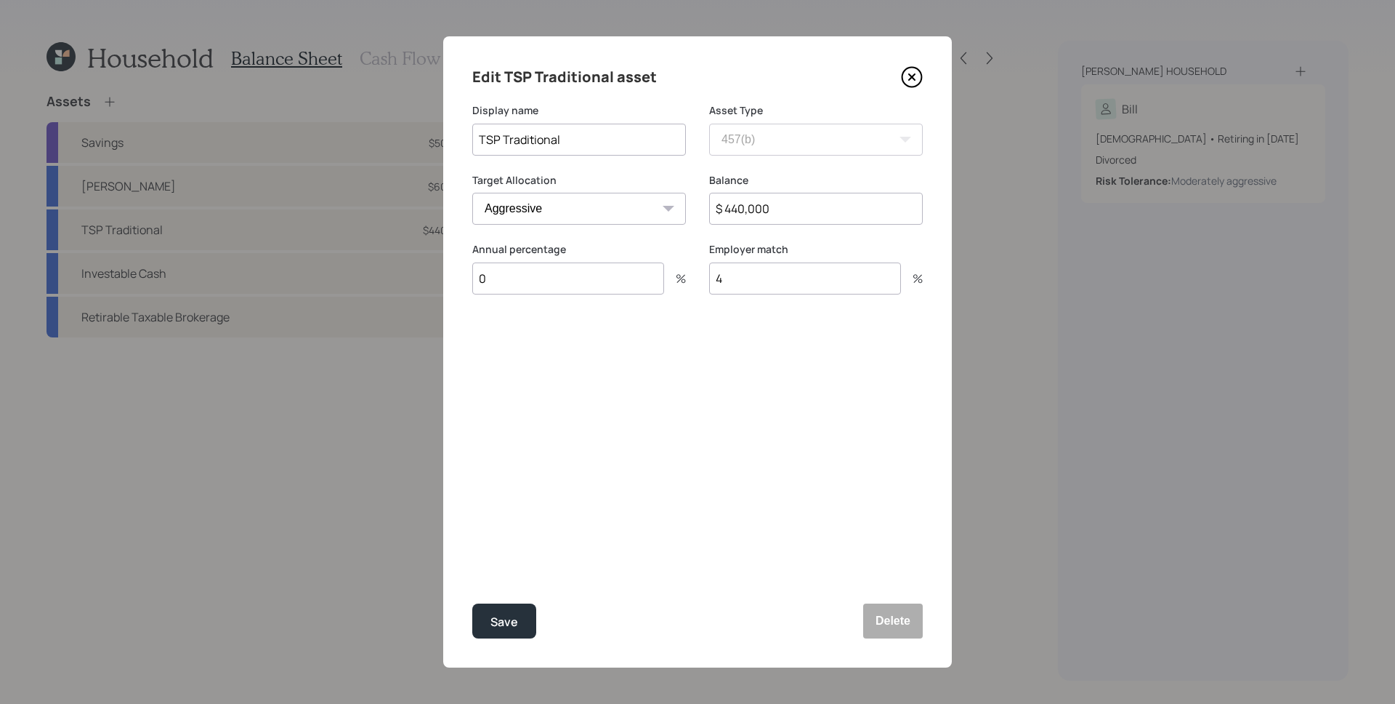
click at [738, 211] on input "$ 440,000" at bounding box center [816, 209] width 214 height 32
click at [740, 211] on input "$ 440,000" at bounding box center [816, 209] width 214 height 32
type input "$ 580,000"
click at [472, 603] on button "Save" at bounding box center [504, 620] width 64 height 35
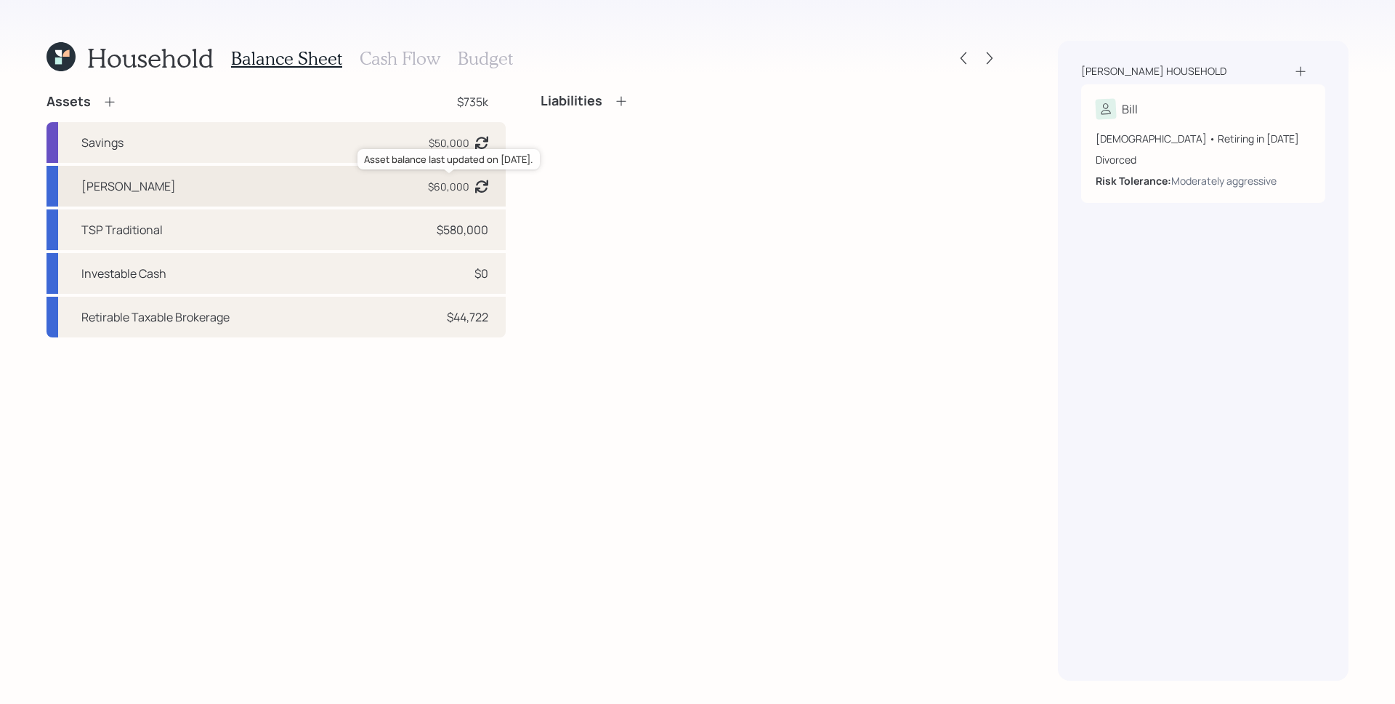
click at [447, 180] on div "$60,000" at bounding box center [448, 186] width 41 height 15
select select "roth_457b"
select select "aggressive"
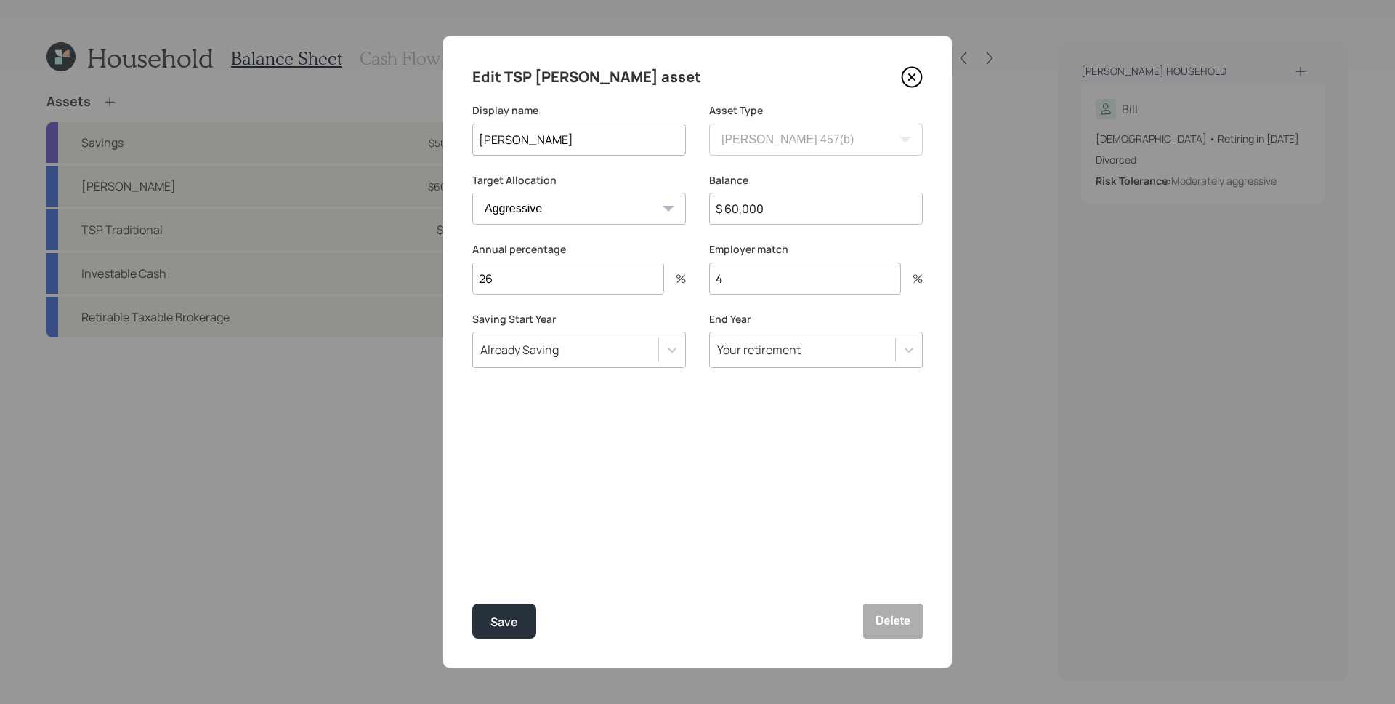
click at [808, 206] on input "$ 60,000" at bounding box center [816, 209] width 214 height 32
type input "$ 49,000"
click at [472, 603] on button "Save" at bounding box center [504, 620] width 64 height 35
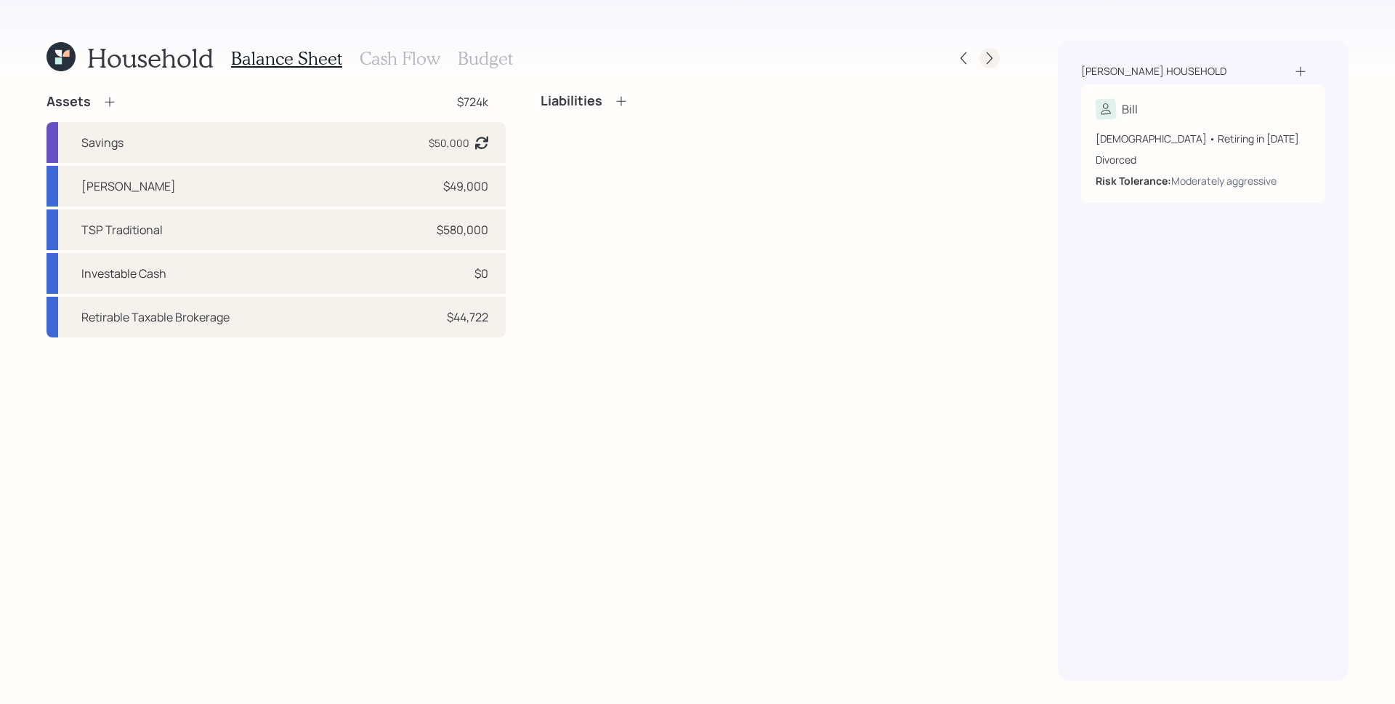
click at [988, 57] on icon at bounding box center [990, 58] width 15 height 15
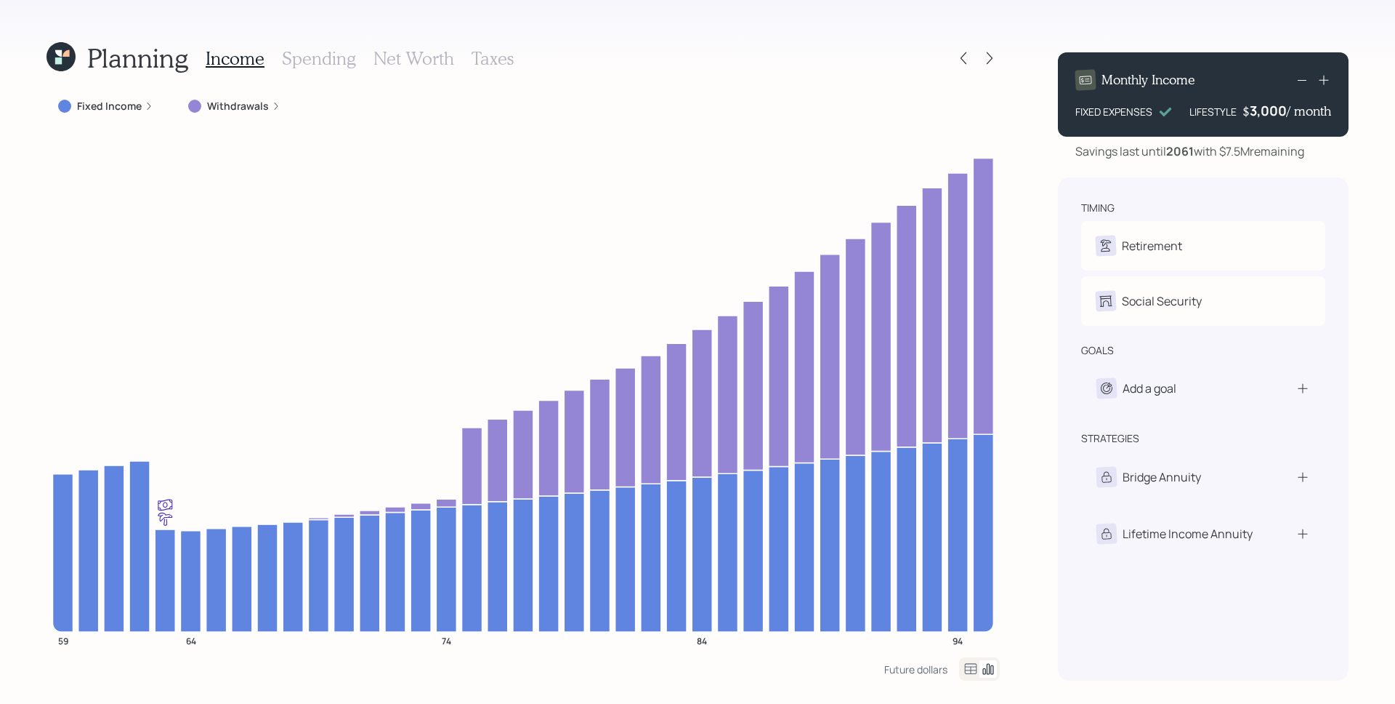
click at [1276, 108] on div "3,000" at bounding box center [1268, 110] width 37 height 17
click at [1276, 108] on div "3000" at bounding box center [1269, 110] width 36 height 17
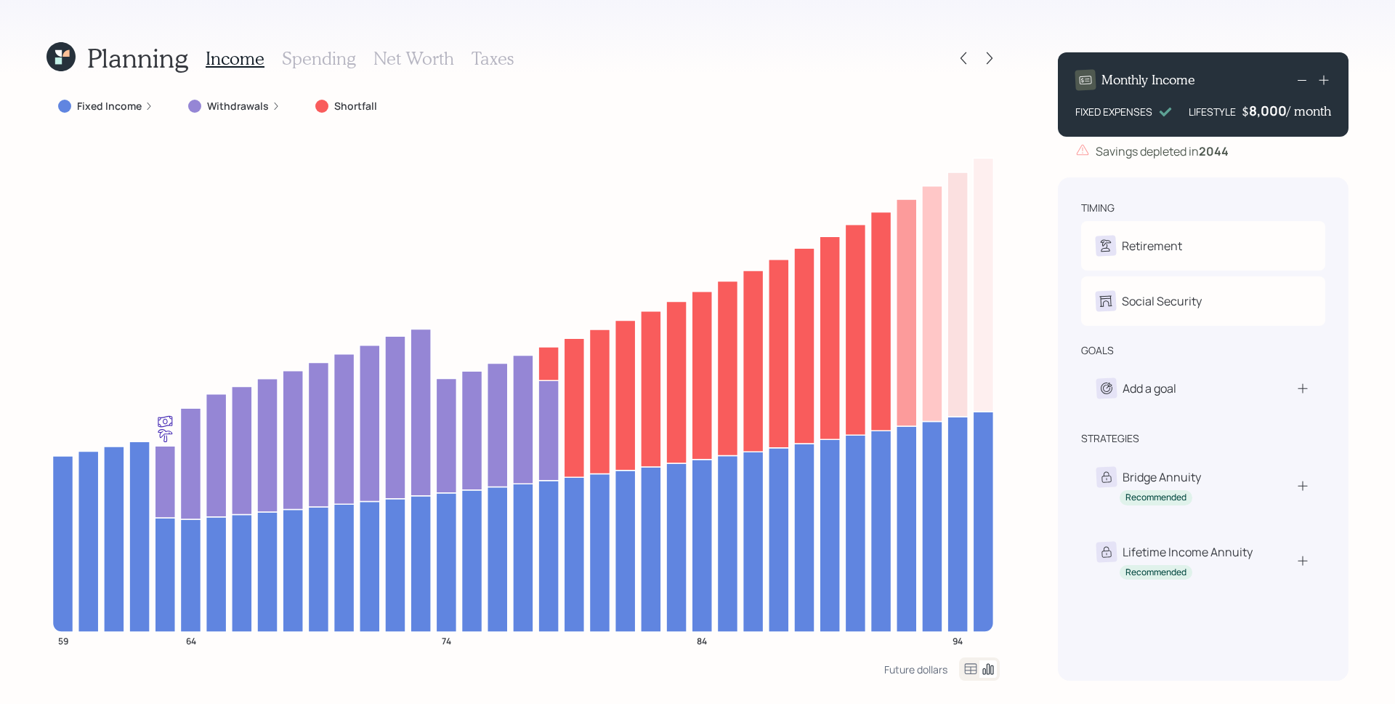
click at [1276, 108] on div "8,000" at bounding box center [1268, 110] width 38 height 17
click at [1276, 108] on div "8000" at bounding box center [1269, 110] width 36 height 17
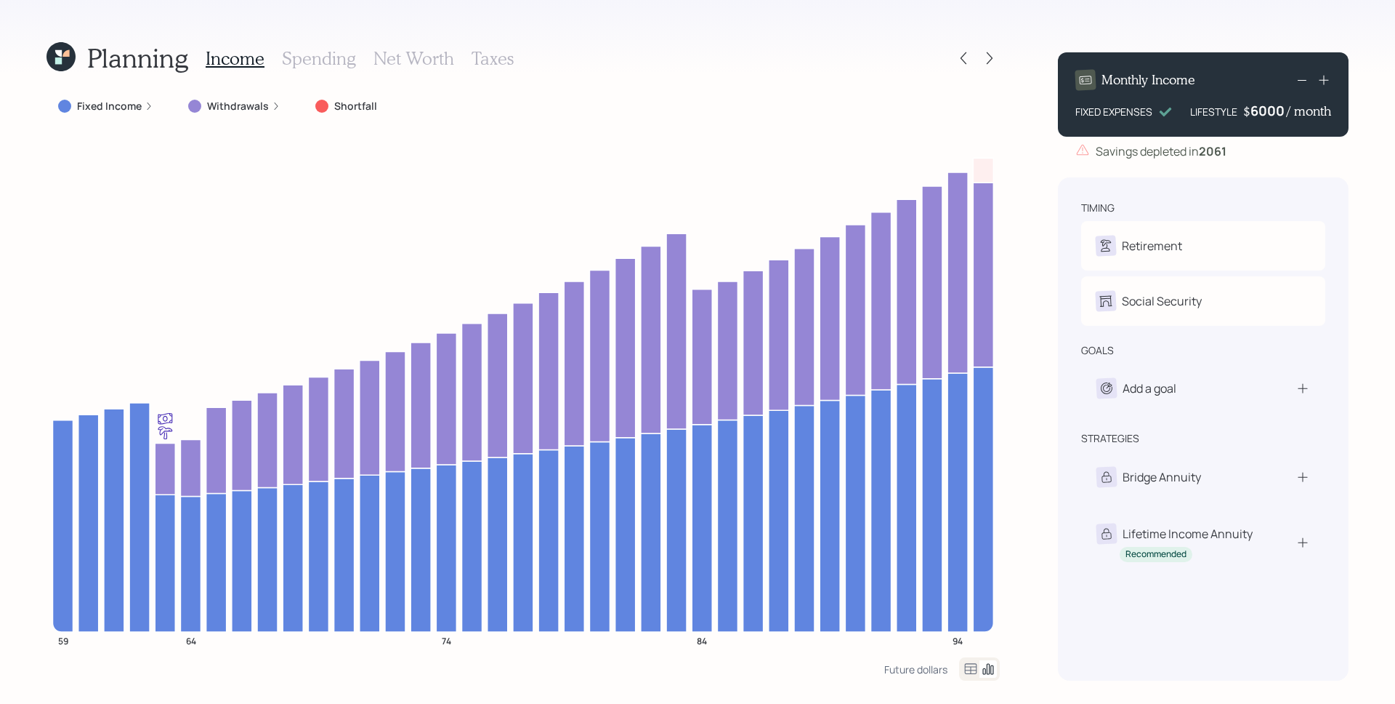
click at [1271, 110] on div "6000" at bounding box center [1269, 110] width 36 height 17
click at [1270, 158] on div "Savings depleted in [DATE]" at bounding box center [1203, 150] width 291 height 17
